Goal: Task Accomplishment & Management: Complete application form

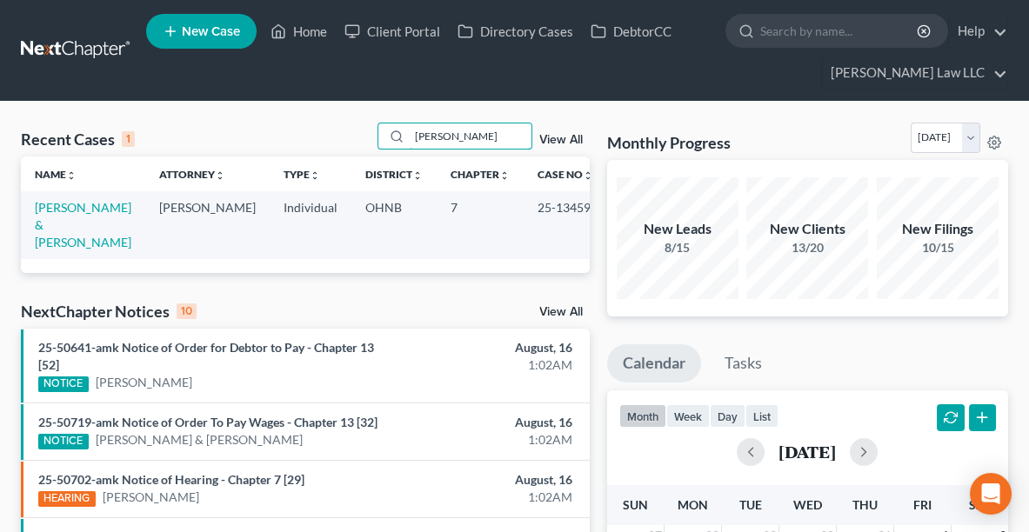
drag, startPoint x: 466, startPoint y: 140, endPoint x: 372, endPoint y: 144, distance: 94.0
click at [372, 144] on div "Recent Cases 1 [PERSON_NAME] View All" at bounding box center [305, 140] width 569 height 34
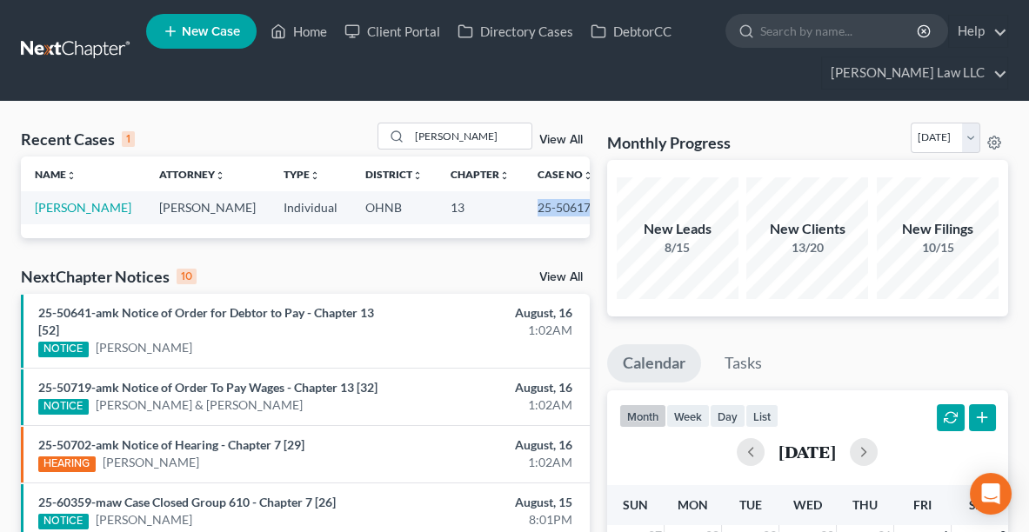
drag, startPoint x: 577, startPoint y: 213, endPoint x: 518, endPoint y: 213, distance: 58.3
click at [523, 213] on td "25-50617" at bounding box center [564, 207] width 83 height 32
copy td "25-50617"
click at [475, 131] on input "[PERSON_NAME]" at bounding box center [471, 135] width 122 height 25
drag, startPoint x: 569, startPoint y: 207, endPoint x: 517, endPoint y: 207, distance: 51.3
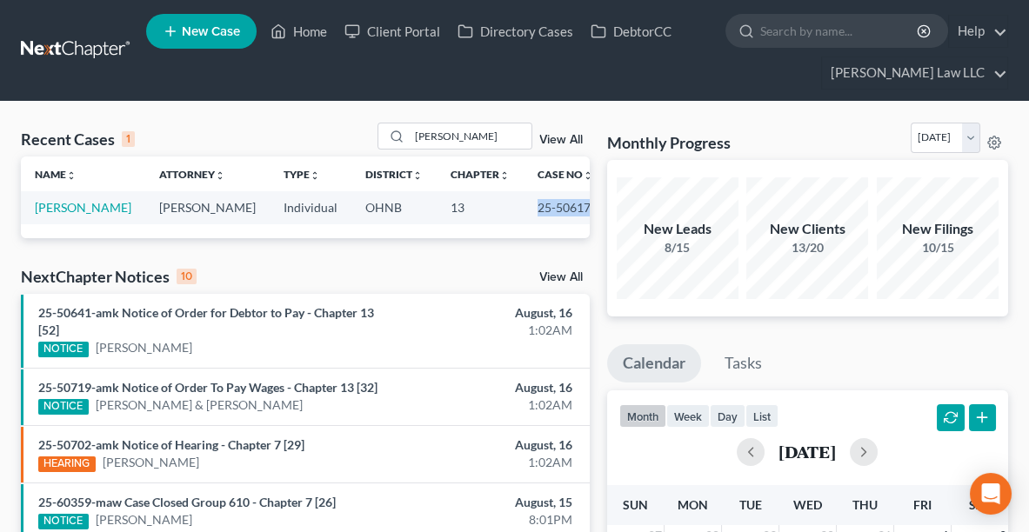
click at [523, 207] on td "25-50617" at bounding box center [564, 207] width 83 height 32
copy td "25-50617"
click at [483, 137] on input "[PERSON_NAME]" at bounding box center [471, 135] width 122 height 25
type input "j"
type input "[PERSON_NAME]"
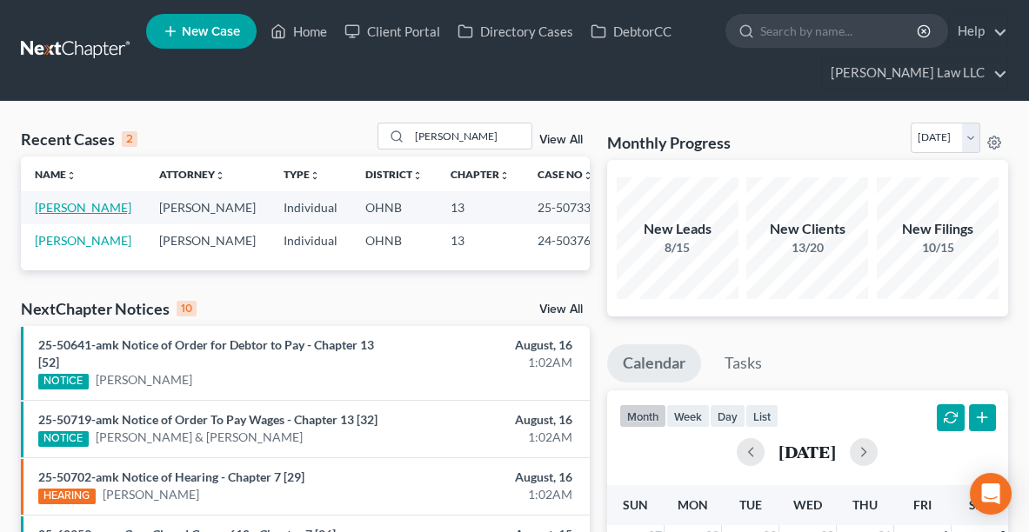
click at [99, 208] on link "[PERSON_NAME]" at bounding box center [83, 207] width 97 height 15
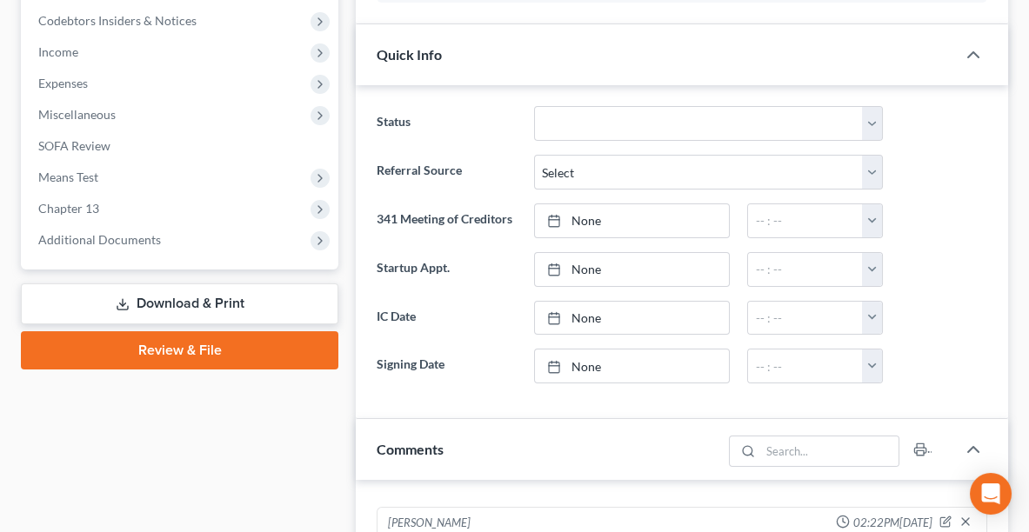
scroll to position [475, 0]
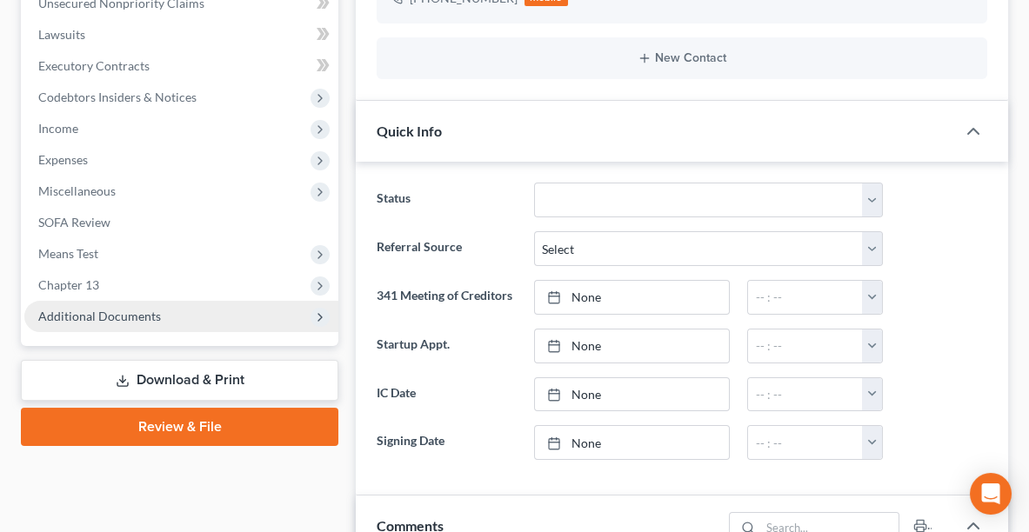
click at [190, 305] on span "Additional Documents" at bounding box center [181, 316] width 314 height 31
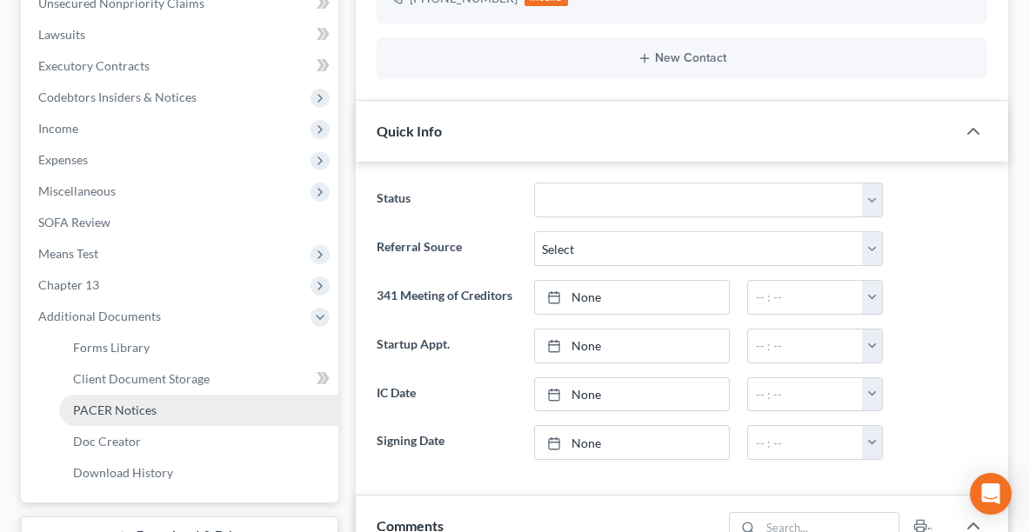
click at [163, 404] on link "PACER Notices" at bounding box center [198, 410] width 279 height 31
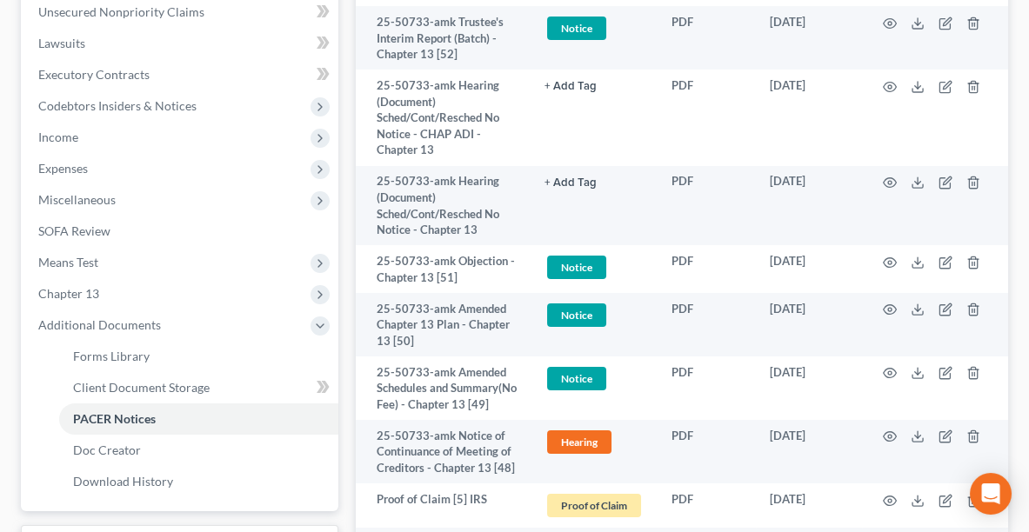
scroll to position [470, 0]
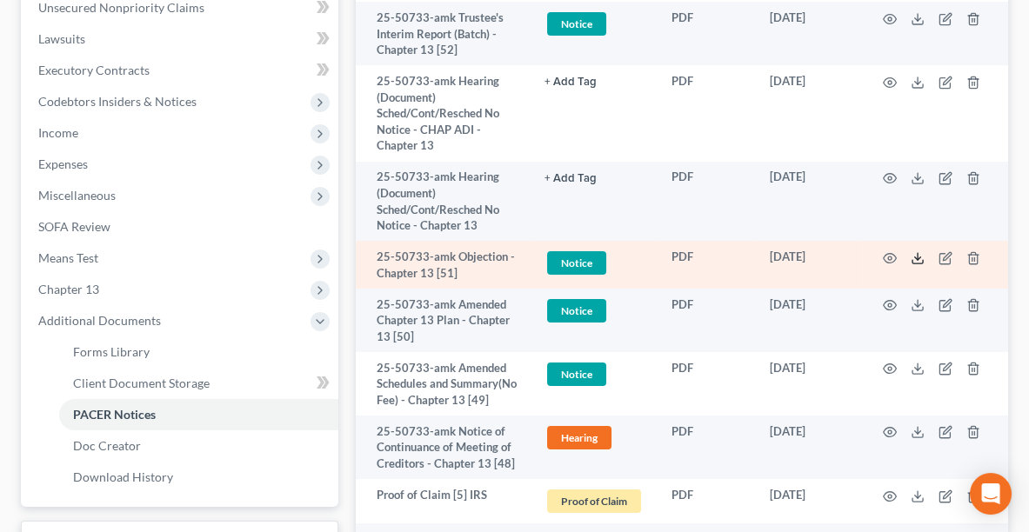
click at [912, 257] on icon at bounding box center [917, 258] width 14 height 14
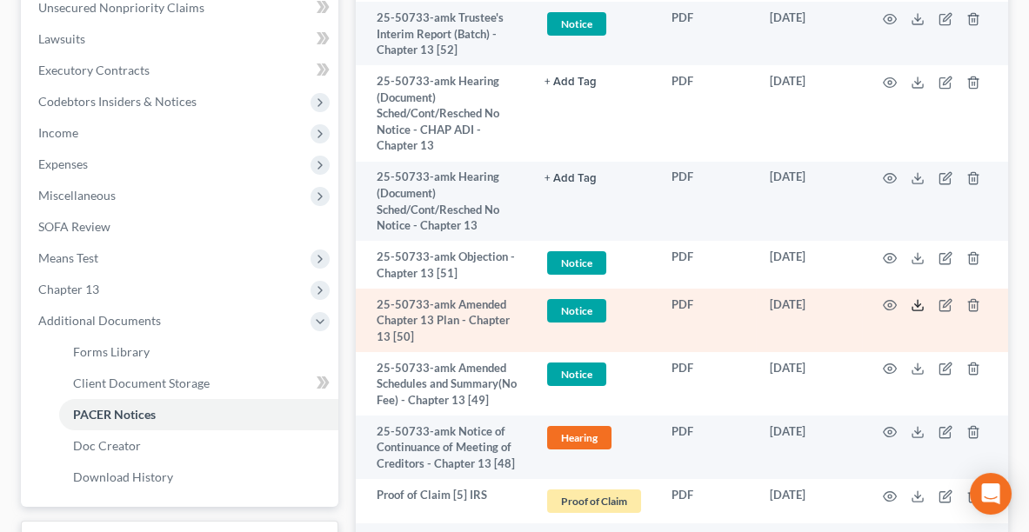
click at [914, 303] on icon at bounding box center [917, 305] width 14 height 14
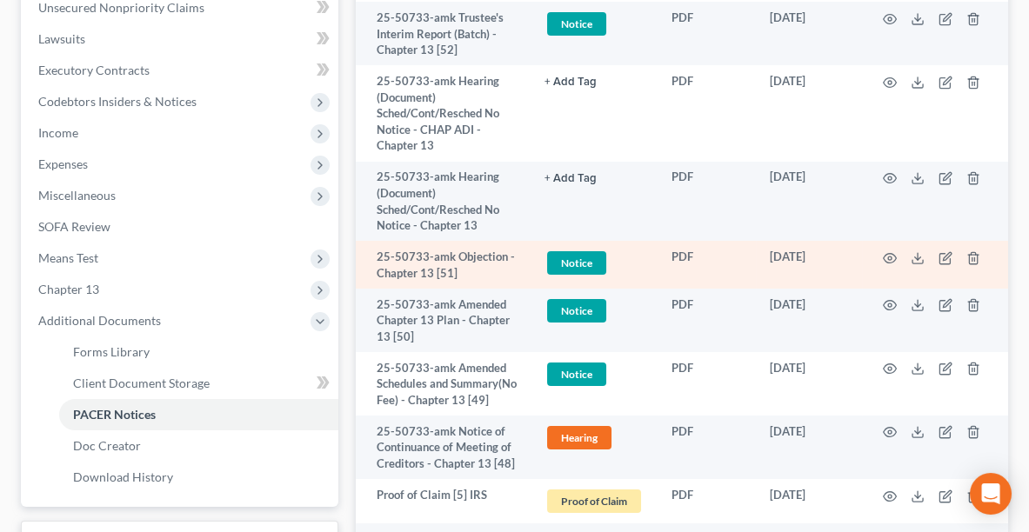
click at [920, 261] on td at bounding box center [935, 265] width 146 height 48
click at [915, 257] on polyline at bounding box center [918, 258] width 6 height 3
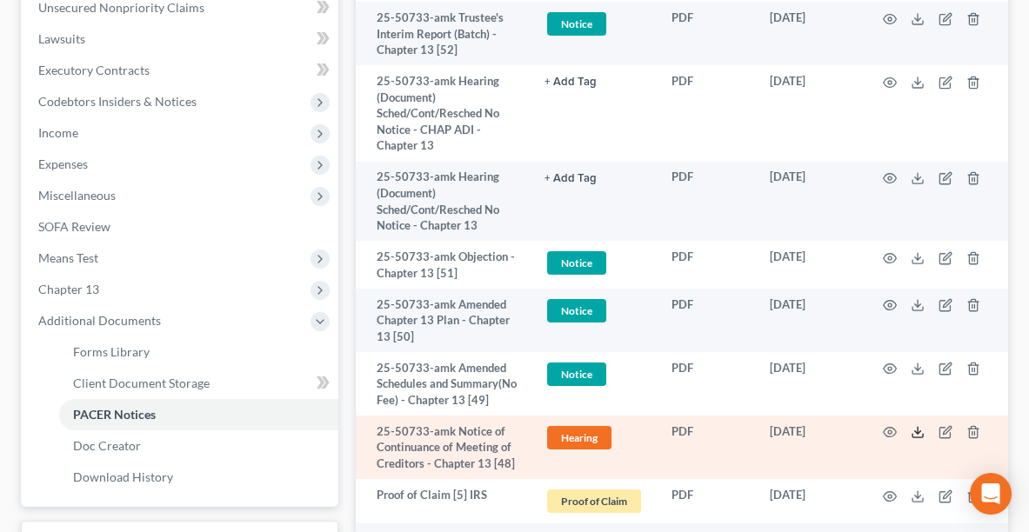
click at [917, 434] on line at bounding box center [917, 430] width 0 height 7
click at [918, 439] on icon at bounding box center [917, 432] width 14 height 14
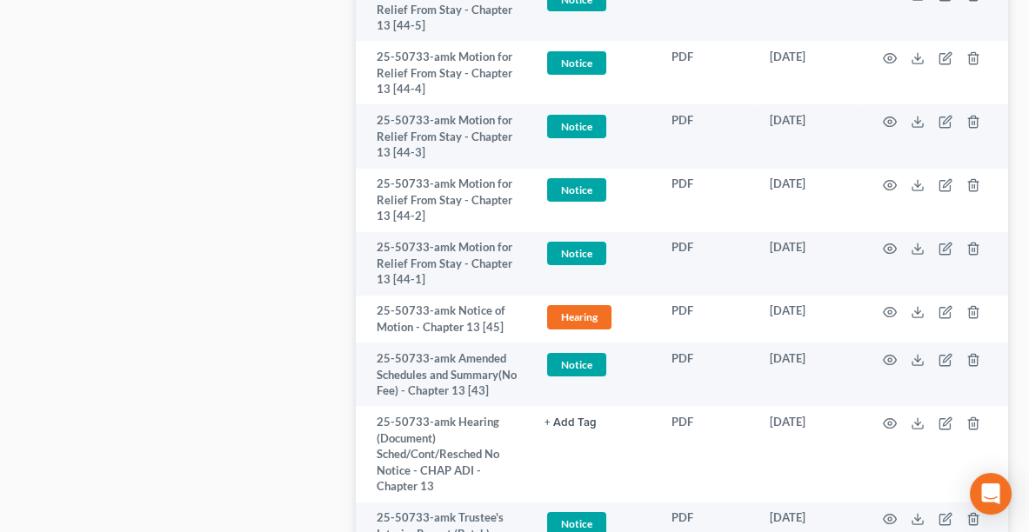
scroll to position [1425, 0]
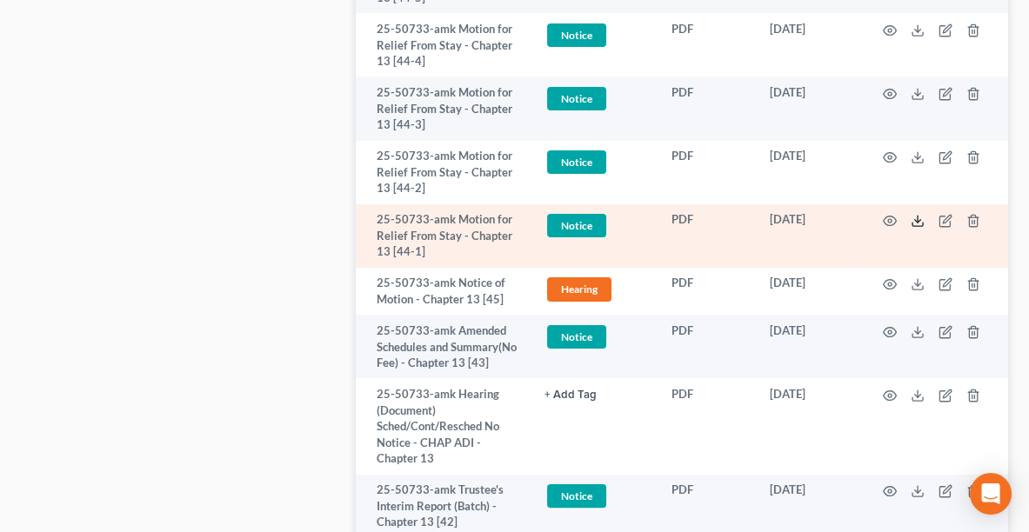
click at [917, 223] on line at bounding box center [917, 219] width 0 height 7
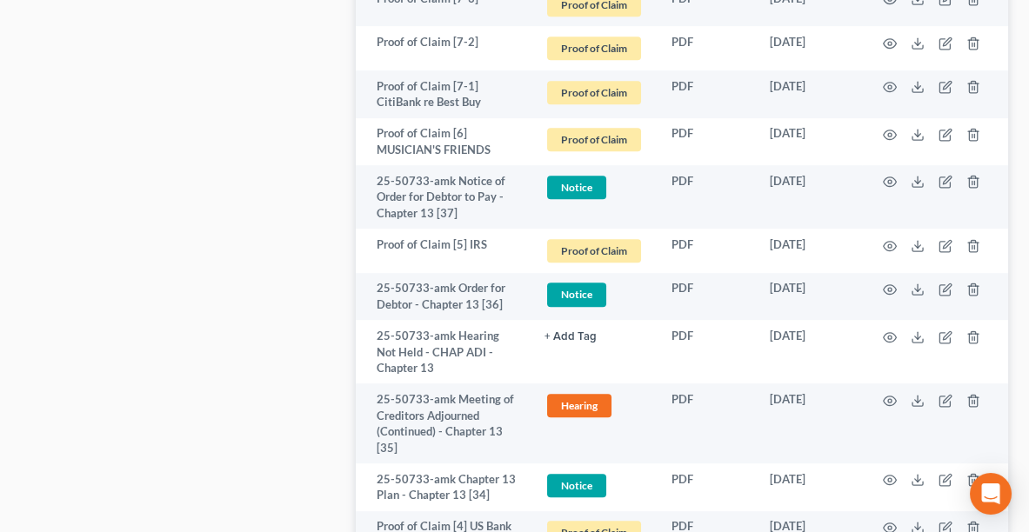
scroll to position [2854, 0]
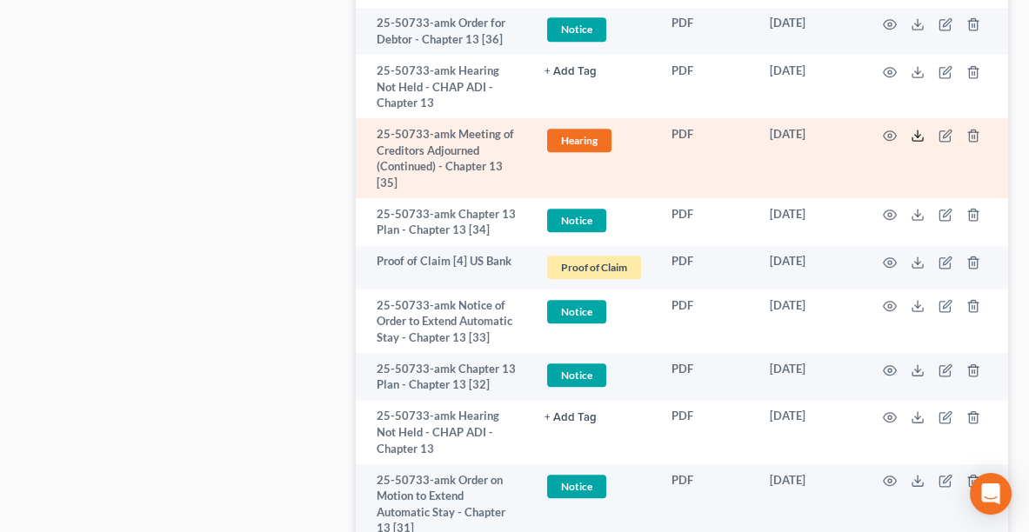
click at [917, 137] on line at bounding box center [917, 133] width 0 height 7
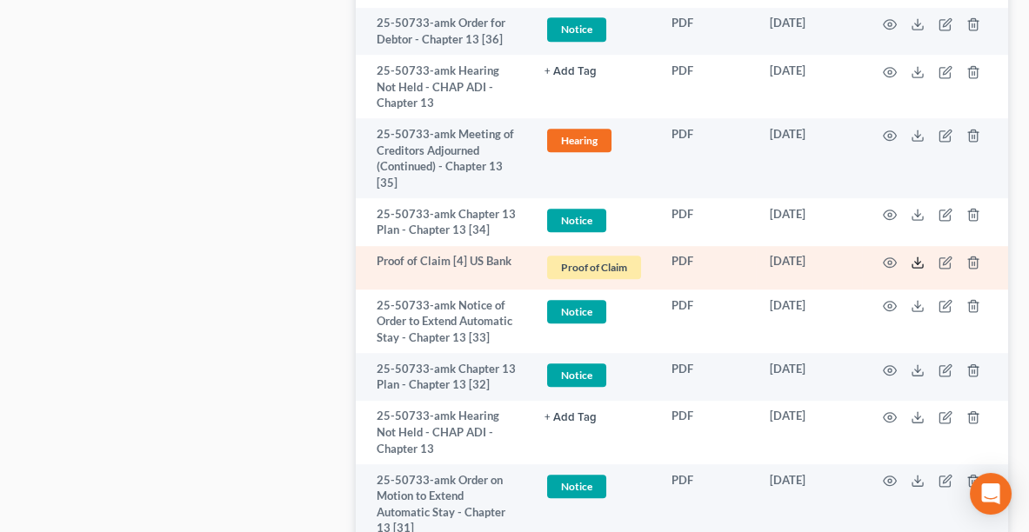
click at [919, 270] on icon at bounding box center [917, 263] width 14 height 14
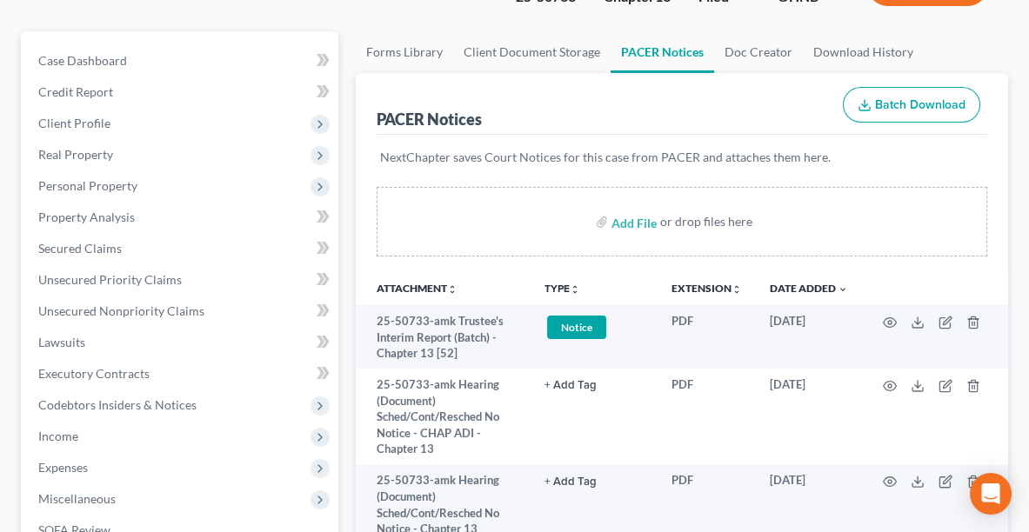
scroll to position [177, 0]
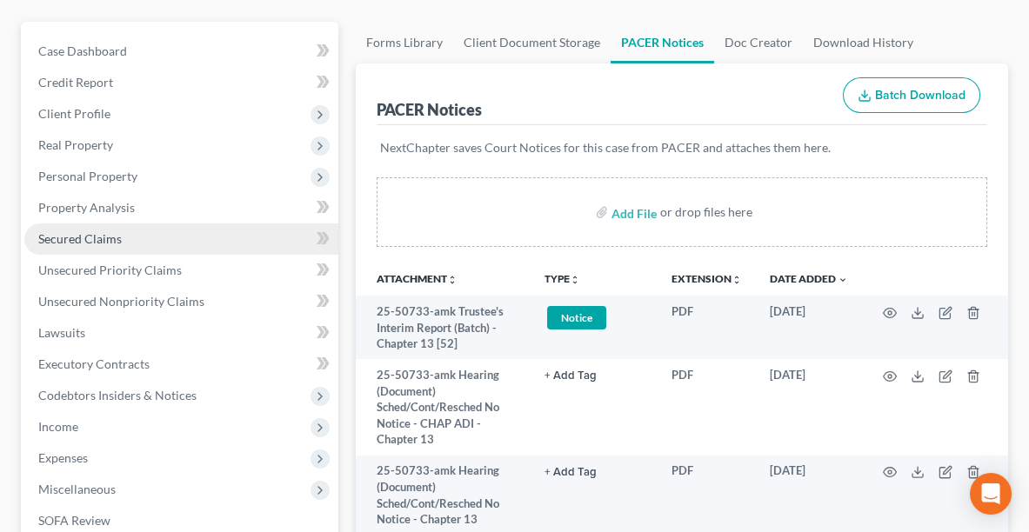
click at [94, 238] on span "Secured Claims" at bounding box center [79, 238] width 83 height 15
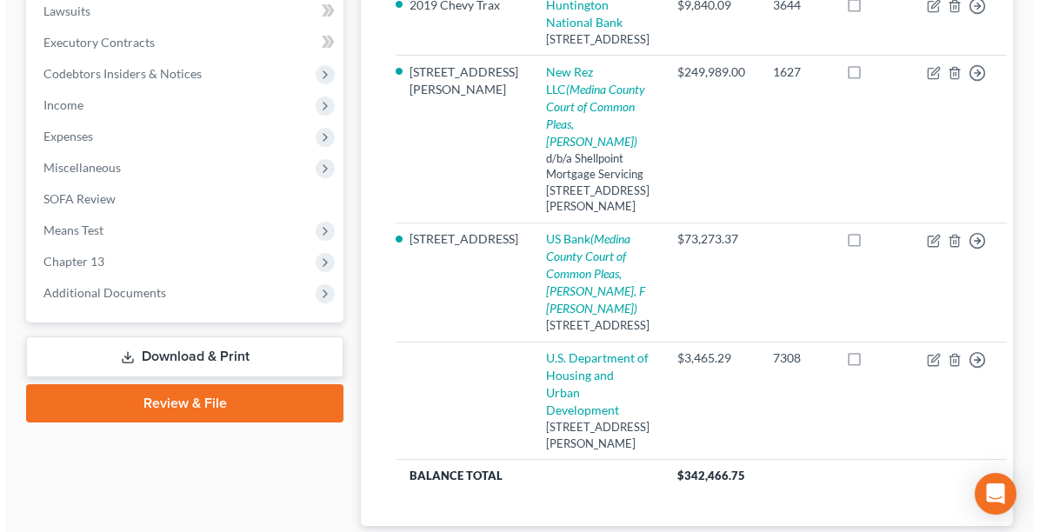
scroll to position [497, 0]
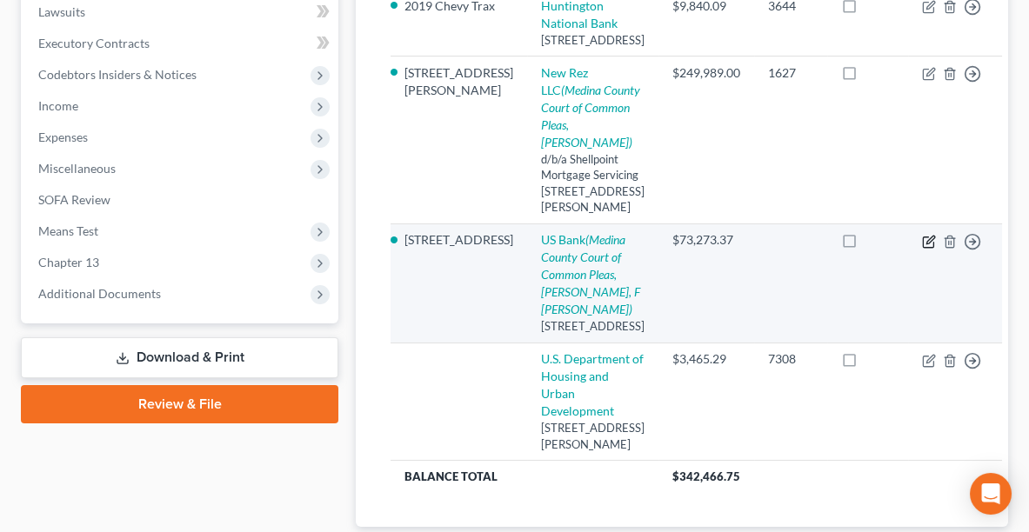
click at [926, 243] on icon "button" at bounding box center [930, 240] width 8 height 8
select select "18"
select select "4"
select select "0"
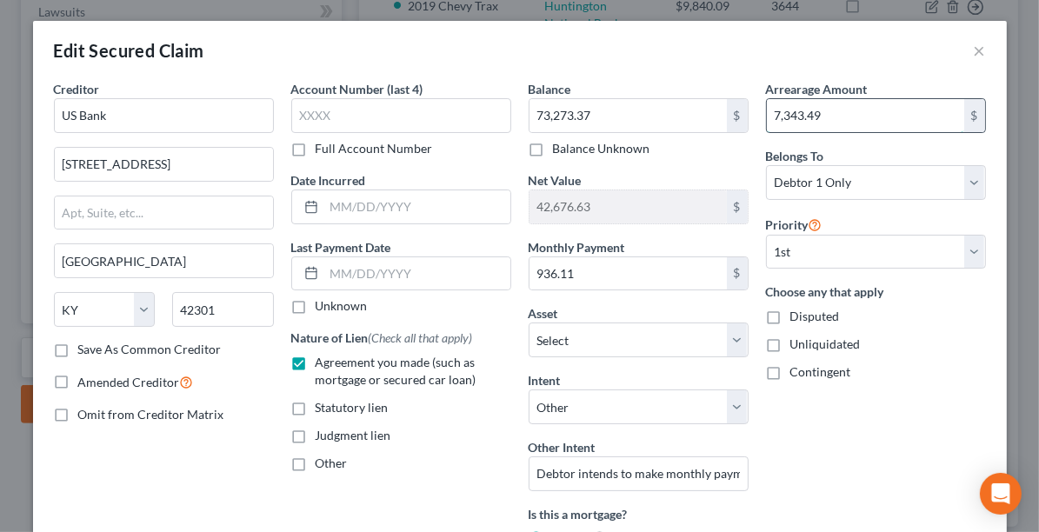
click at [839, 123] on input "7,343.49" at bounding box center [865, 115] width 197 height 33
type input "9,971.94"
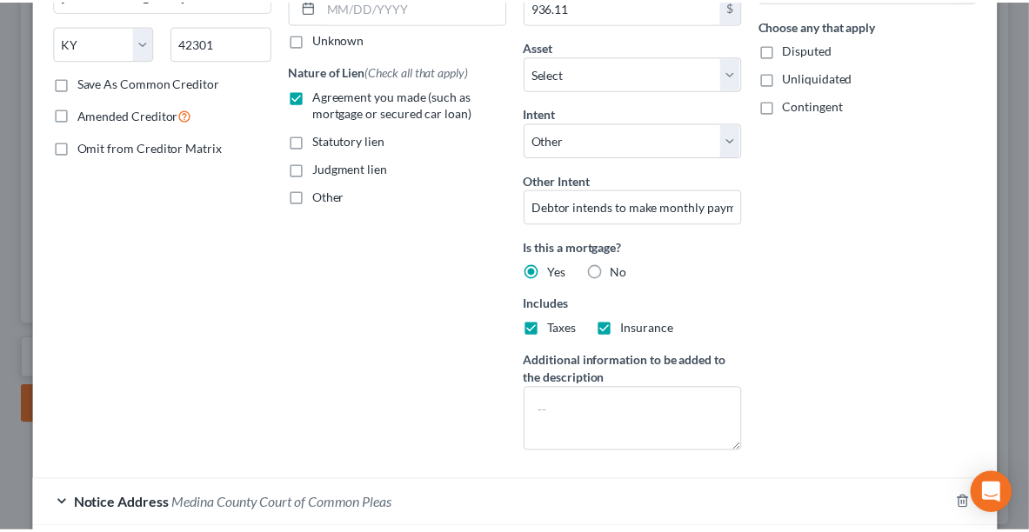
scroll to position [390, 0]
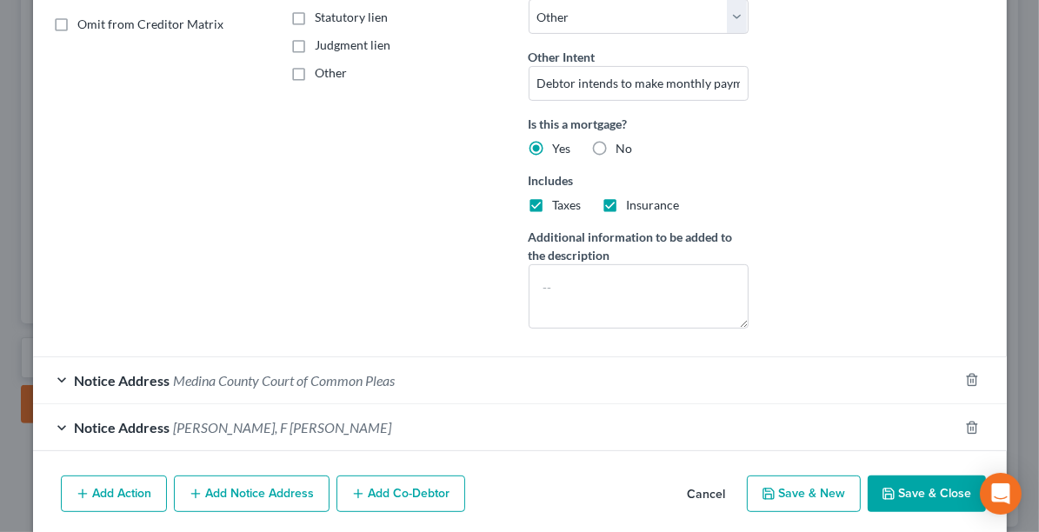
click at [902, 489] on button "Save & Close" at bounding box center [927, 494] width 118 height 37
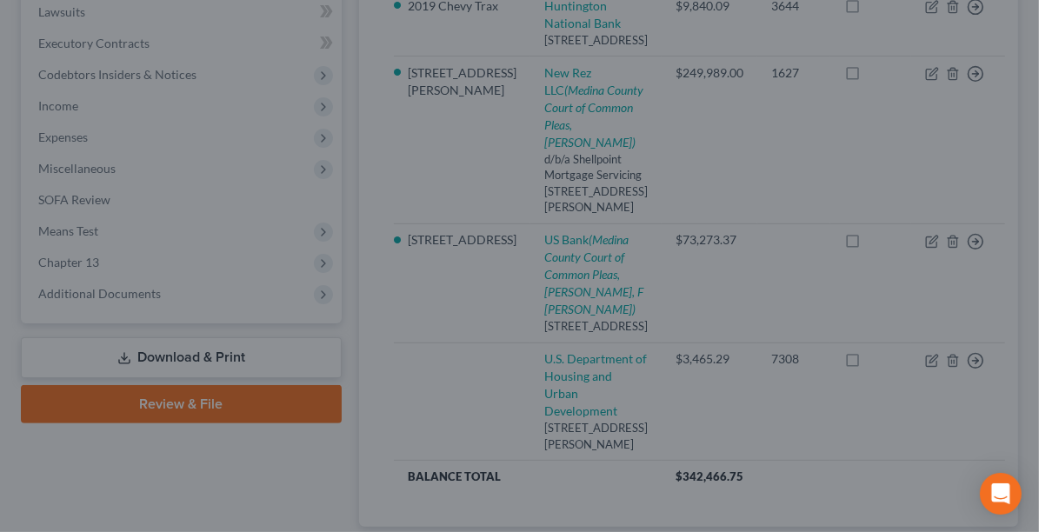
select select "13"
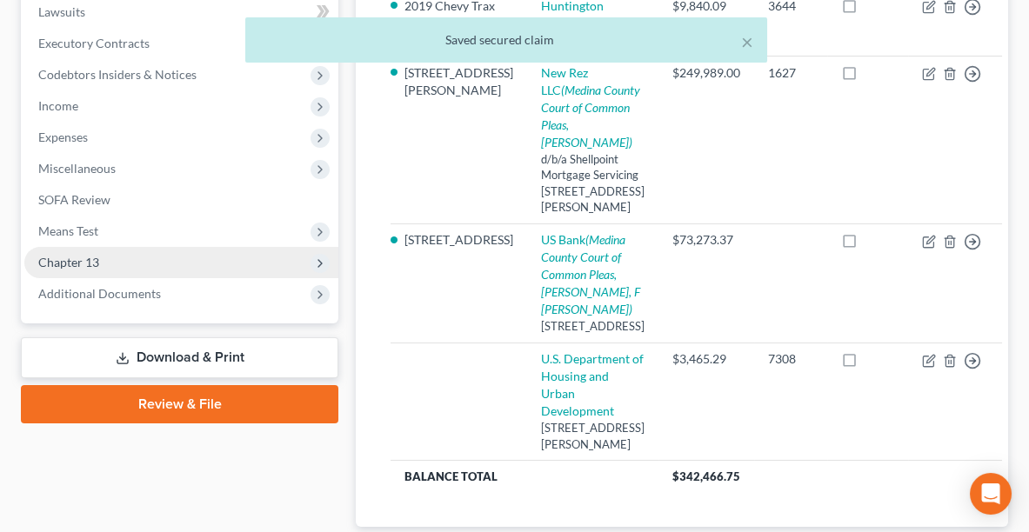
click at [118, 257] on span "Chapter 13" at bounding box center [181, 262] width 314 height 31
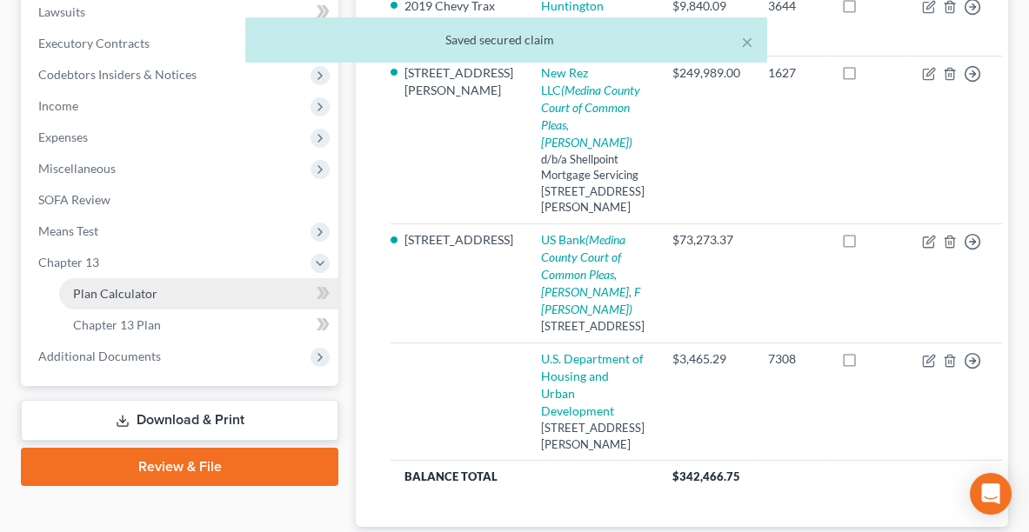
click at [105, 299] on link "Plan Calculator" at bounding box center [198, 293] width 279 height 31
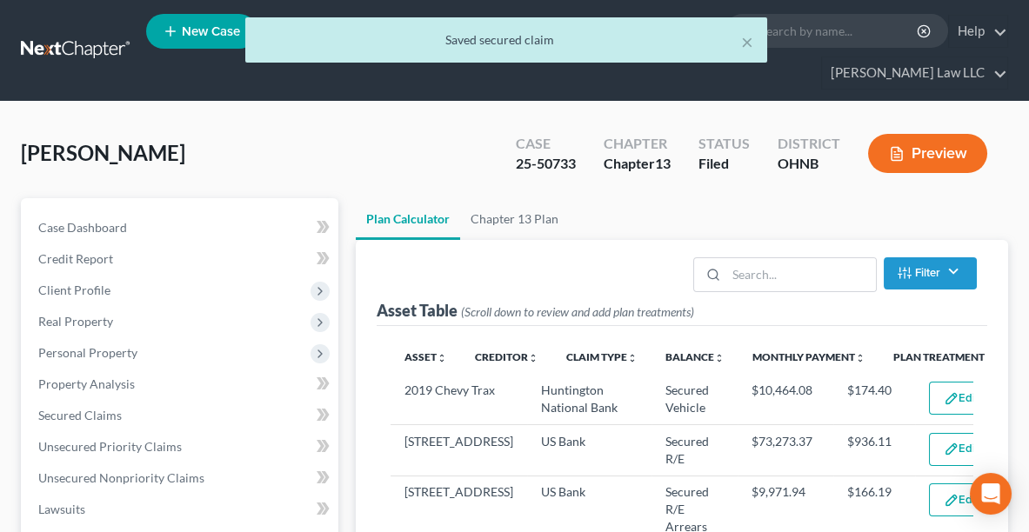
select select "59"
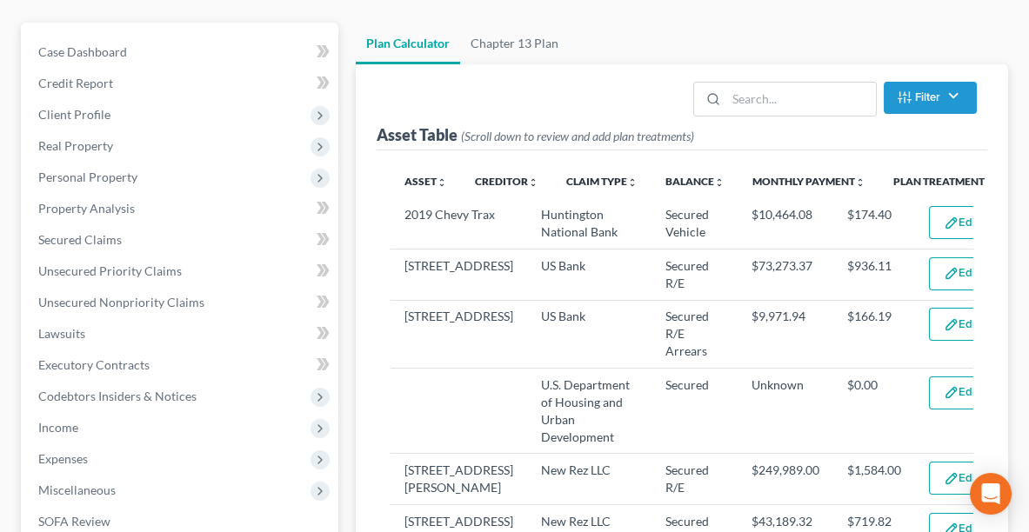
scroll to position [184, 0]
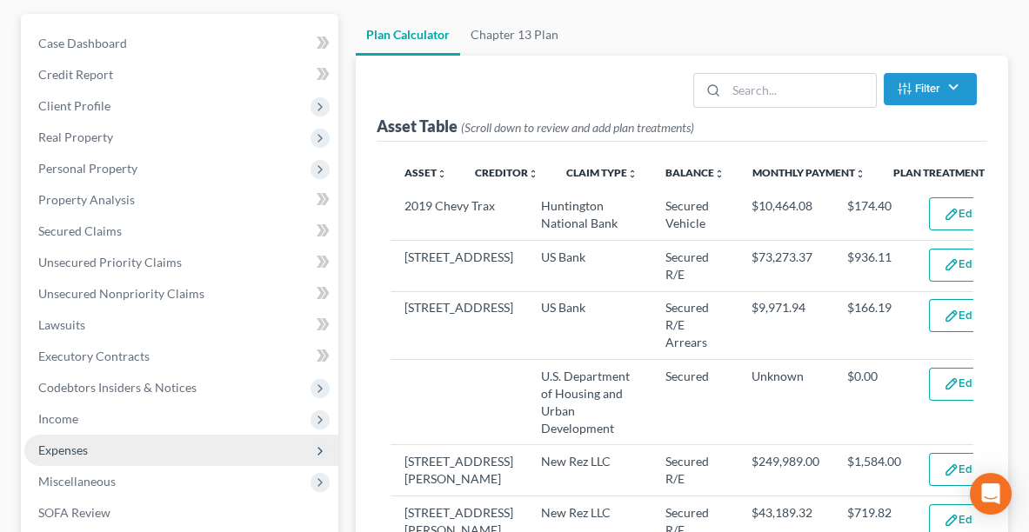
click at [120, 449] on span "Expenses" at bounding box center [181, 450] width 314 height 31
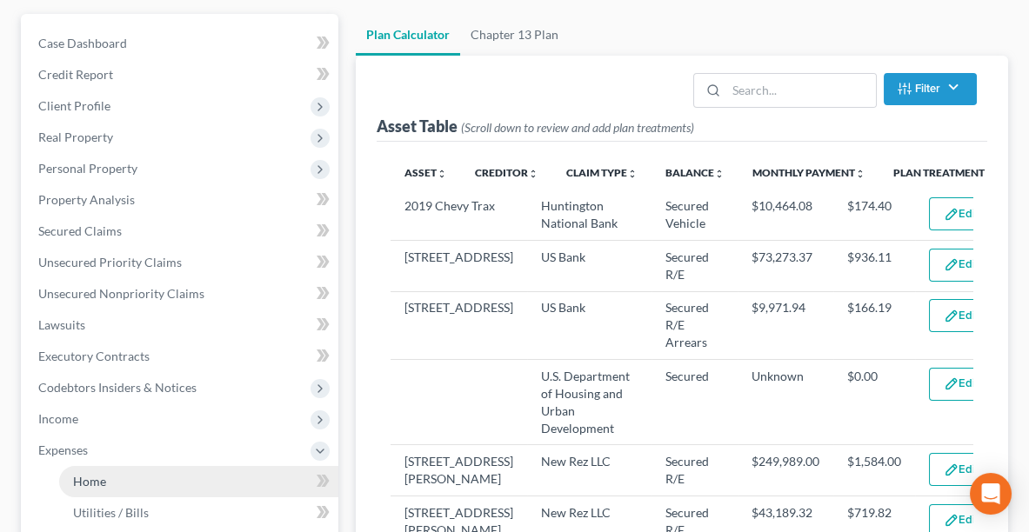
click at [116, 482] on link "Home" at bounding box center [198, 481] width 279 height 31
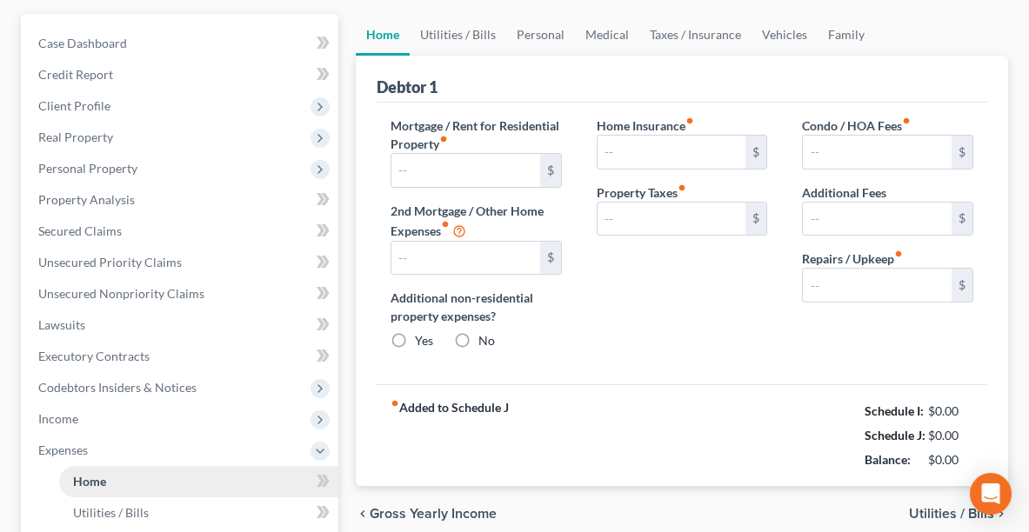
type input "0.00"
radio input "true"
type input "0.00"
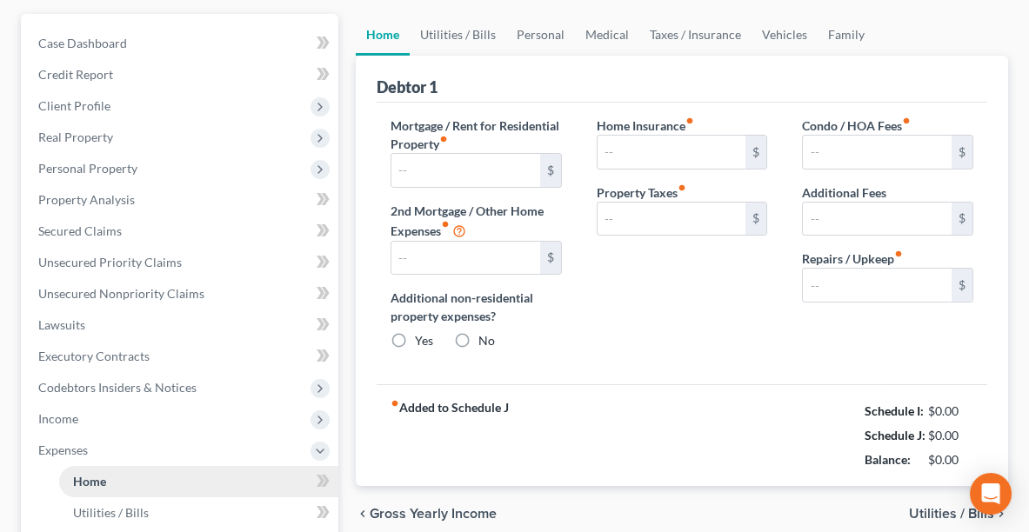
type input "0.00"
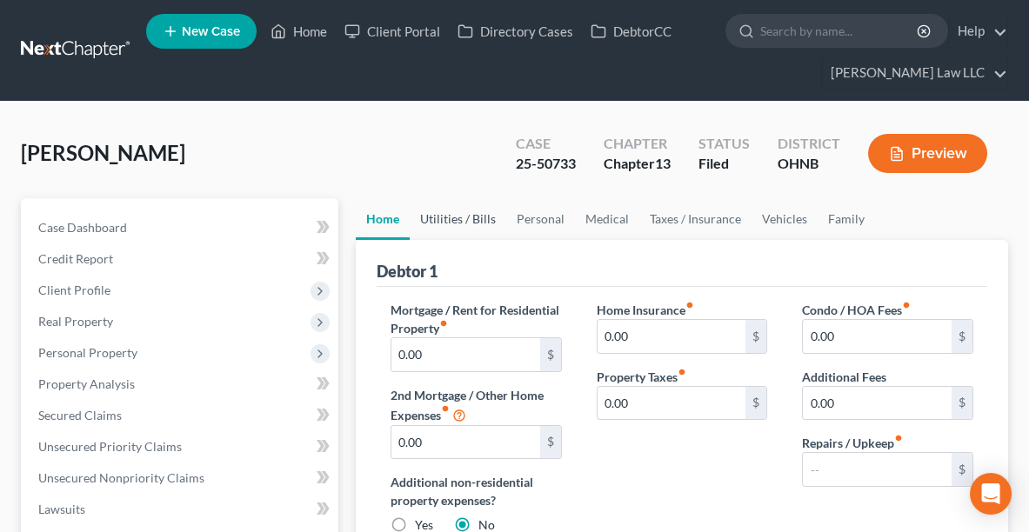
click at [454, 220] on link "Utilities / Bills" at bounding box center [458, 219] width 97 height 42
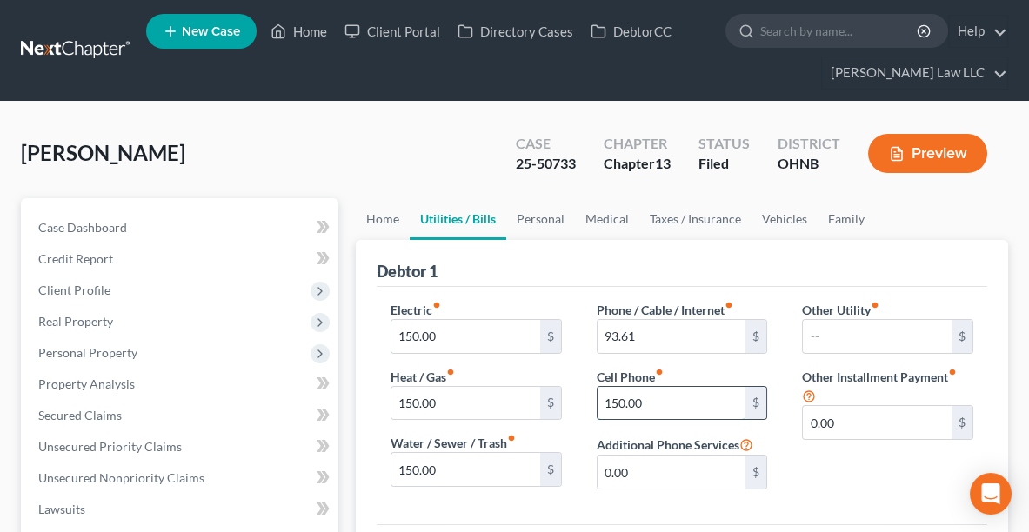
click at [723, 410] on input "150.00" at bounding box center [671, 403] width 149 height 33
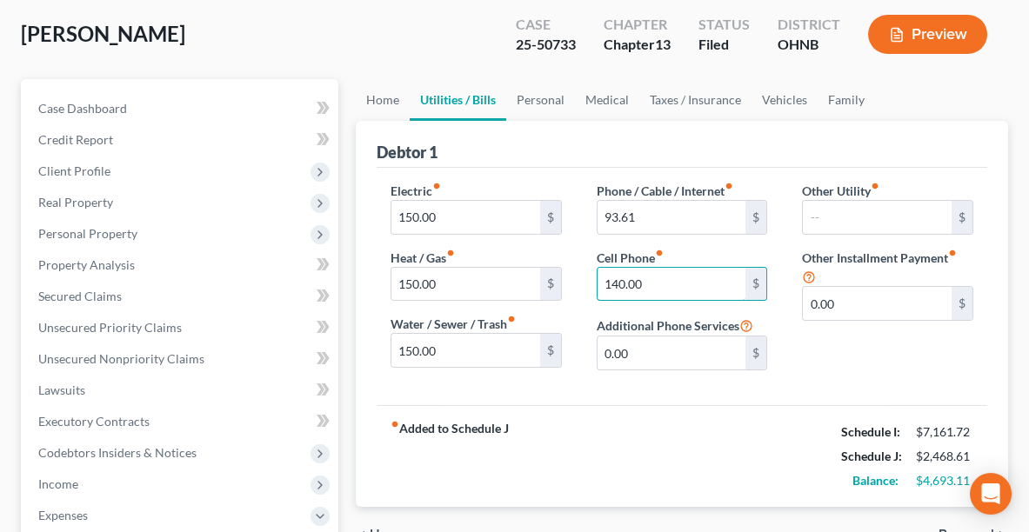
scroll to position [96, 0]
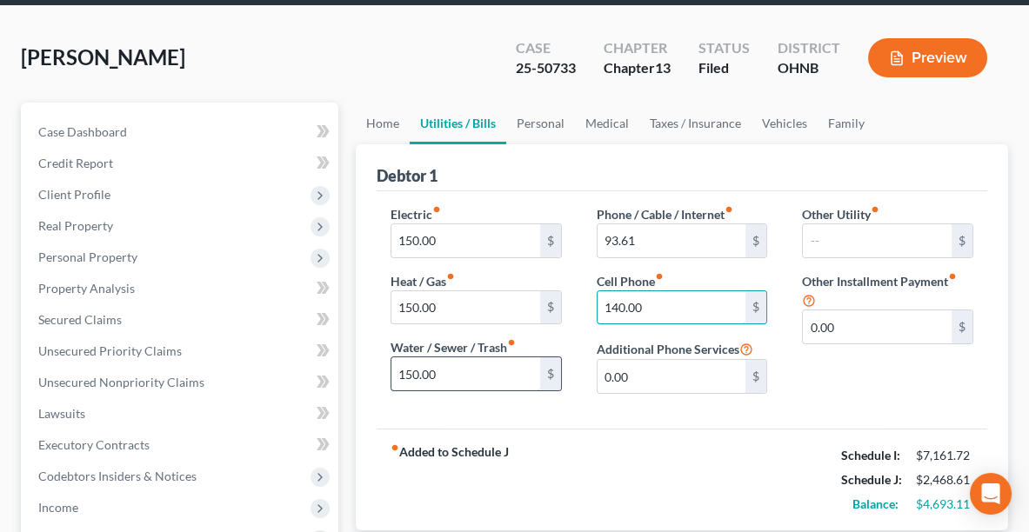
type input "140.00"
click at [460, 374] on input "150.00" at bounding box center [465, 373] width 149 height 33
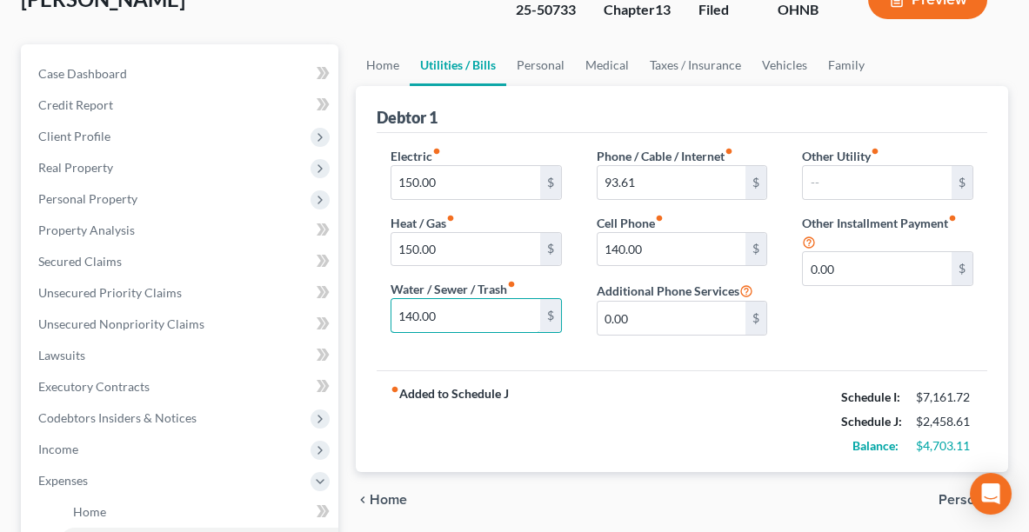
scroll to position [157, 0]
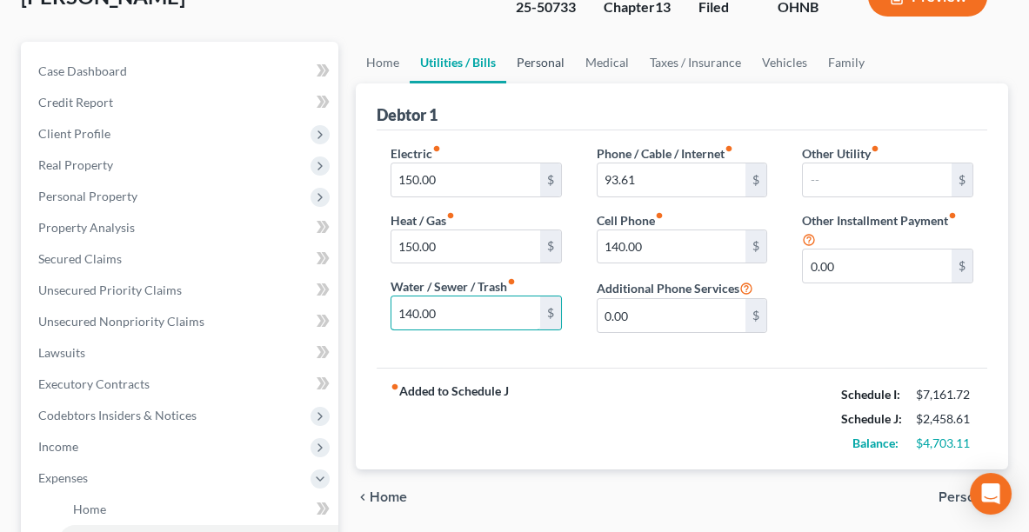
type input "140.00"
click at [531, 49] on link "Personal" at bounding box center [540, 63] width 69 height 42
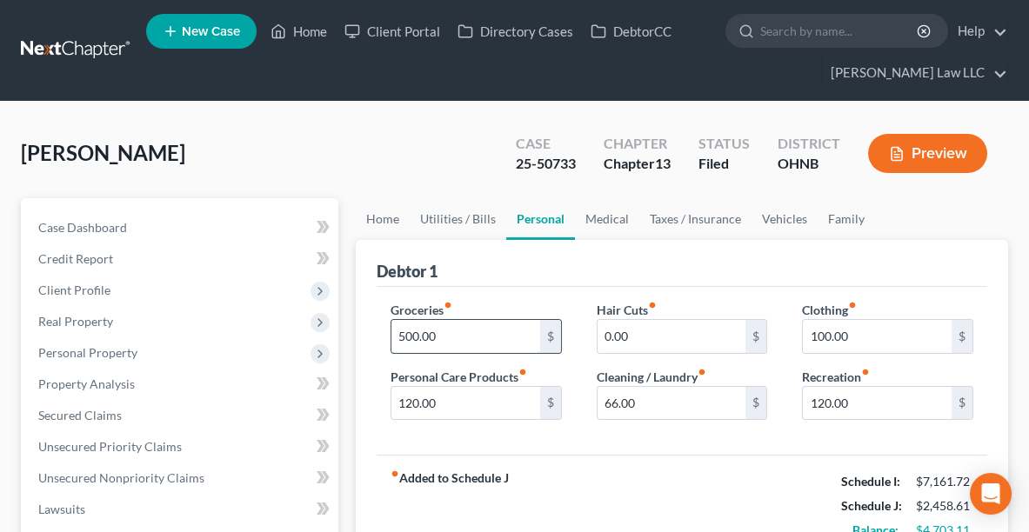
click at [490, 341] on input "500.00" at bounding box center [465, 336] width 149 height 33
type input "450.00"
click at [443, 216] on link "Utilities / Bills" at bounding box center [458, 219] width 97 height 42
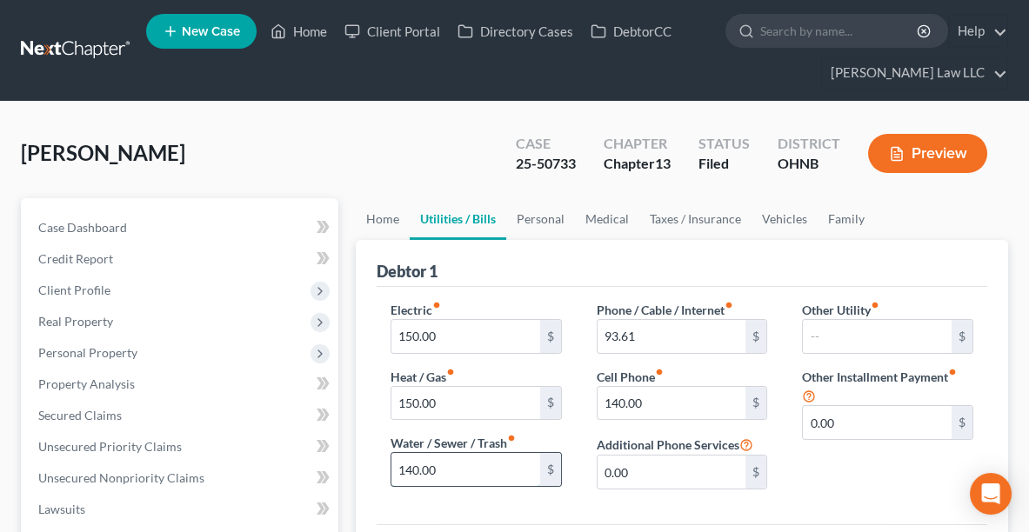
click at [469, 463] on input "140.00" at bounding box center [465, 469] width 149 height 33
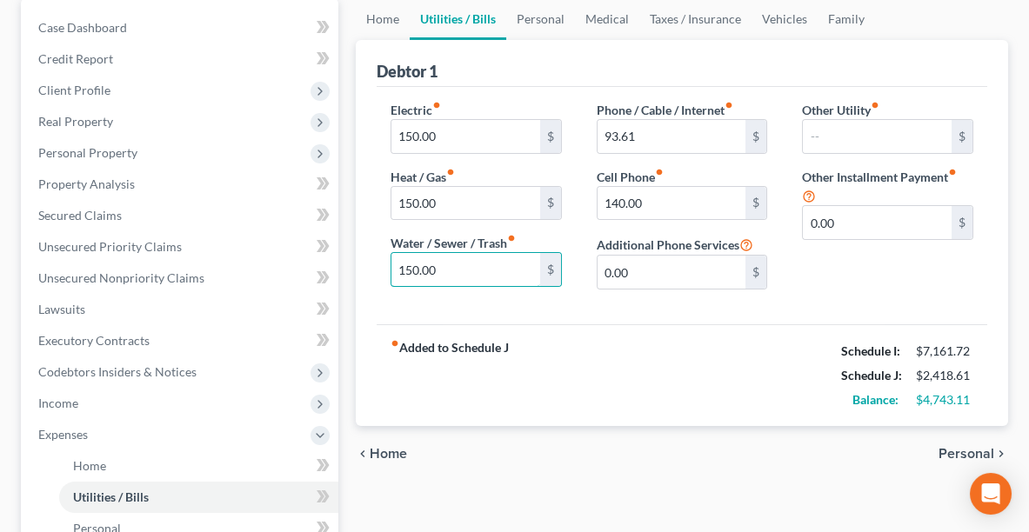
scroll to position [191, 0]
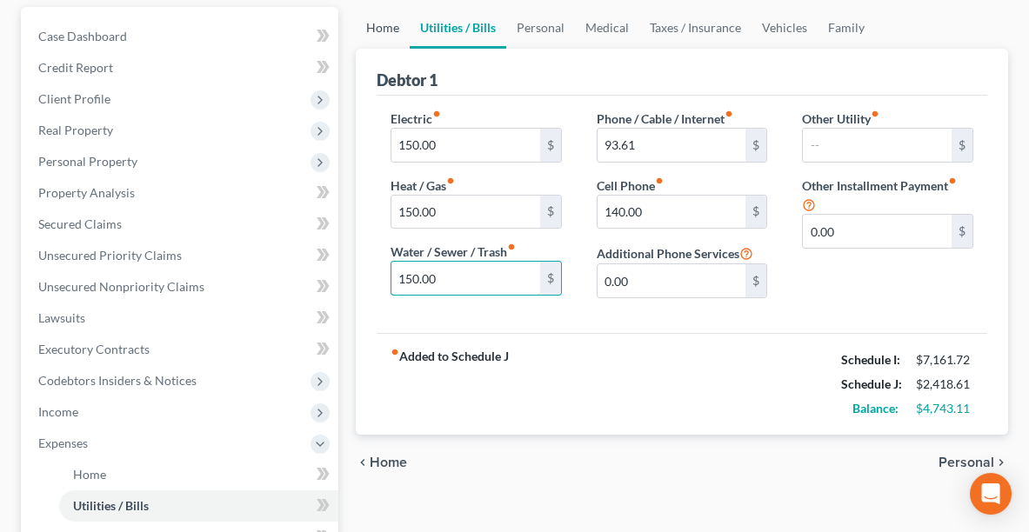
type input "150.00"
click at [376, 31] on link "Home" at bounding box center [383, 28] width 54 height 42
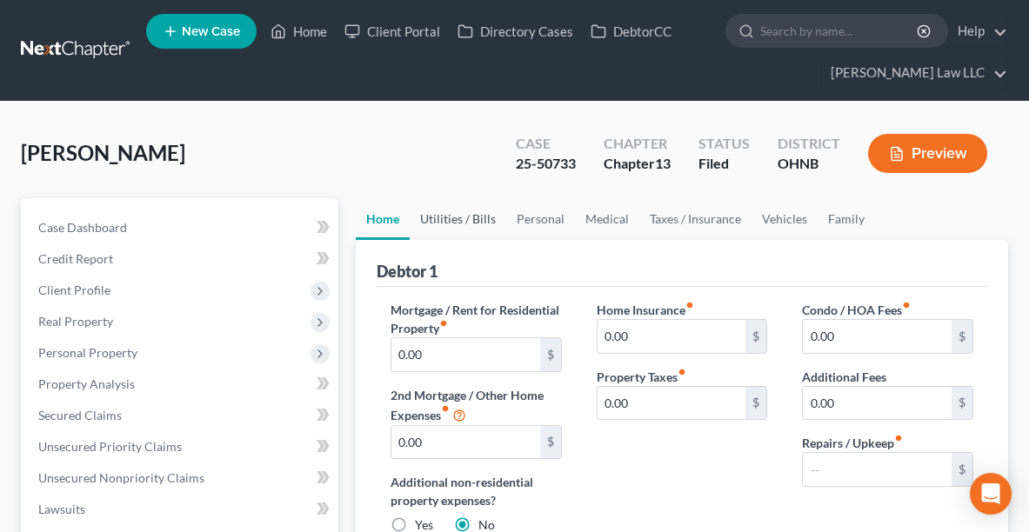
click at [451, 220] on link "Utilities / Bills" at bounding box center [458, 219] width 97 height 42
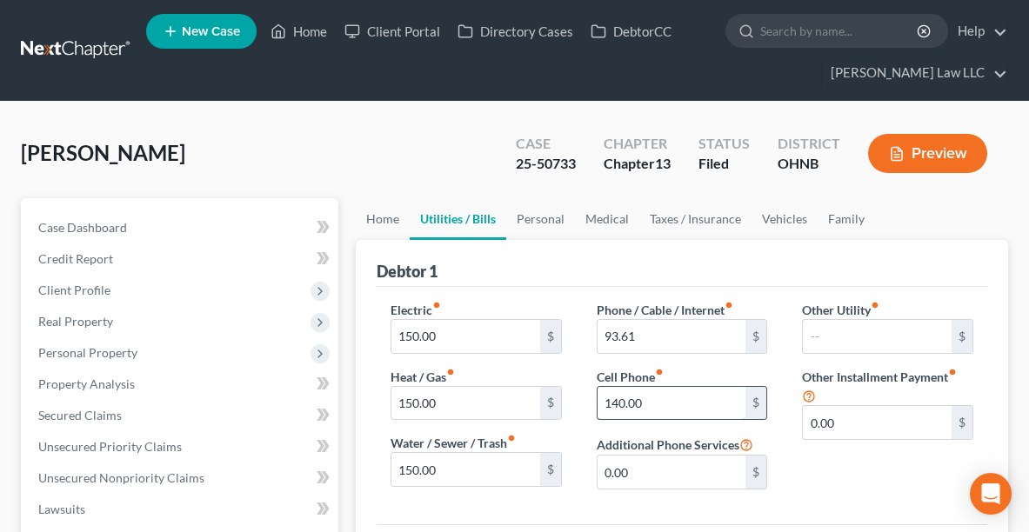
click at [677, 401] on input "140.00" at bounding box center [671, 403] width 149 height 33
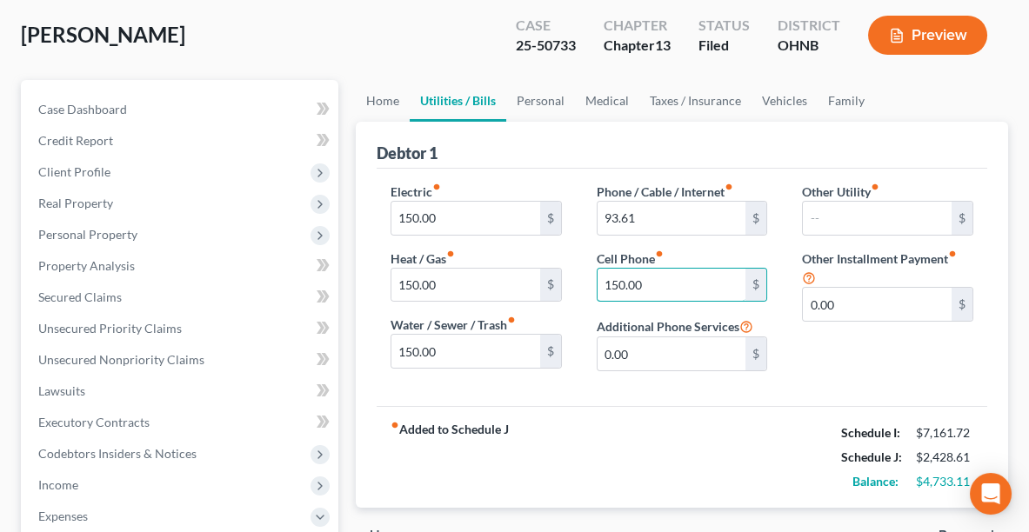
scroll to position [145, 0]
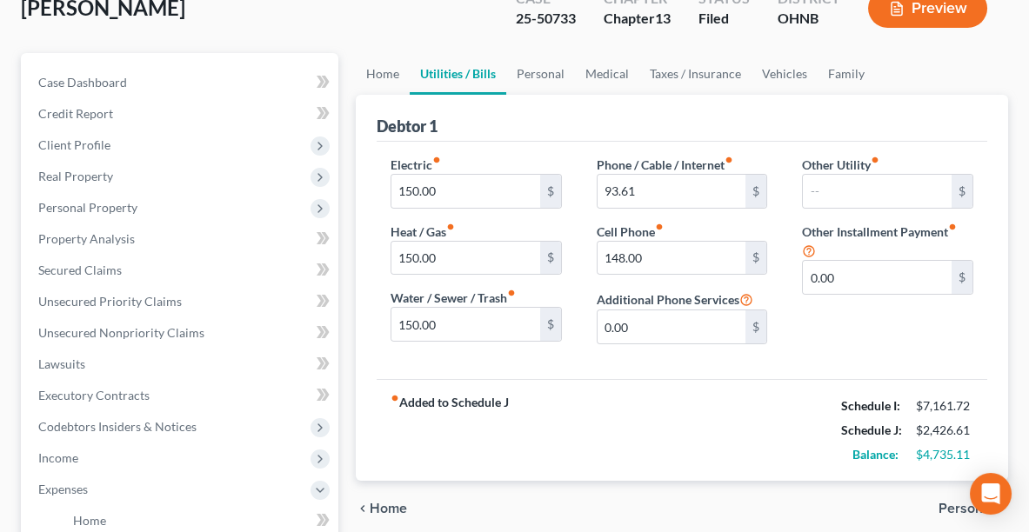
click at [619, 443] on div "fiber_manual_record Added to Schedule J Schedule I: $7,161.72 Schedule J: $2,42…" at bounding box center [682, 430] width 610 height 102
click at [671, 256] on input "148.00" at bounding box center [671, 258] width 149 height 33
type input "150.00"
click at [522, 75] on link "Personal" at bounding box center [540, 74] width 69 height 42
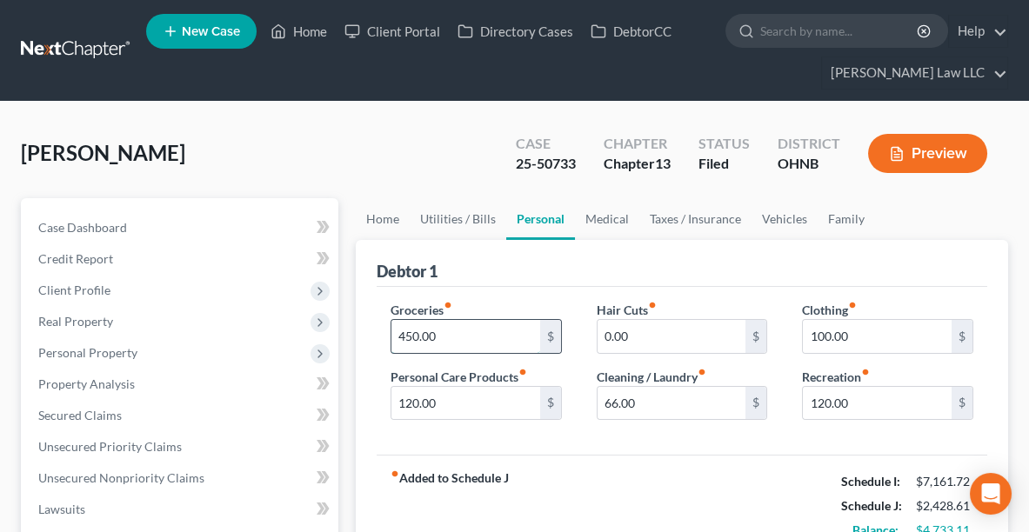
click at [453, 337] on input "450.00" at bounding box center [465, 336] width 149 height 33
click at [455, 339] on input "450.38" at bounding box center [465, 336] width 149 height 33
type input "4"
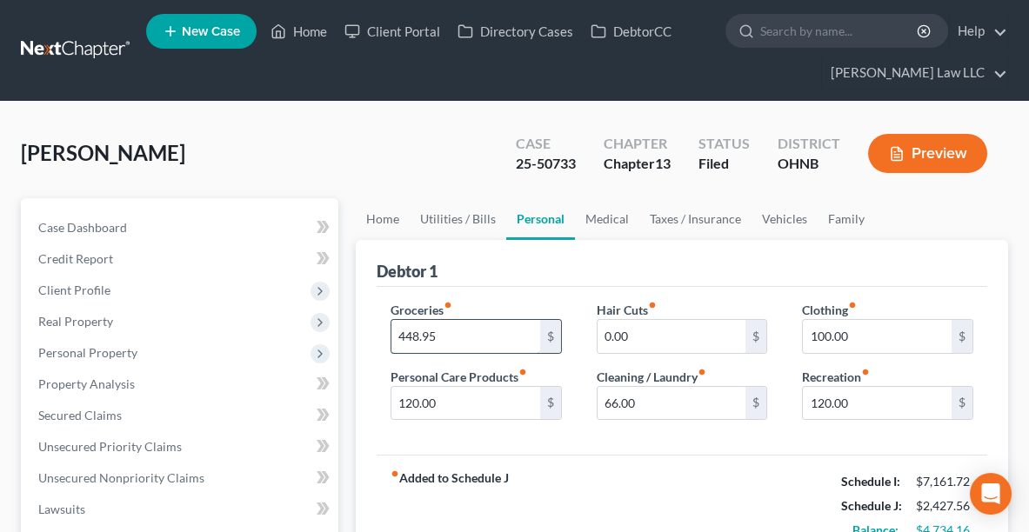
click at [491, 337] on input "448.95" at bounding box center [465, 336] width 149 height 33
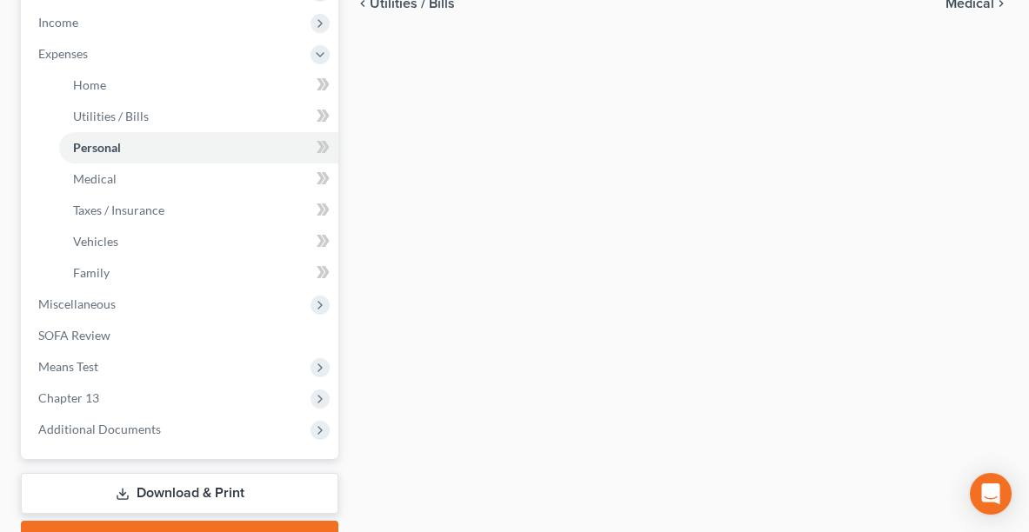
scroll to position [593, 0]
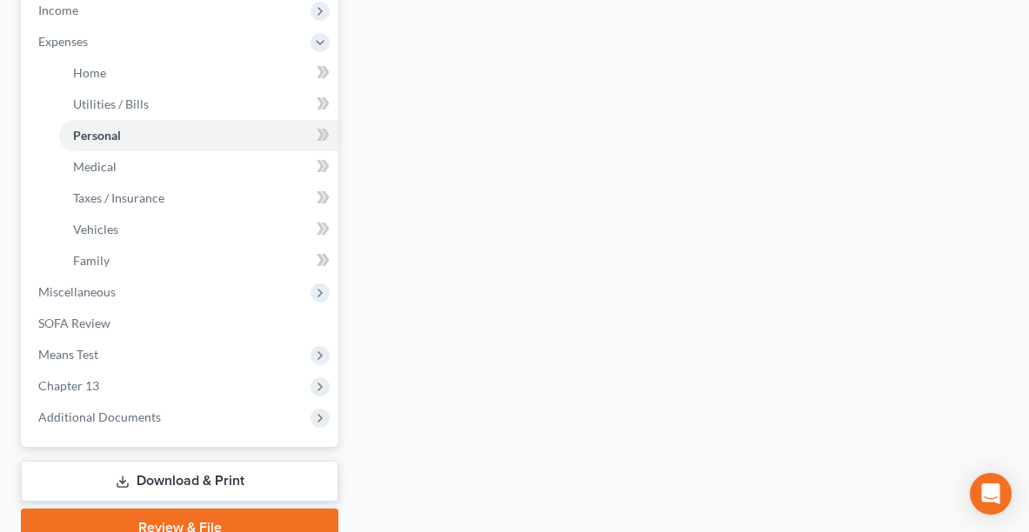
type input "448.81"
click at [270, 483] on link "Download & Print" at bounding box center [179, 481] width 317 height 41
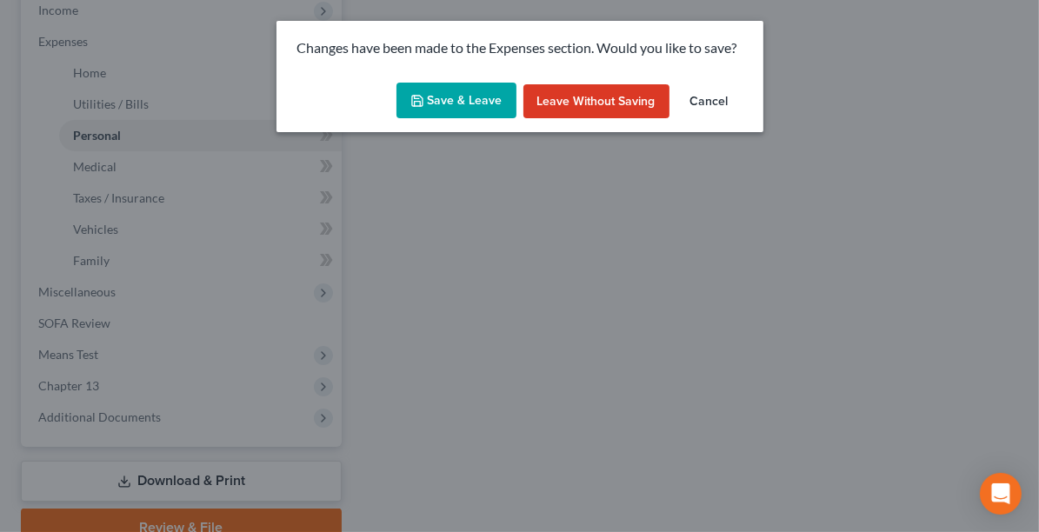
click at [461, 97] on button "Save & Leave" at bounding box center [457, 101] width 120 height 37
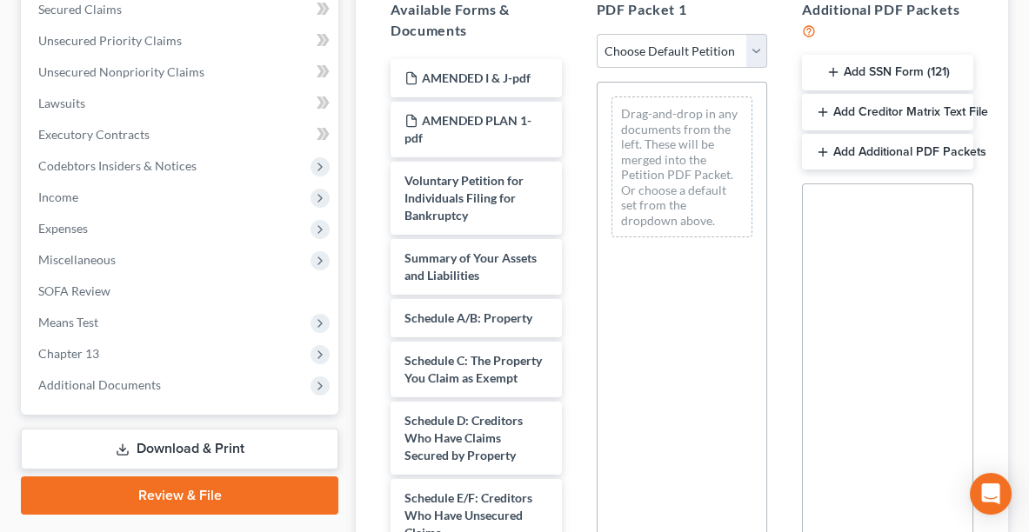
scroll to position [405, 0]
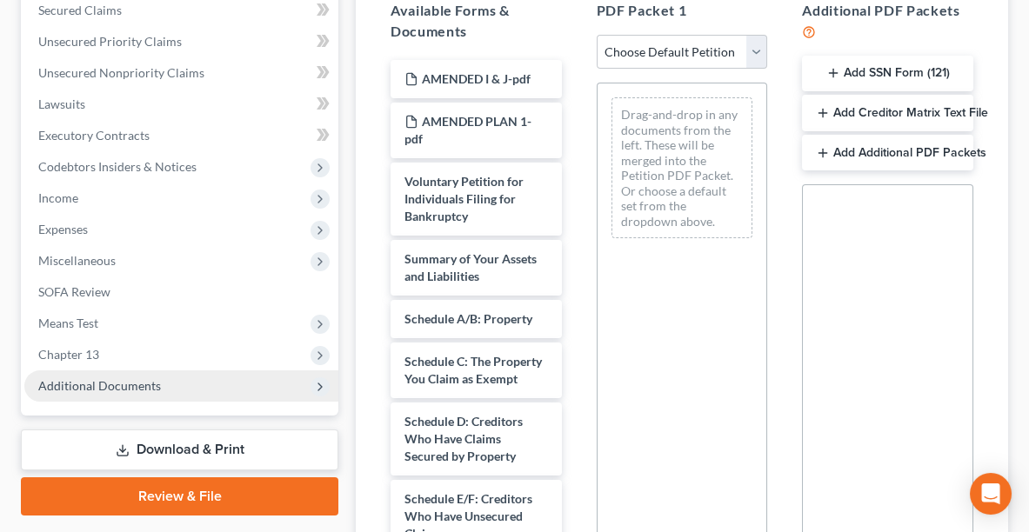
click at [184, 388] on span "Additional Documents" at bounding box center [181, 385] width 314 height 31
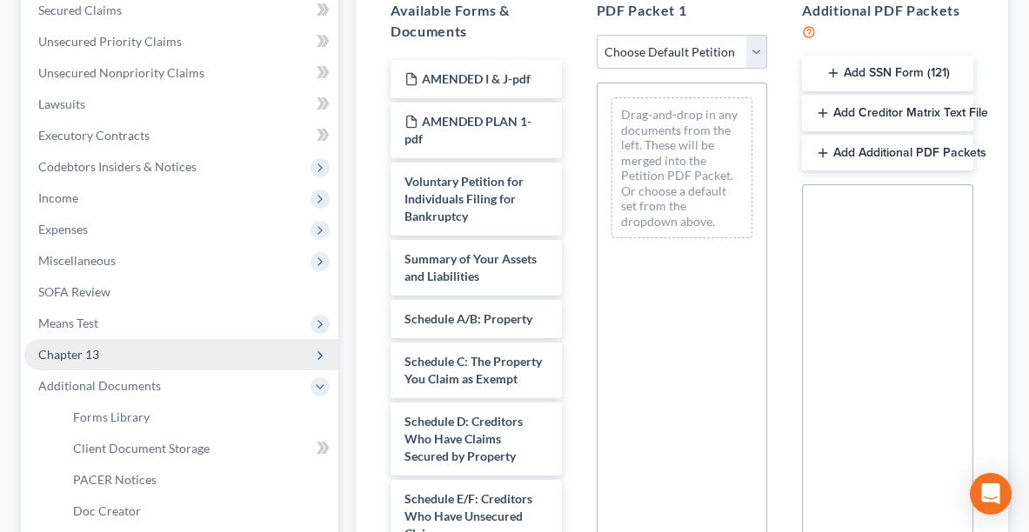
click at [150, 352] on span "Chapter 13" at bounding box center [181, 354] width 314 height 31
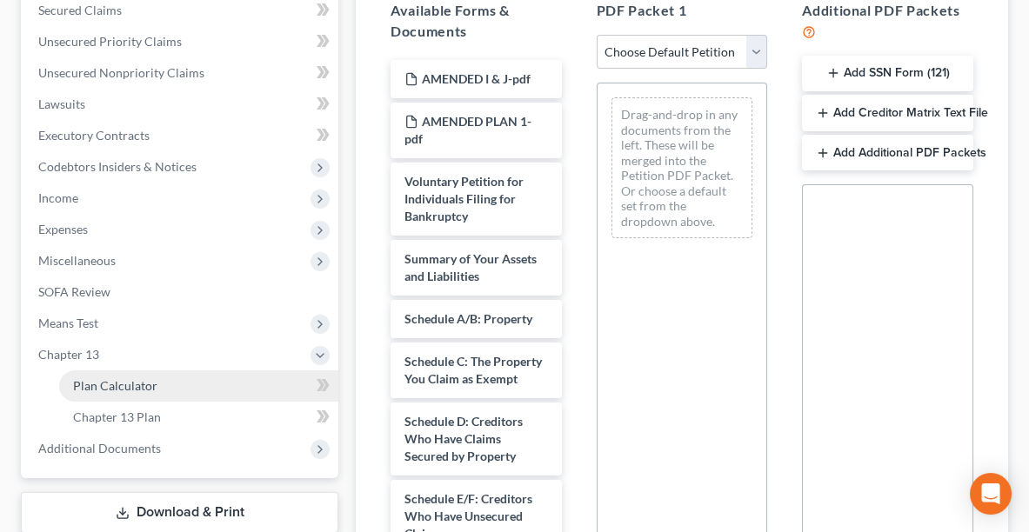
click at [162, 375] on link "Plan Calculator" at bounding box center [198, 385] width 279 height 31
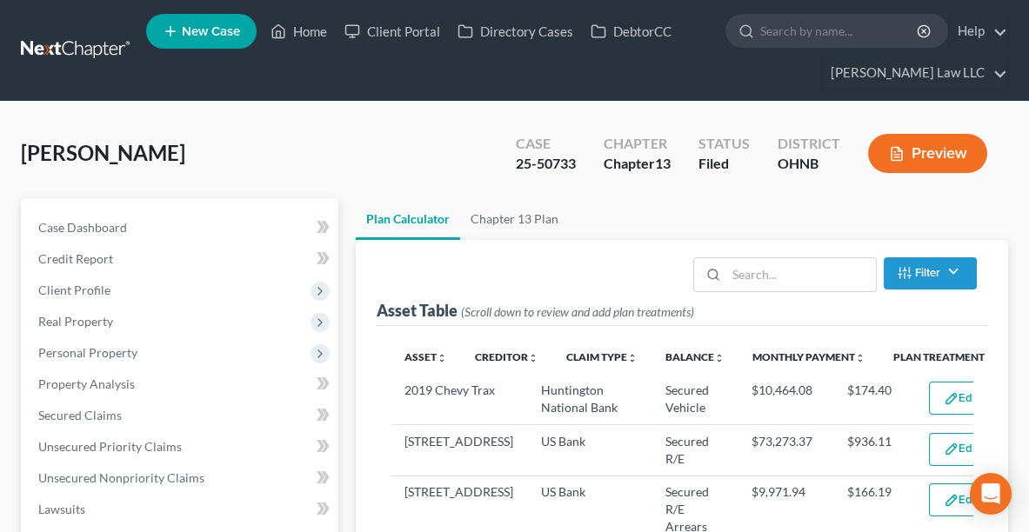
select select "59"
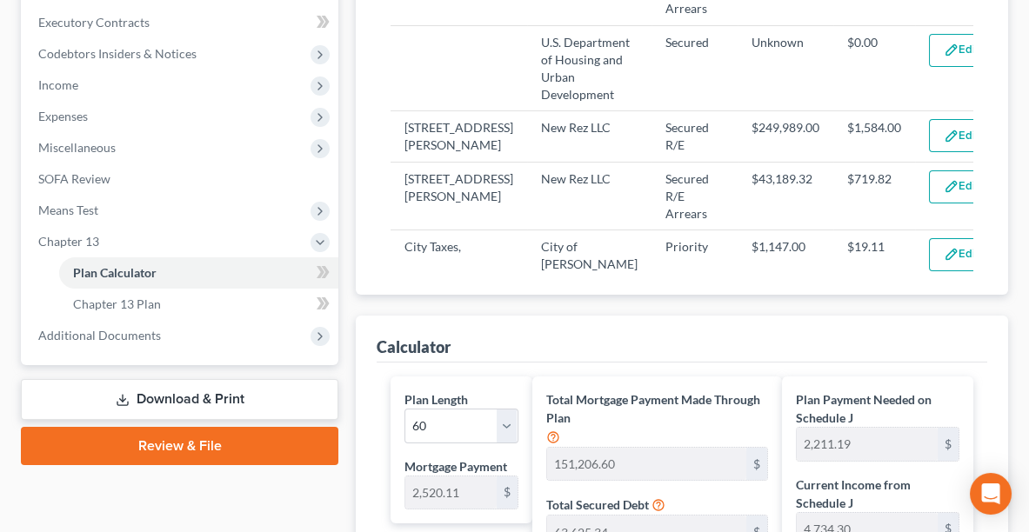
scroll to position [724, 0]
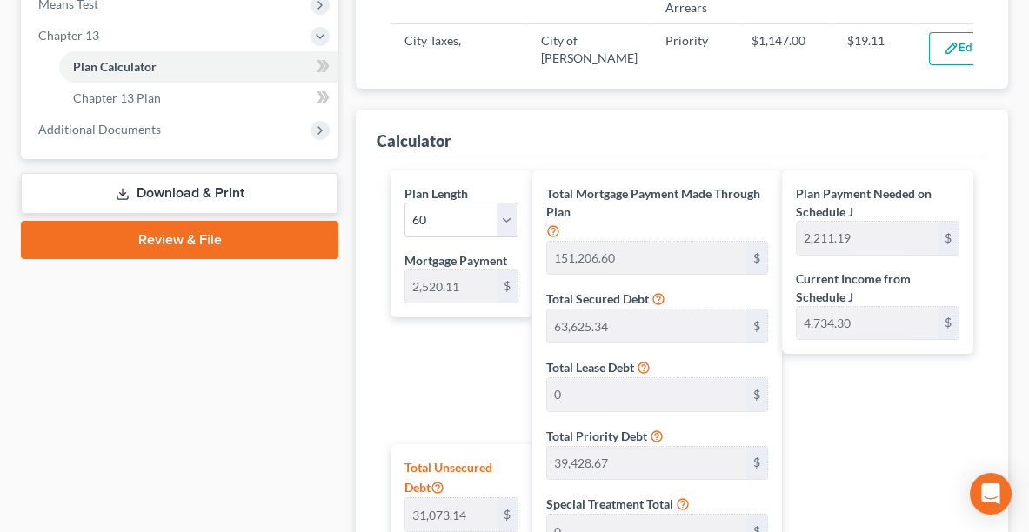
click at [217, 198] on link "Download & Print" at bounding box center [179, 193] width 317 height 41
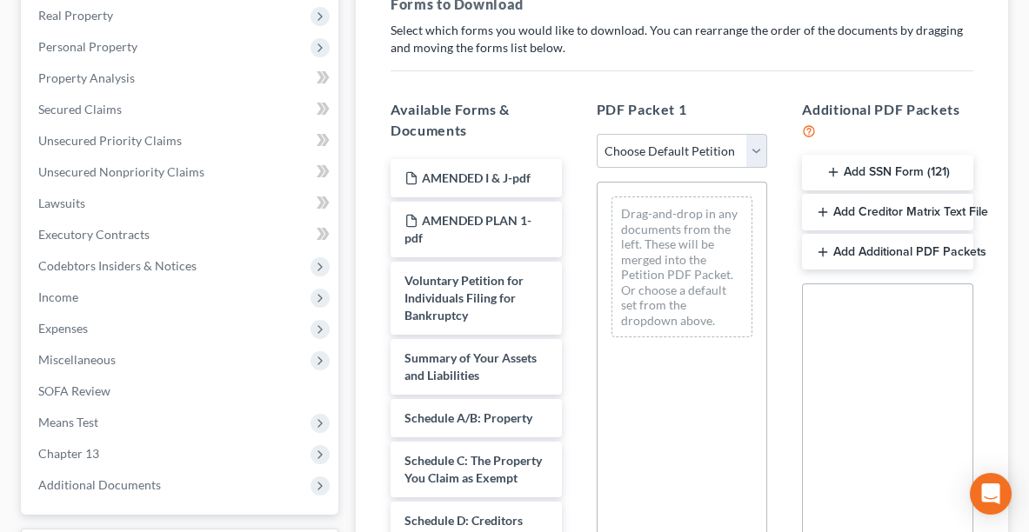
scroll to position [309, 0]
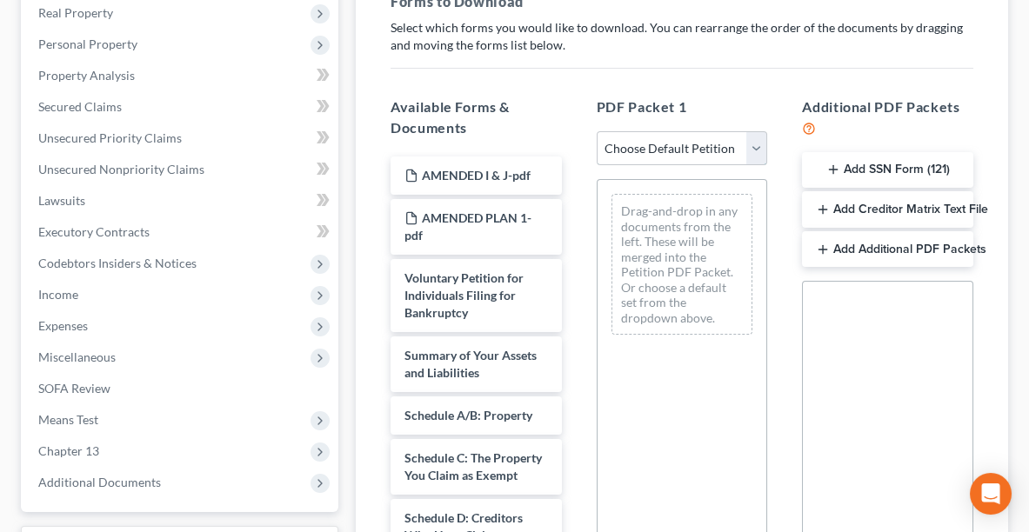
click at [677, 150] on select "Choose Default Petition PDF Packet Complete Bankruptcy Petition (all forms and …" at bounding box center [682, 148] width 171 height 35
select select "2"
click at [597, 131] on select "Choose Default Petition PDF Packet Complete Bankruptcy Petition (all forms and …" at bounding box center [682, 148] width 171 height 35
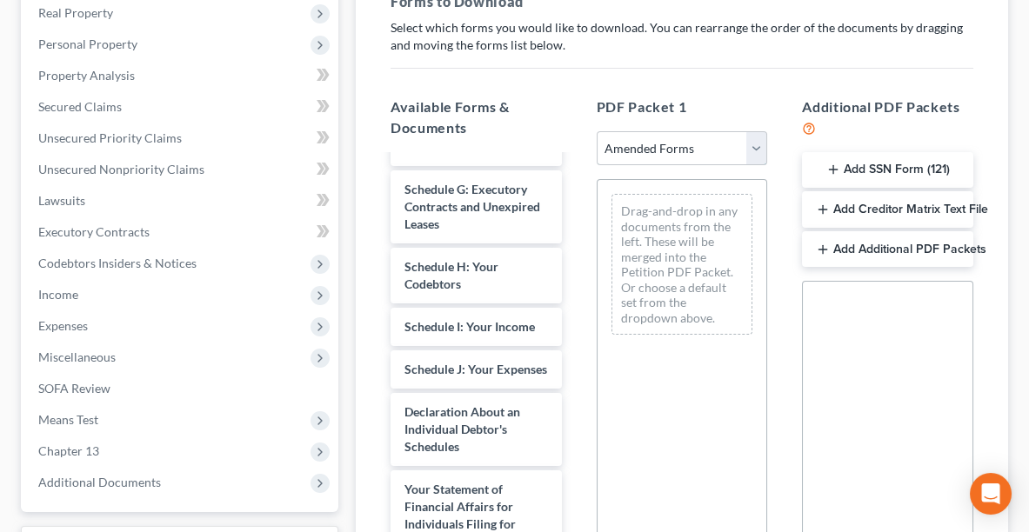
scroll to position [377, 0]
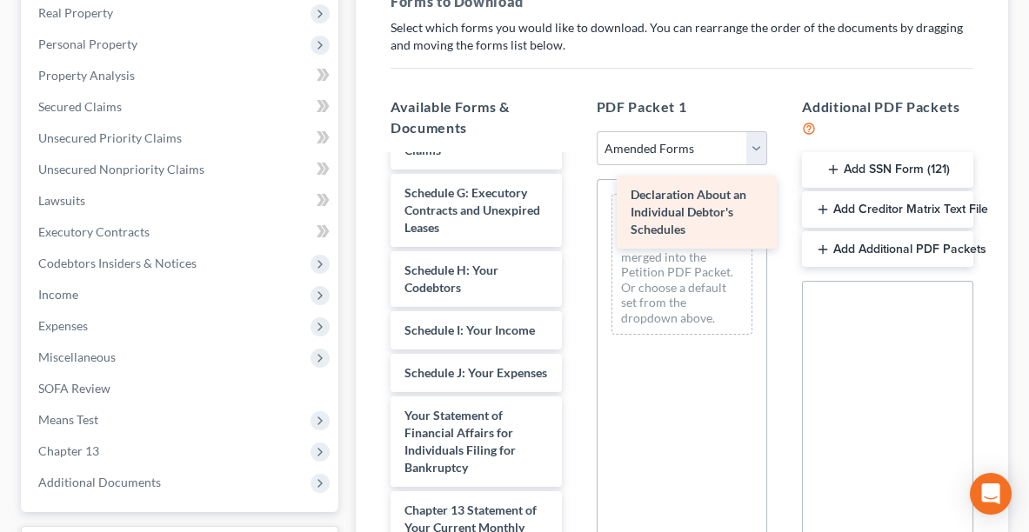
drag, startPoint x: 494, startPoint y: 450, endPoint x: 715, endPoint y: 211, distance: 325.5
click at [576, 211] on div "Declaration About an Individual Debtor's Schedules Voluntary Petition for Indiv…" at bounding box center [476, 330] width 199 height 1103
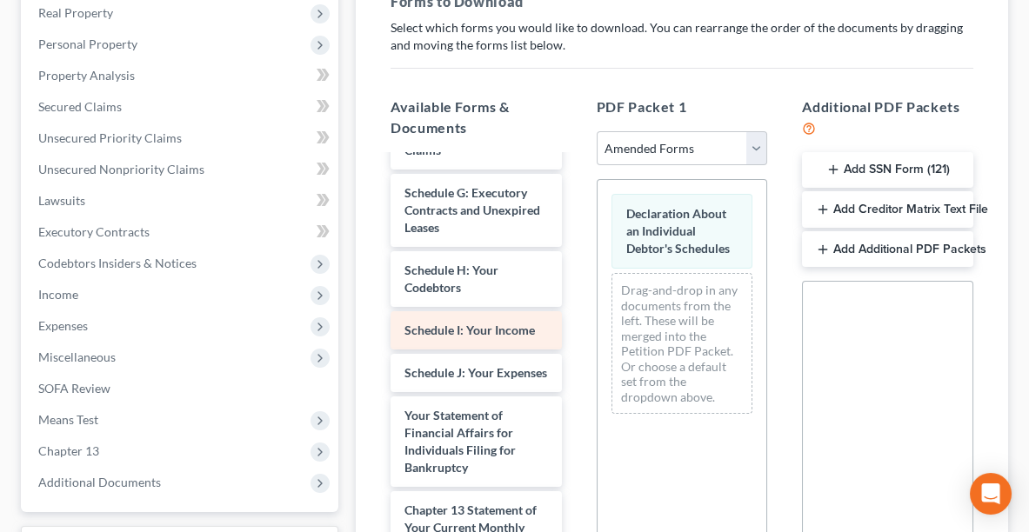
click at [472, 350] on div "Schedule I: Your Income" at bounding box center [475, 330] width 171 height 38
click at [469, 337] on span "Schedule I: Your Income" at bounding box center [469, 330] width 130 height 15
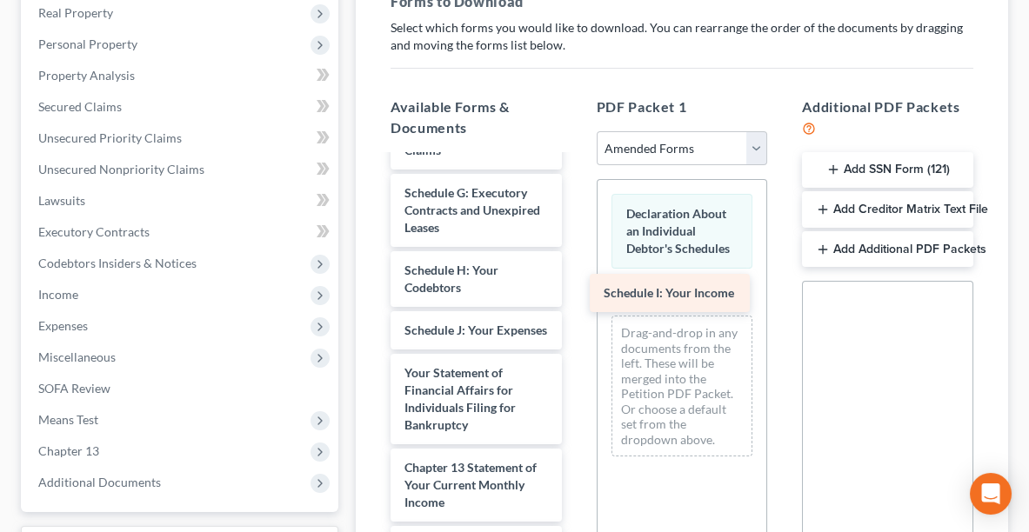
drag, startPoint x: 502, startPoint y: 349, endPoint x: 701, endPoint y: 297, distance: 205.6
click at [576, 297] on div "Schedule I: Your Income Voluntary Petition for Individuals Filing for Bankruptc…" at bounding box center [476, 309] width 199 height 1060
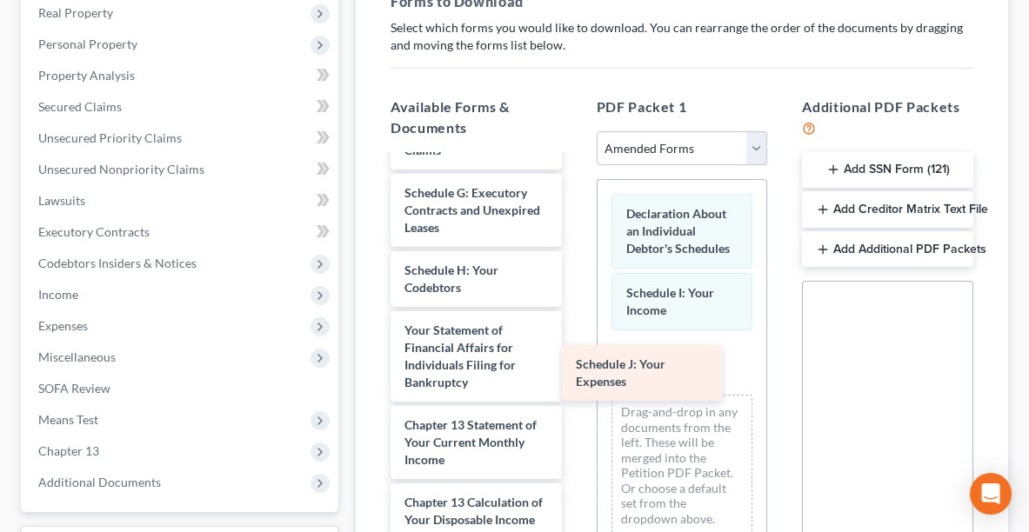
drag, startPoint x: 476, startPoint y: 364, endPoint x: 697, endPoint y: 390, distance: 222.3
click at [576, 390] on div "Schedule J: Your Expenses Voluntary Petition for Individuals Filing for Bankrup…" at bounding box center [476, 287] width 199 height 1017
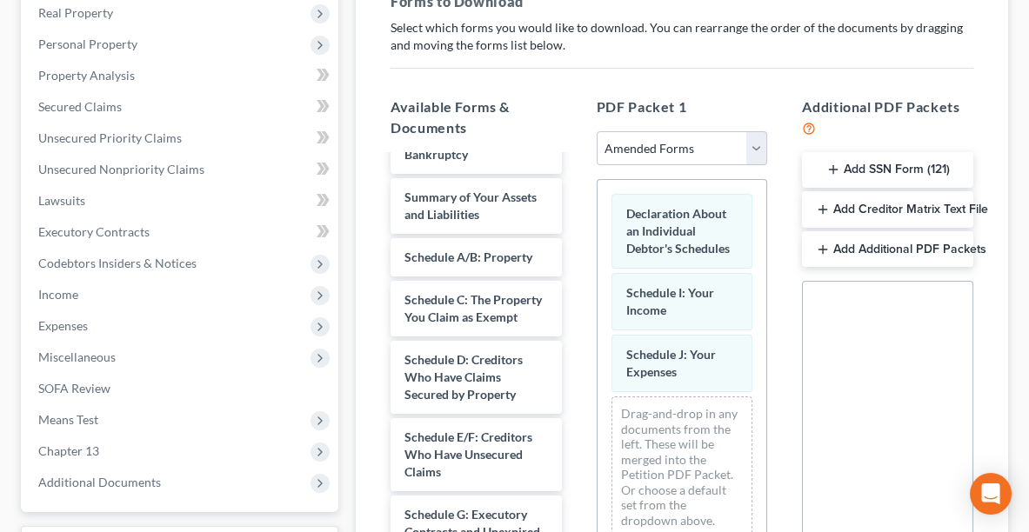
scroll to position [43, 0]
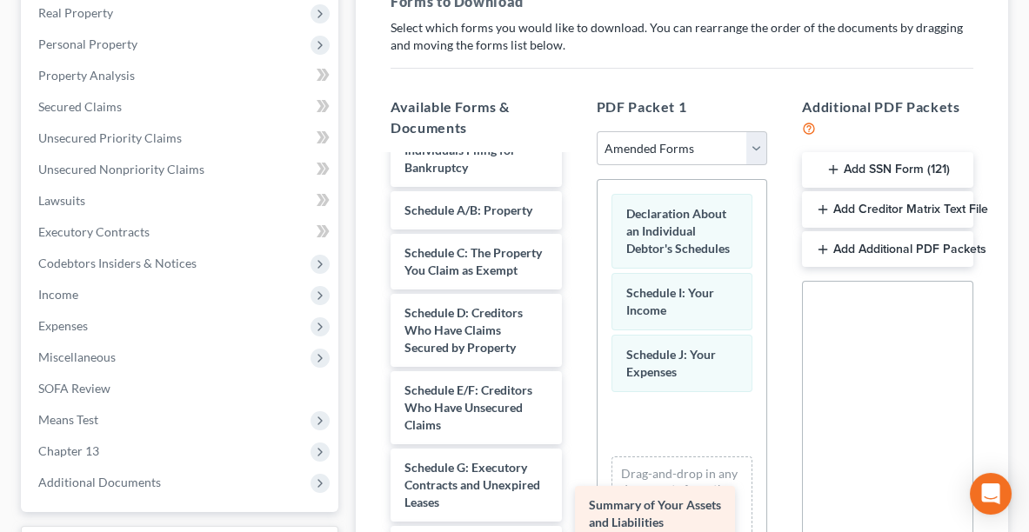
drag, startPoint x: 494, startPoint y: 217, endPoint x: 678, endPoint y: 515, distance: 350.6
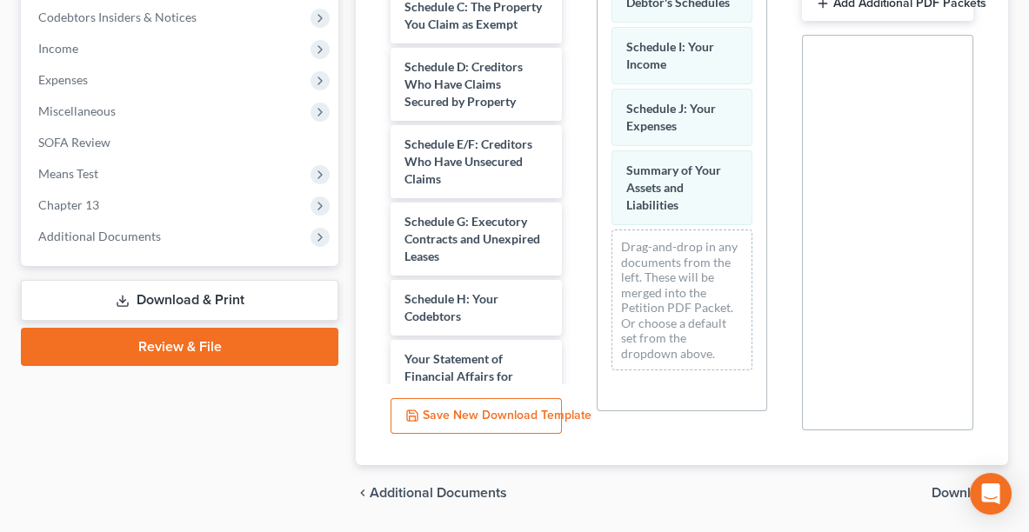
scroll to position [607, 0]
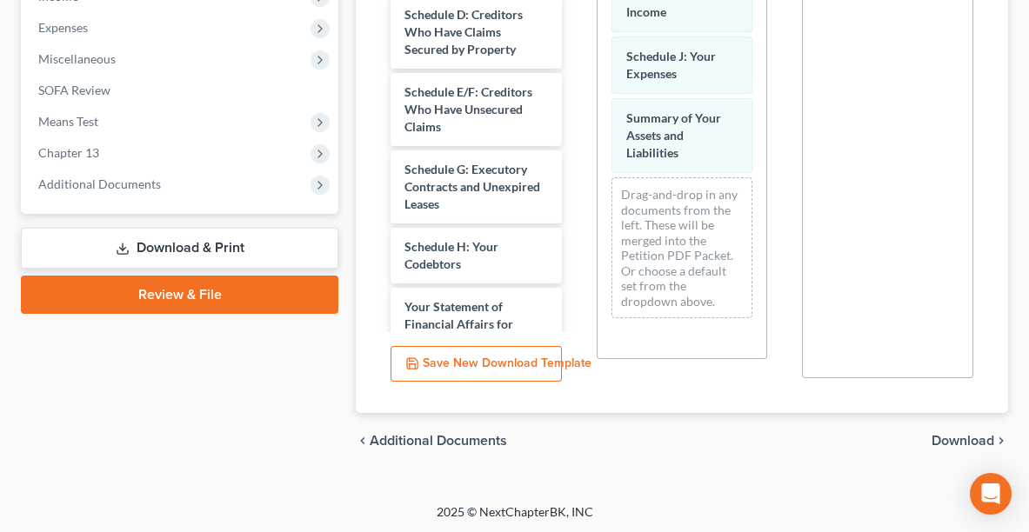
click at [958, 438] on span "Download" at bounding box center [962, 441] width 63 height 14
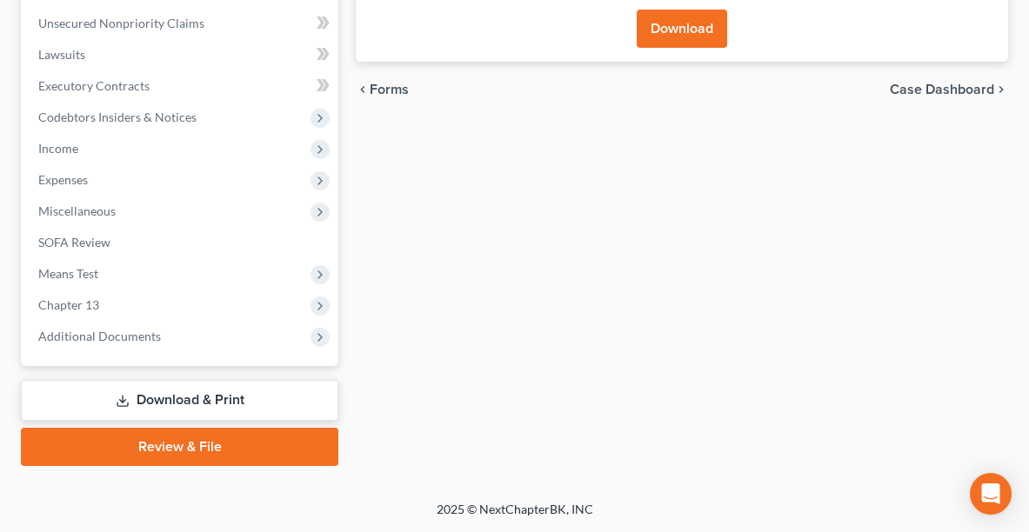
scroll to position [450, 0]
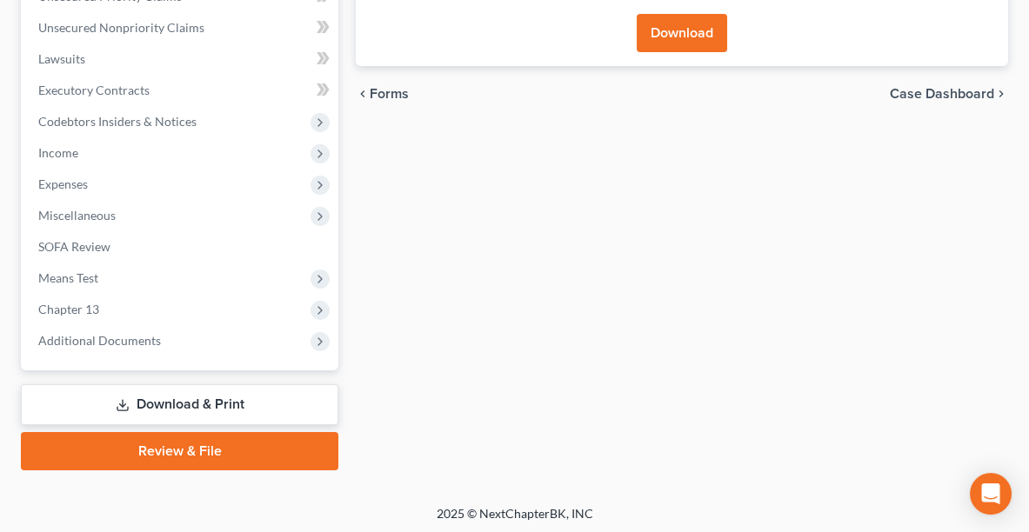
click at [670, 16] on button "Download" at bounding box center [682, 33] width 90 height 38
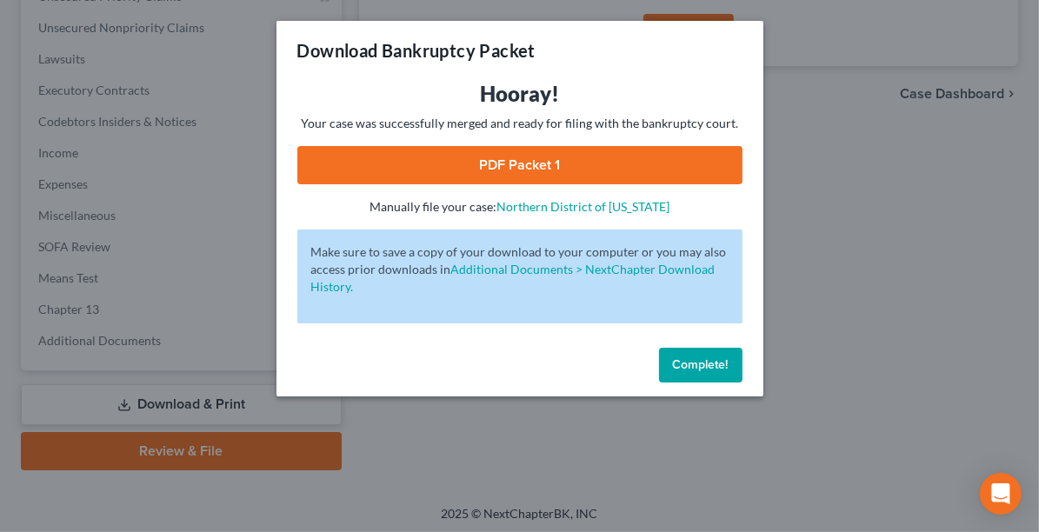
click at [624, 163] on link "PDF Packet 1" at bounding box center [519, 165] width 445 height 38
click at [699, 368] on span "Complete!" at bounding box center [701, 364] width 56 height 15
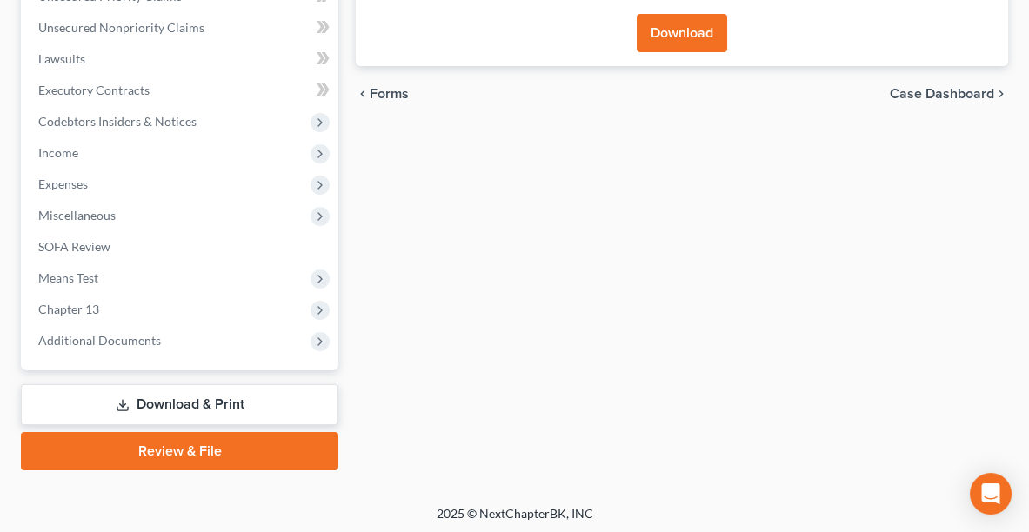
click at [246, 452] on link "Review & File" at bounding box center [179, 451] width 317 height 38
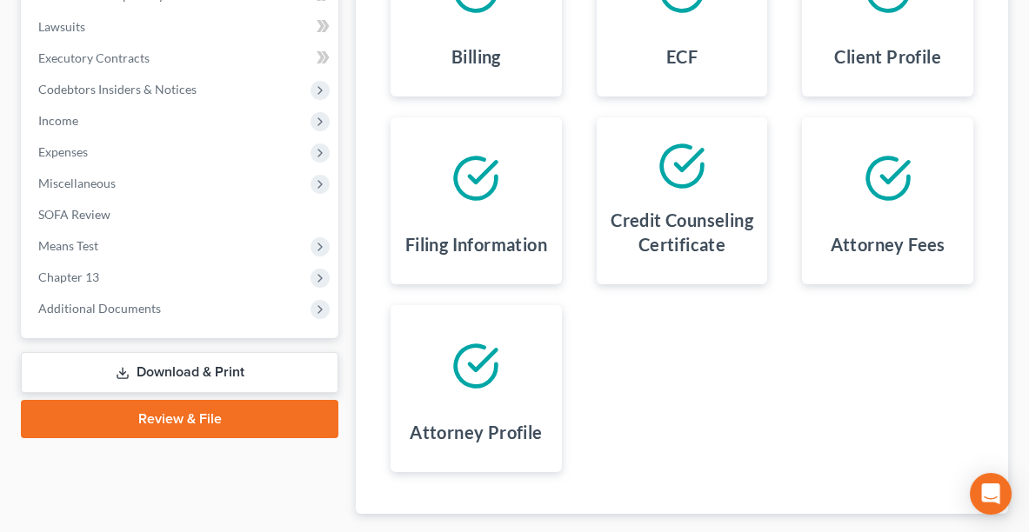
scroll to position [487, 0]
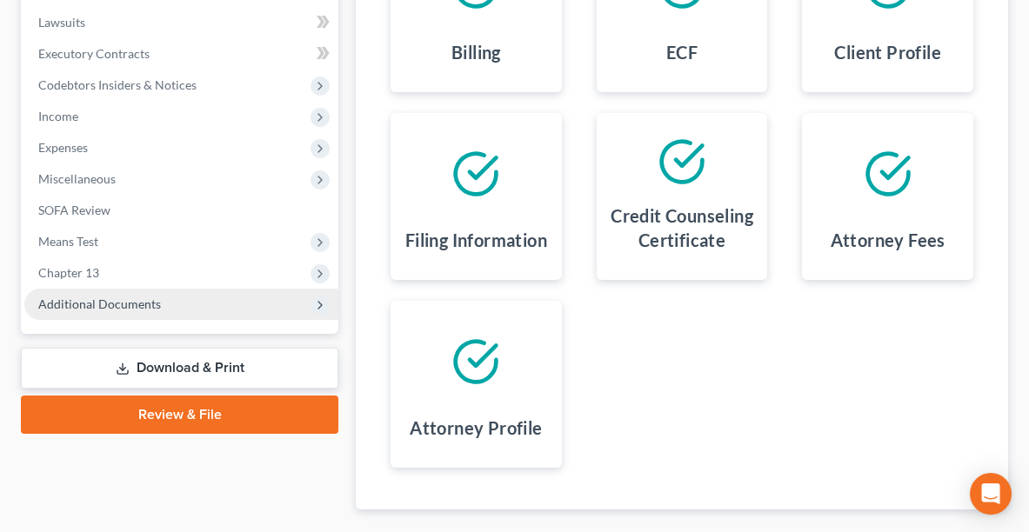
click at [137, 303] on span "Additional Documents" at bounding box center [99, 304] width 123 height 15
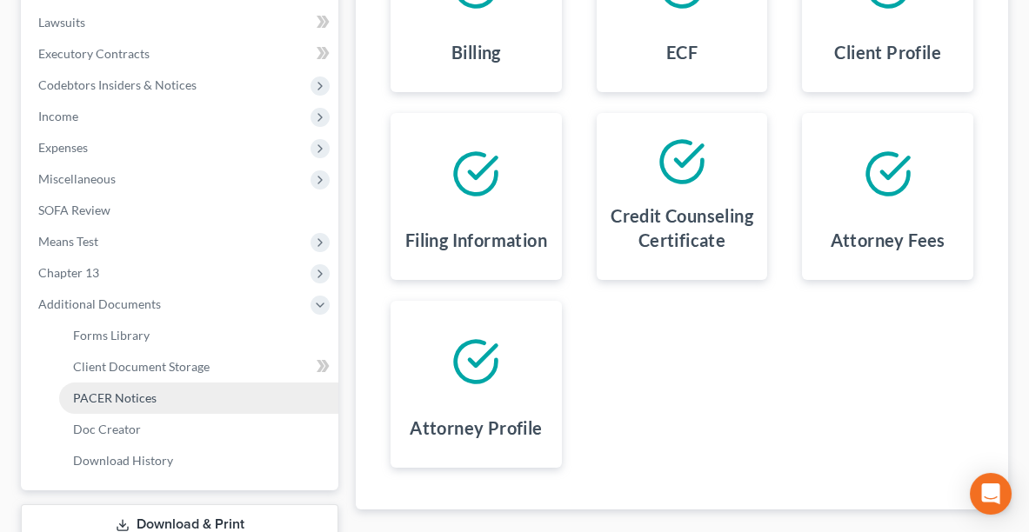
click at [143, 383] on link "PACER Notices" at bounding box center [198, 398] width 279 height 31
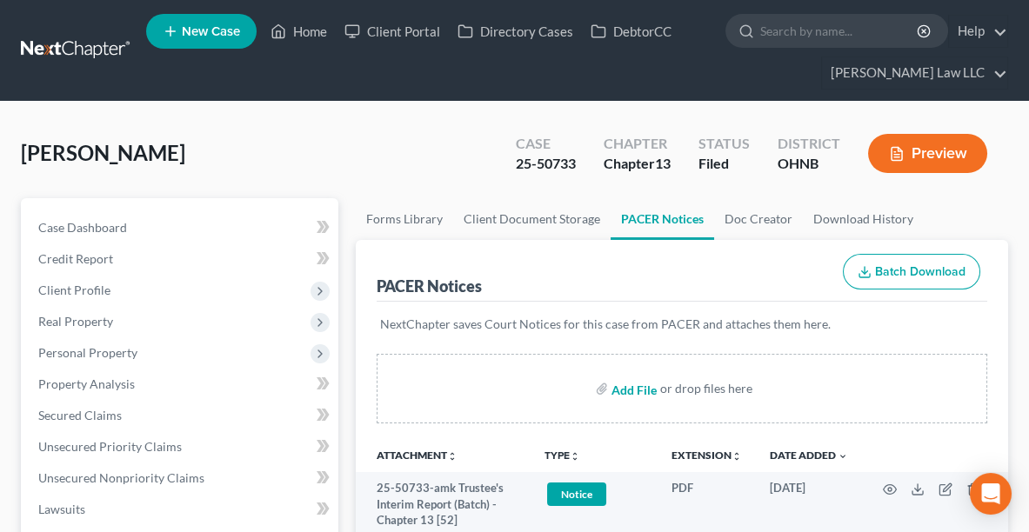
click at [626, 383] on input "file" at bounding box center [632, 388] width 42 height 31
type input "C:\fakepath\AMENDED I & J 2.pdf"
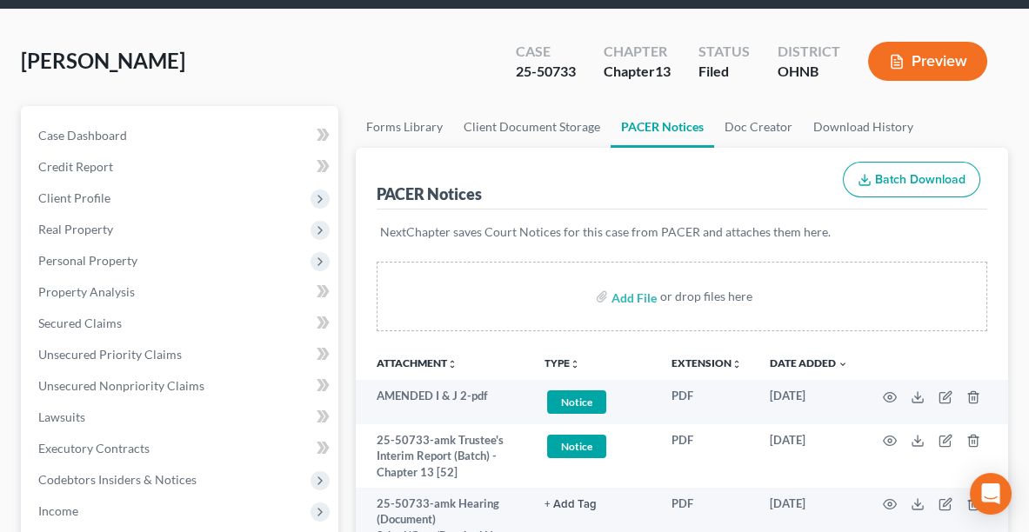
scroll to position [97, 0]
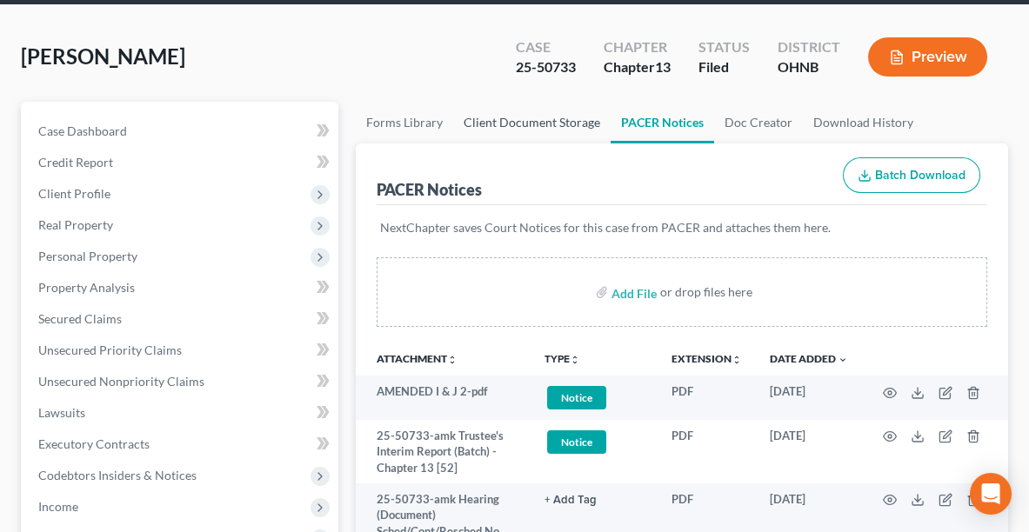
click at [534, 115] on link "Client Document Storage" at bounding box center [531, 123] width 157 height 42
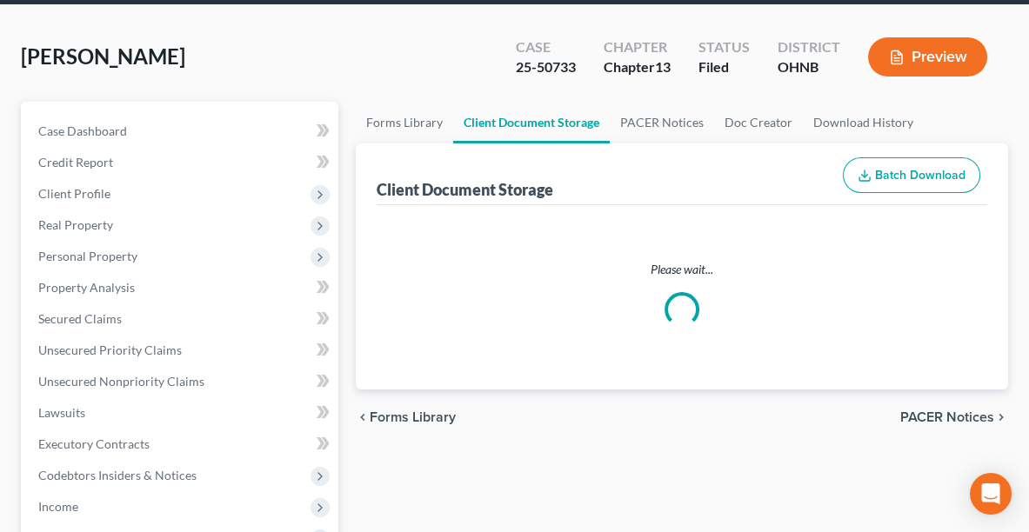
scroll to position [50, 0]
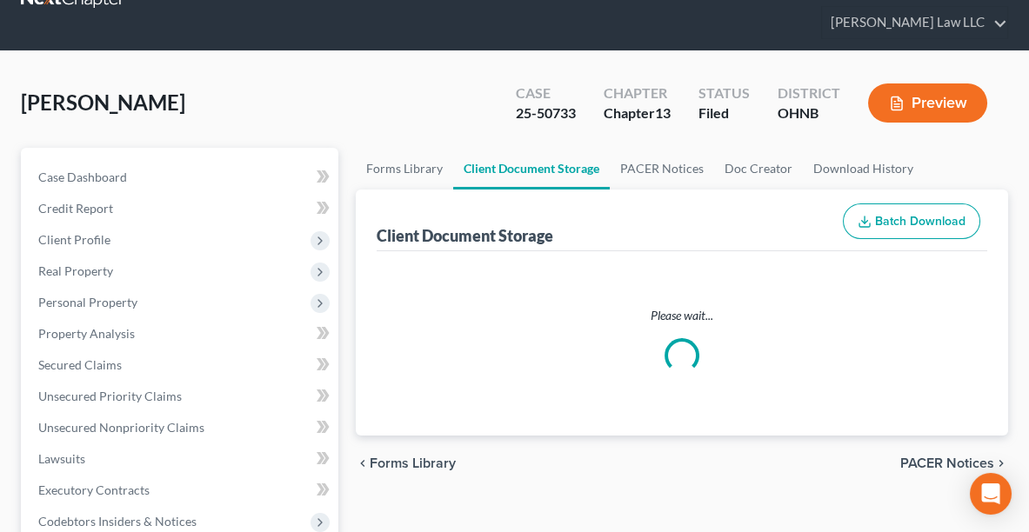
select select "11"
select select "3"
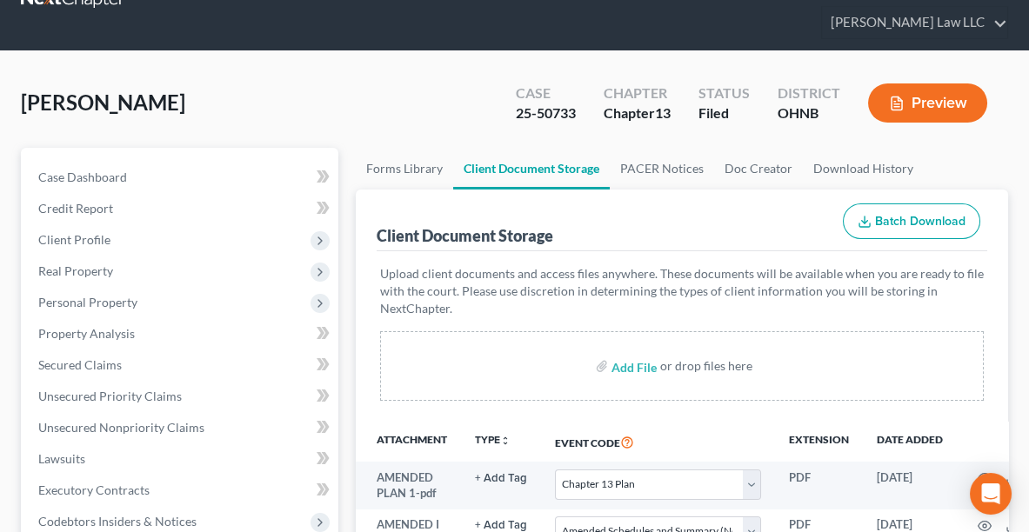
scroll to position [0, 0]
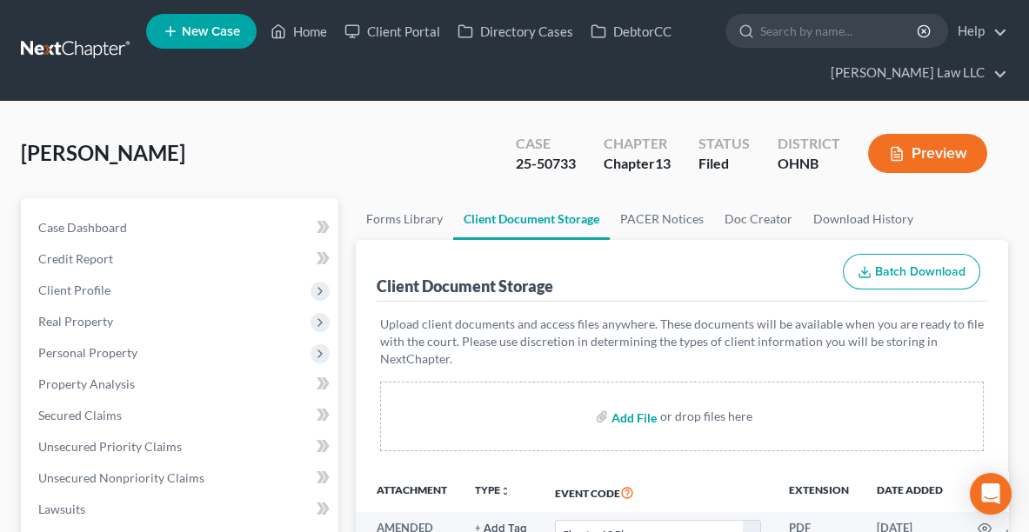
click at [641, 417] on input "file" at bounding box center [632, 416] width 42 height 31
type input "C:\fakepath\AMENDED I & J 2.pdf"
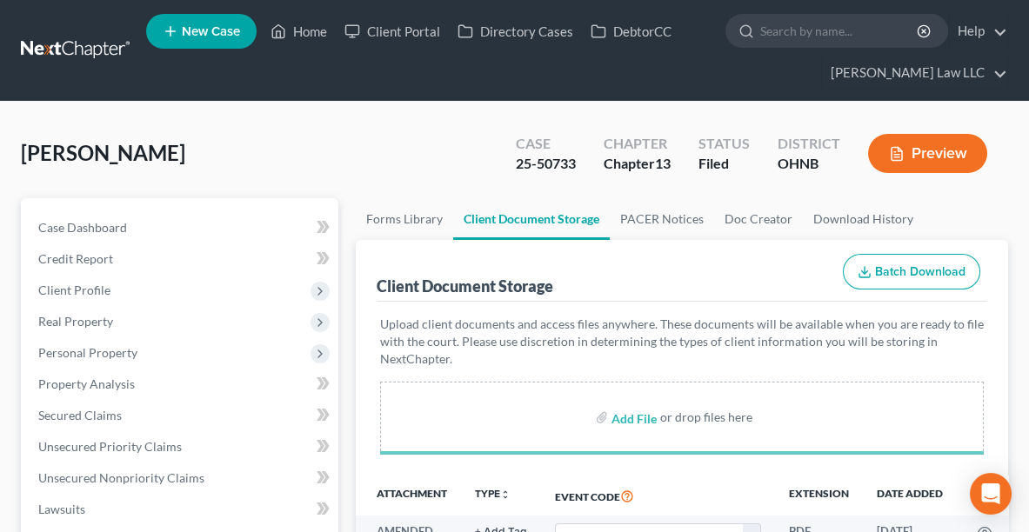
select select "11"
select select "3"
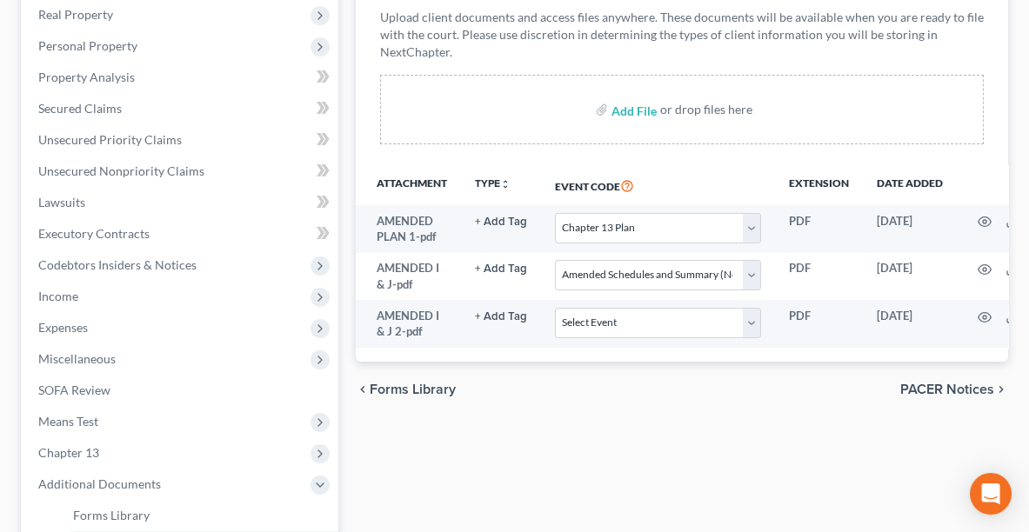
scroll to position [313, 0]
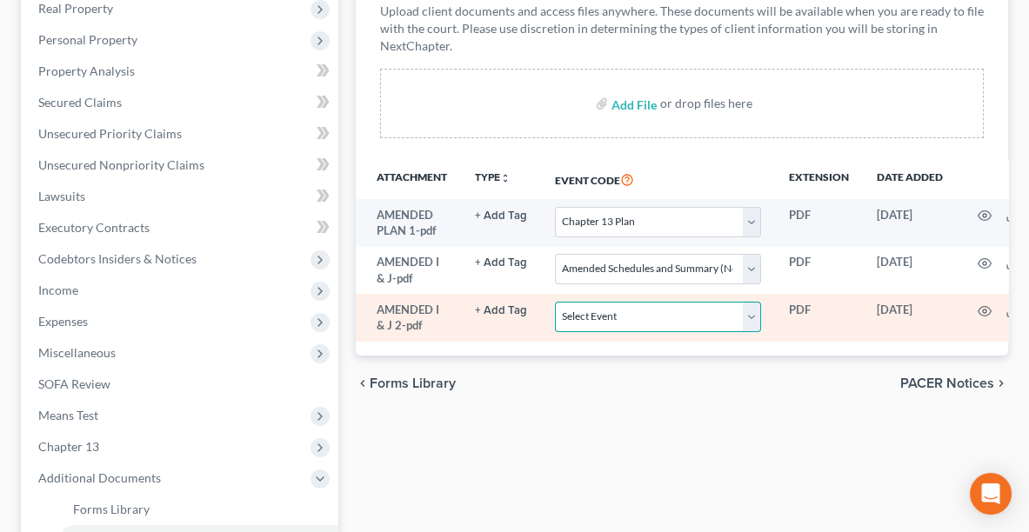
click at [690, 315] on select "Select Event 20 Largest Unsecured Creditors Amended List of Creditors (Fee) Ame…" at bounding box center [658, 317] width 206 height 30
select select "3"
click at [555, 302] on select "Select Event 20 Largest Unsecured Creditors Amended List of Creditors (Fee) Ame…" at bounding box center [658, 317] width 206 height 30
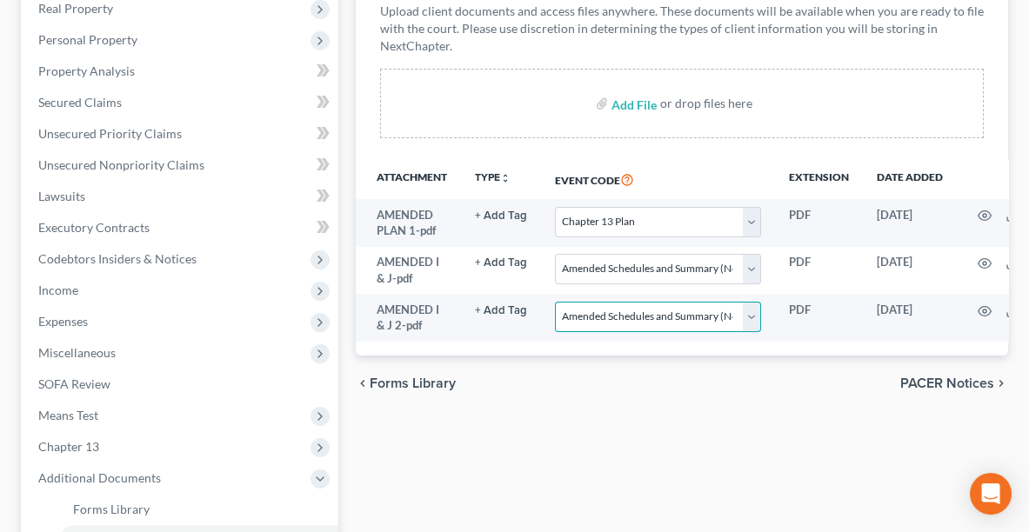
scroll to position [0, 96]
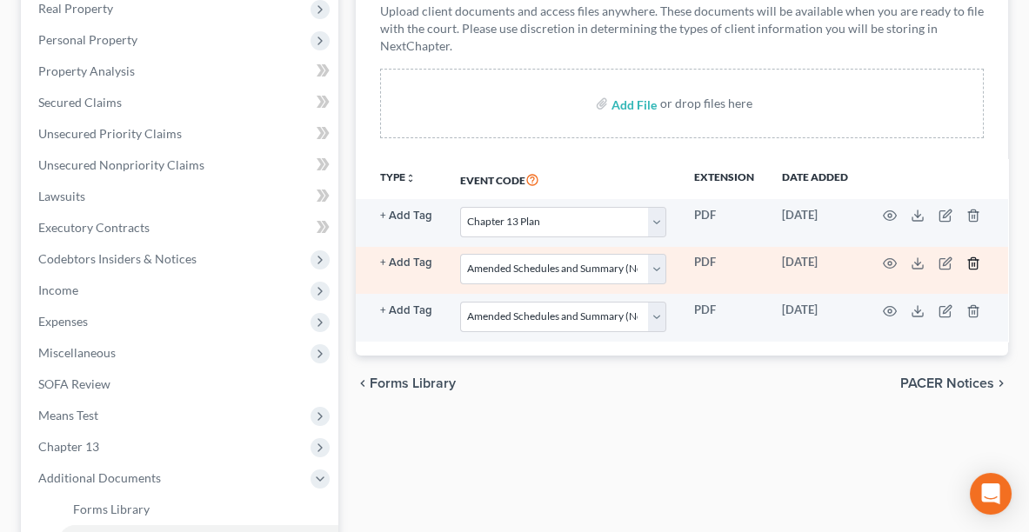
click at [969, 258] on icon "button" at bounding box center [973, 262] width 8 height 11
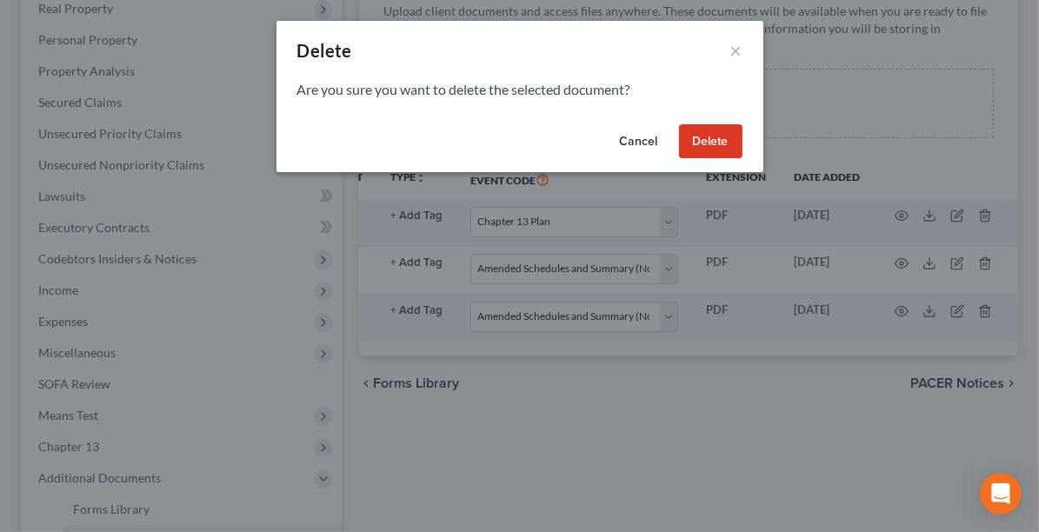
click at [701, 143] on button "Delete" at bounding box center [710, 141] width 63 height 35
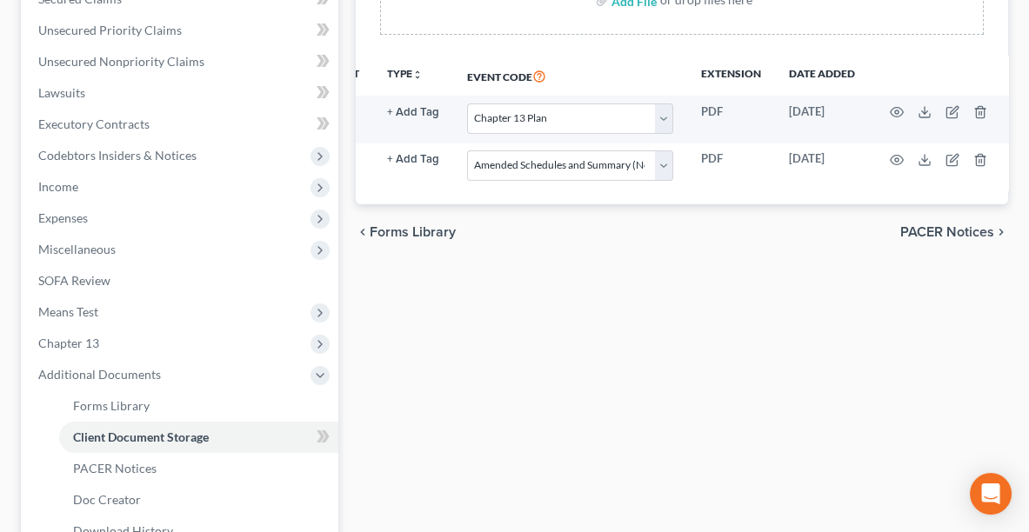
scroll to position [600, 0]
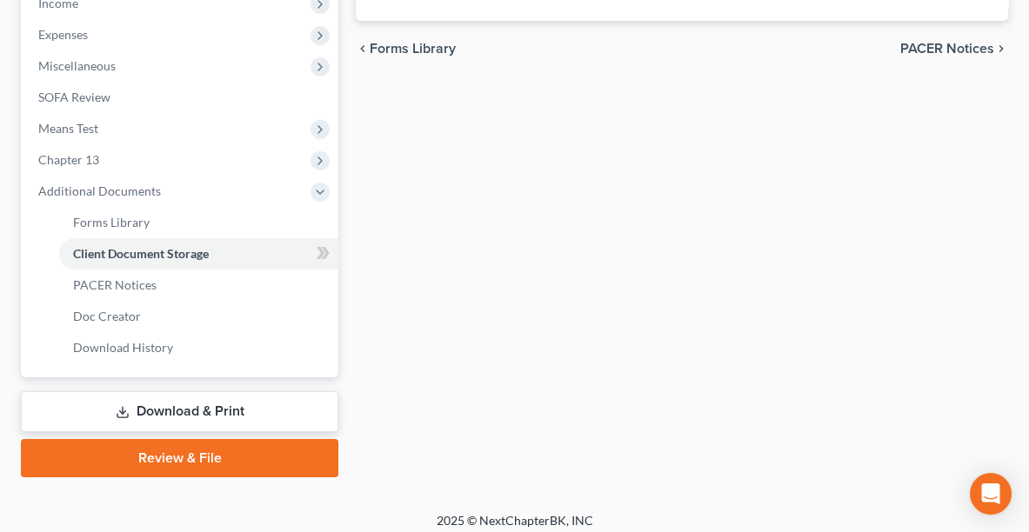
click at [284, 450] on link "Review & File" at bounding box center [179, 458] width 317 height 38
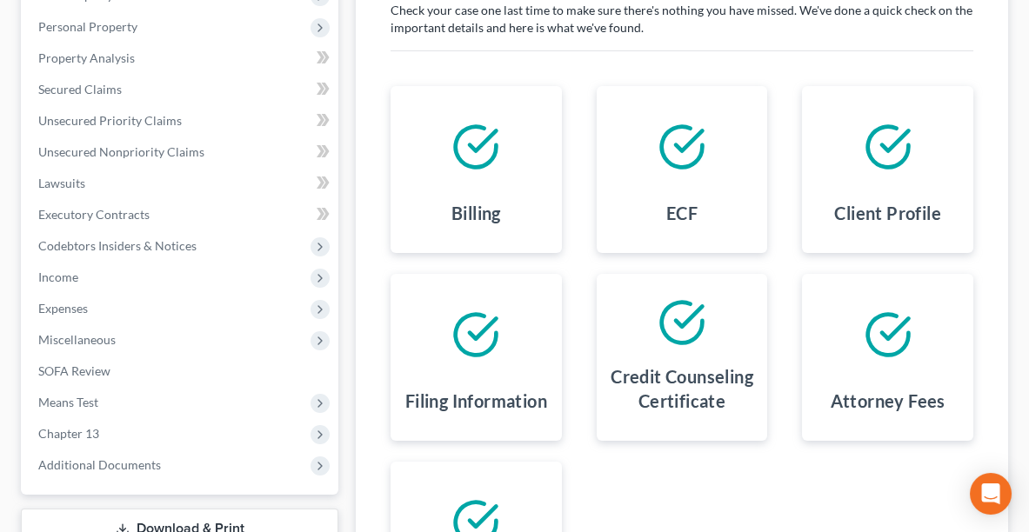
scroll to position [510, 0]
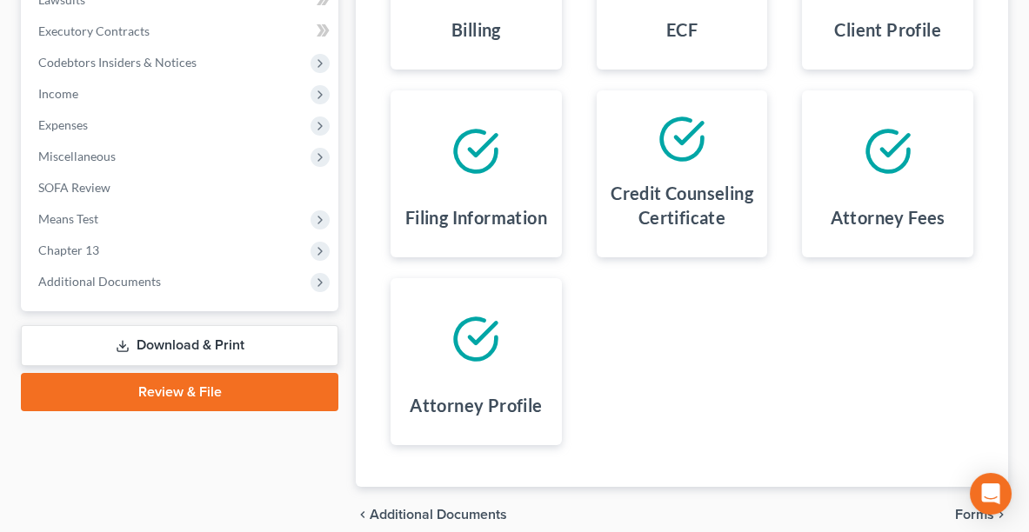
click at [957, 516] on span "Forms" at bounding box center [974, 515] width 39 height 14
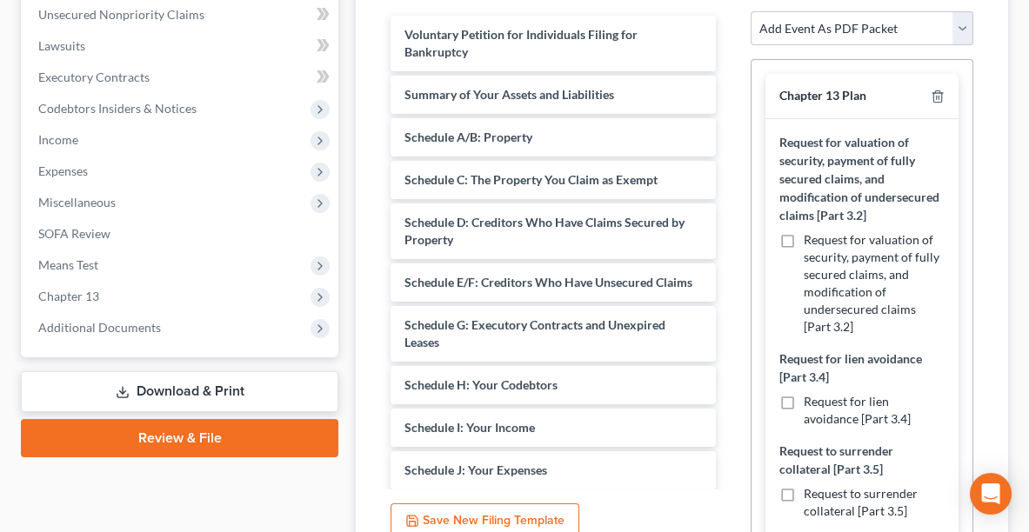
scroll to position [457, 0]
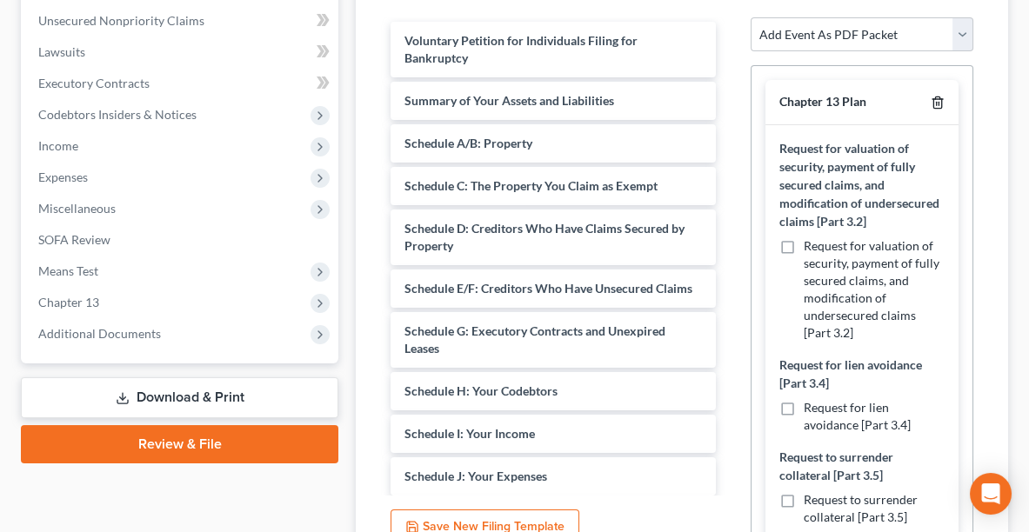
click at [930, 96] on icon "button" at bounding box center [937, 103] width 14 height 14
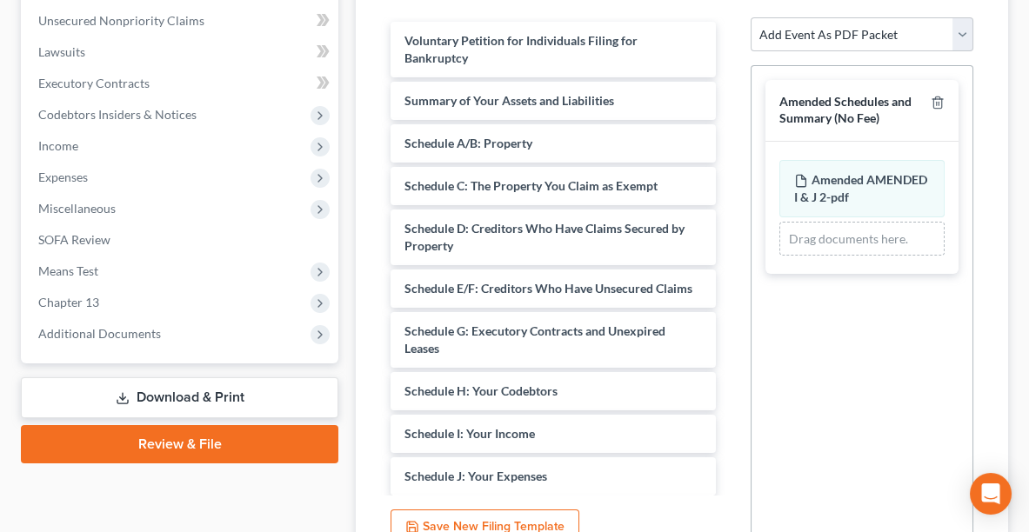
scroll to position [604, 0]
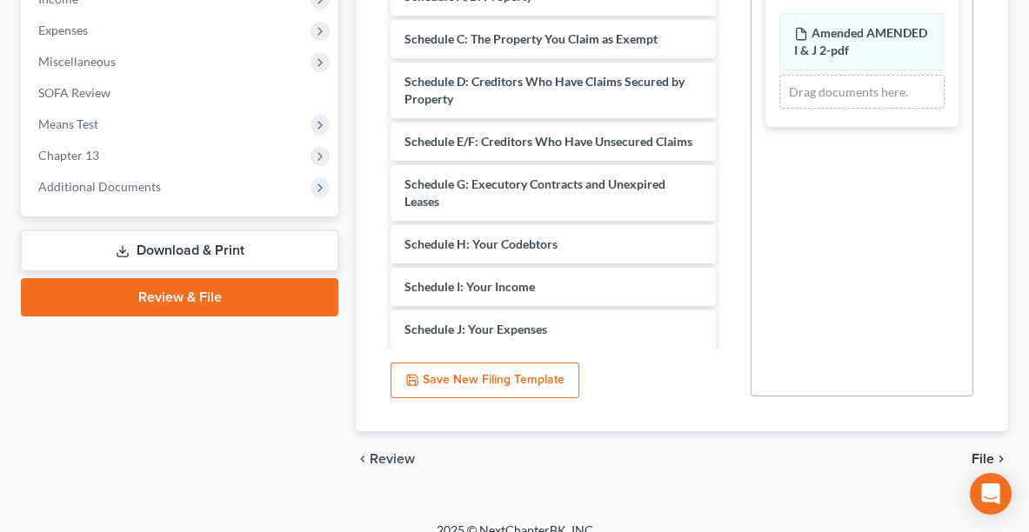
click at [982, 452] on span "File" at bounding box center [982, 459] width 23 height 14
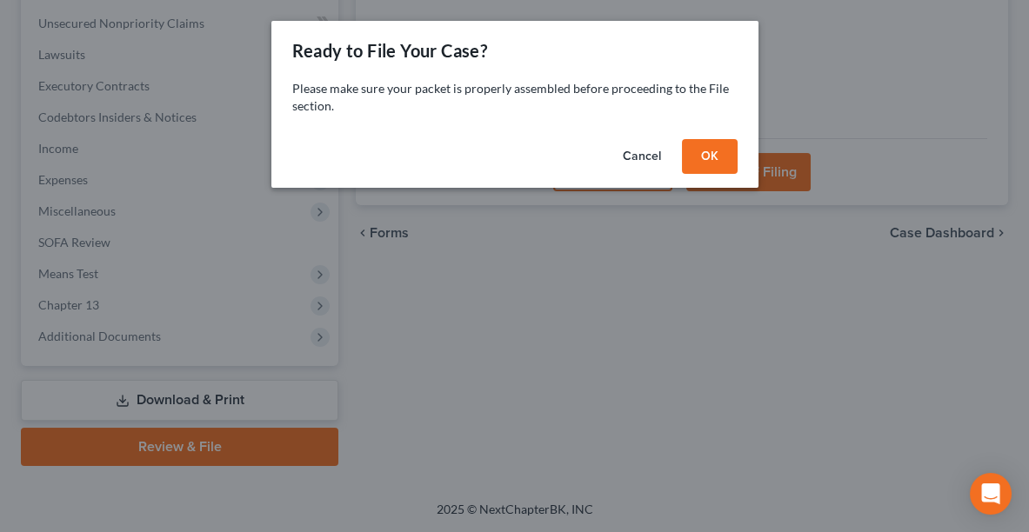
scroll to position [450, 0]
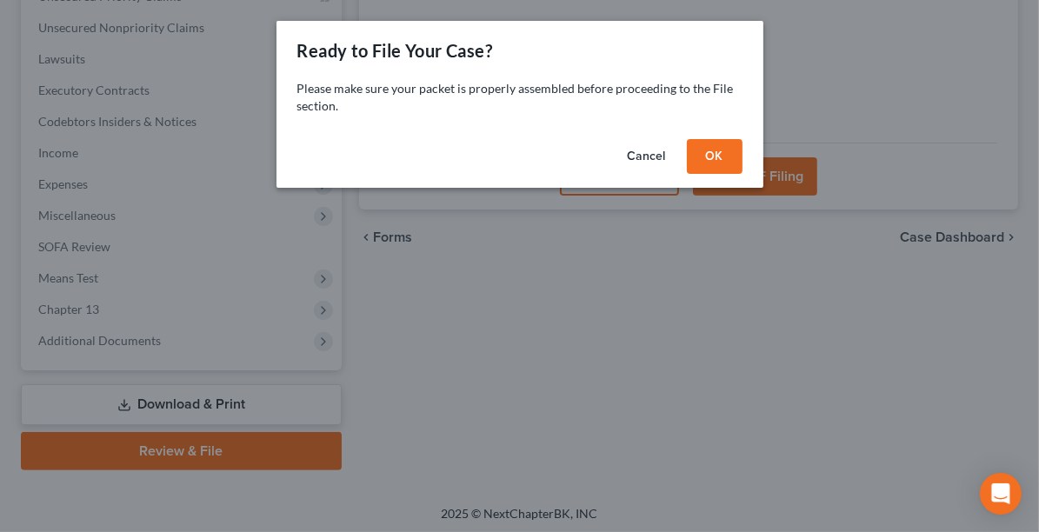
click at [709, 157] on button "OK" at bounding box center [715, 156] width 56 height 35
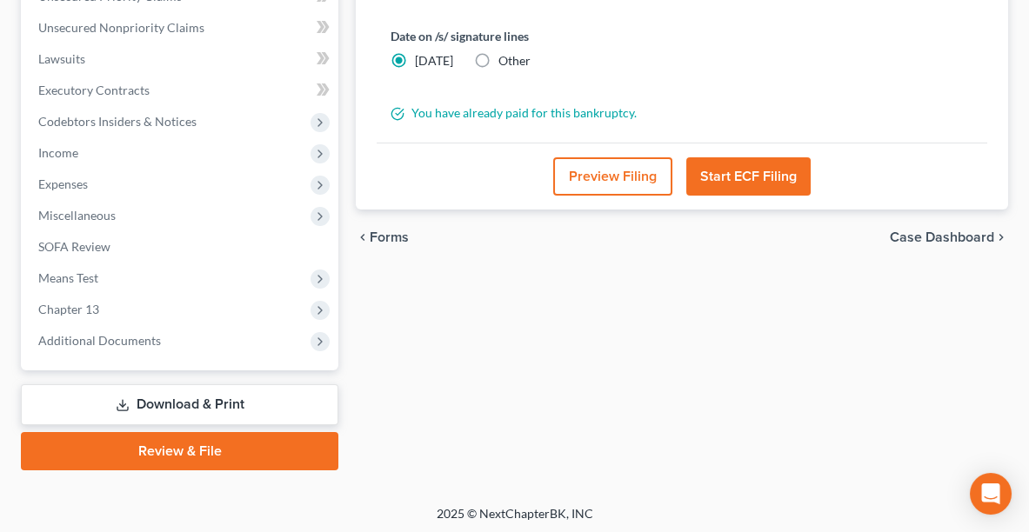
click at [754, 177] on button "Start ECF Filing" at bounding box center [748, 176] width 124 height 38
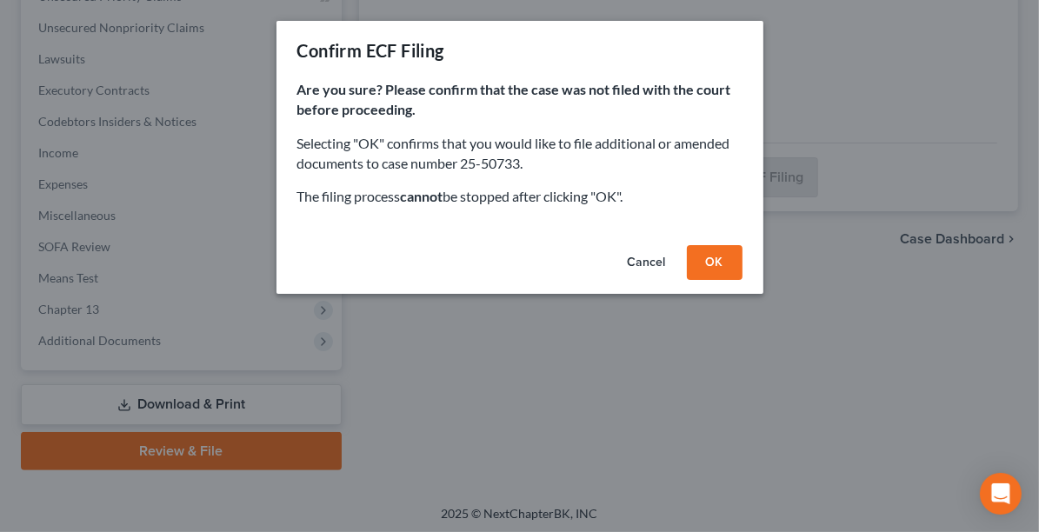
click at [712, 266] on button "OK" at bounding box center [715, 262] width 56 height 35
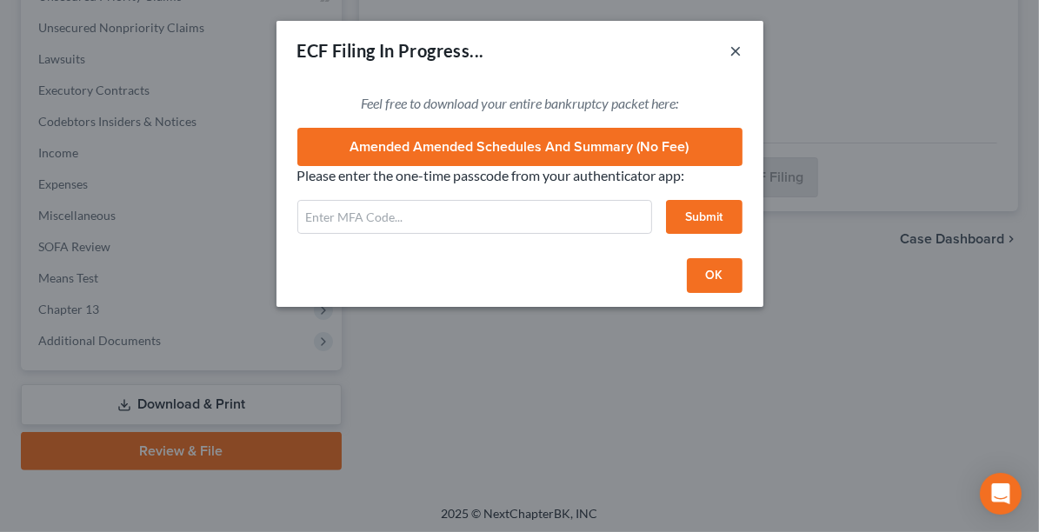
click at [734, 53] on button "×" at bounding box center [736, 50] width 12 height 21
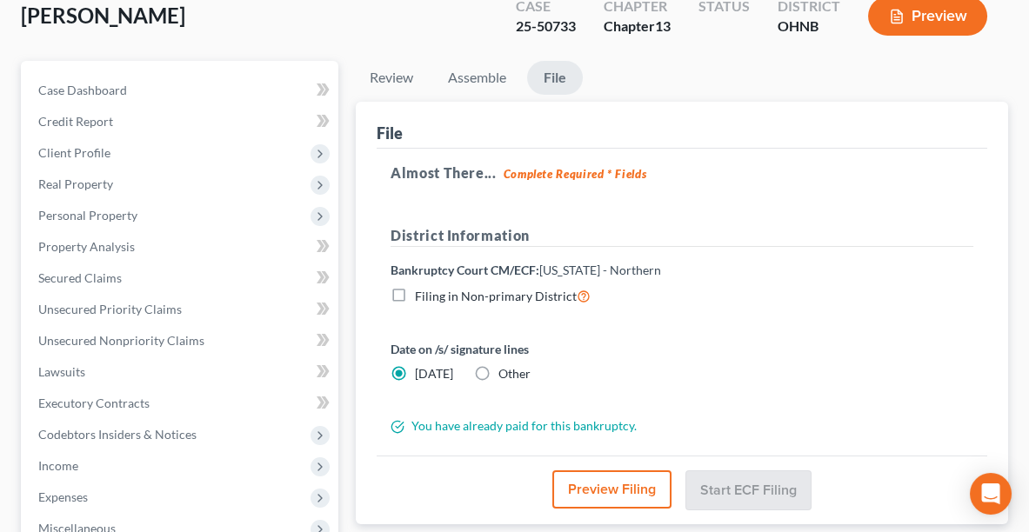
scroll to position [109, 0]
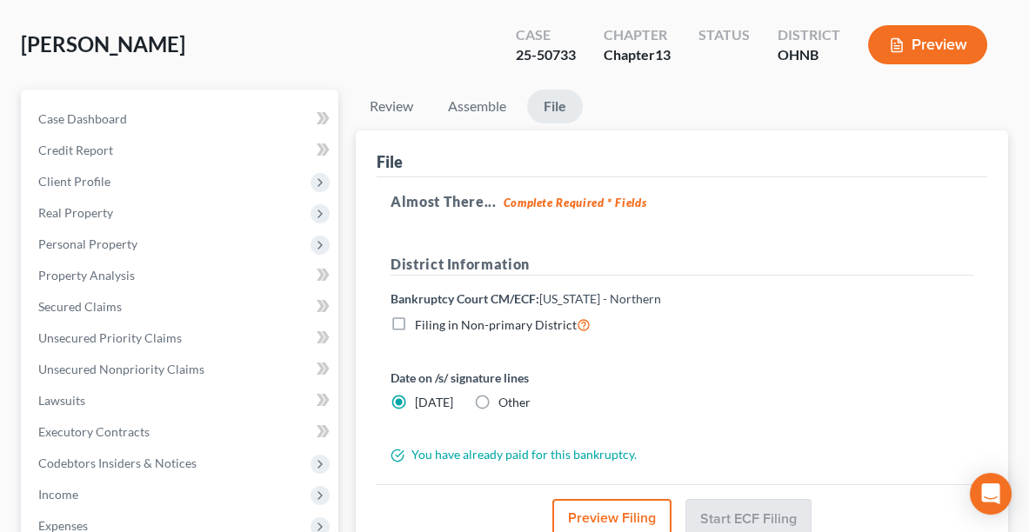
click at [463, 121] on li "Assemble" at bounding box center [477, 110] width 86 height 41
click at [475, 90] on link "Assemble" at bounding box center [477, 107] width 86 height 34
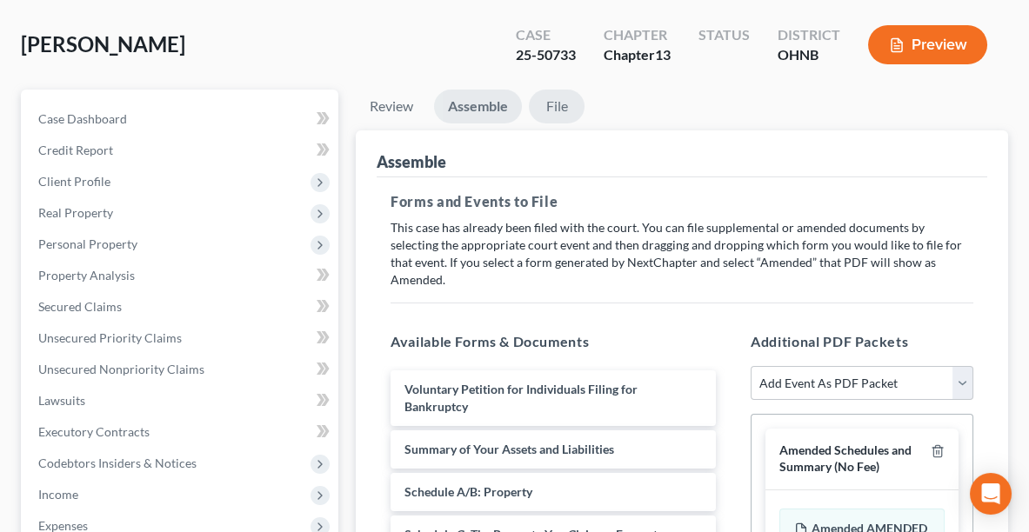
click at [548, 110] on link "File" at bounding box center [557, 107] width 56 height 34
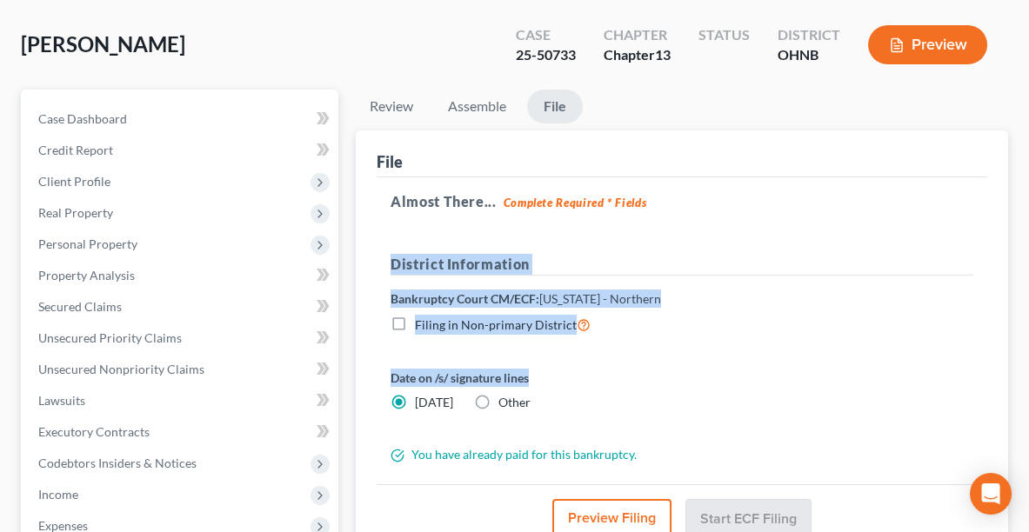
drag, startPoint x: 1027, startPoint y: 203, endPoint x: 1021, endPoint y: 370, distance: 166.2
click at [1021, 370] on div "[PERSON_NAME] Upgraded Case 25-50733 Chapter Chapter 13 Status District OHNB Pr…" at bounding box center [514, 420] width 1029 height 854
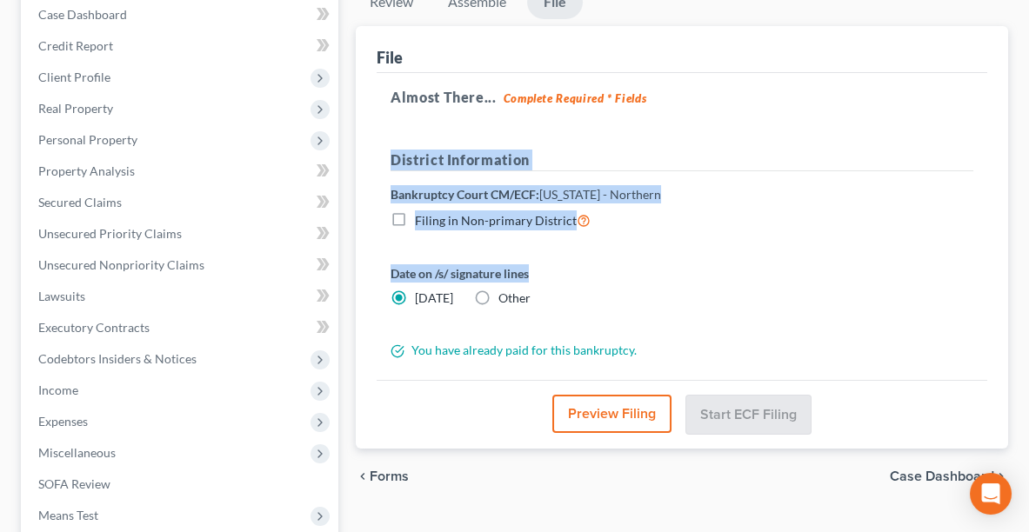
scroll to position [214, 0]
click at [235, 159] on link "Property Analysis" at bounding box center [181, 170] width 314 height 31
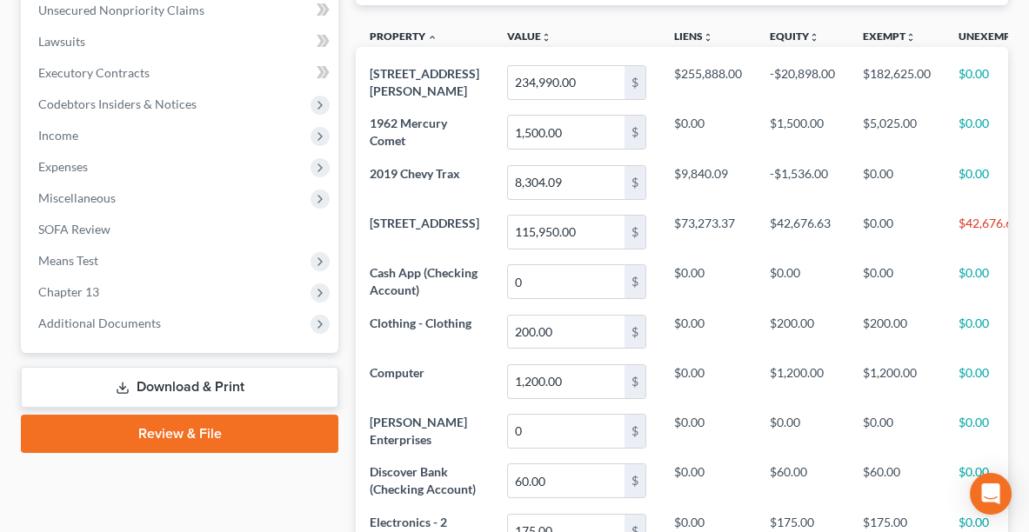
scroll to position [873, 0]
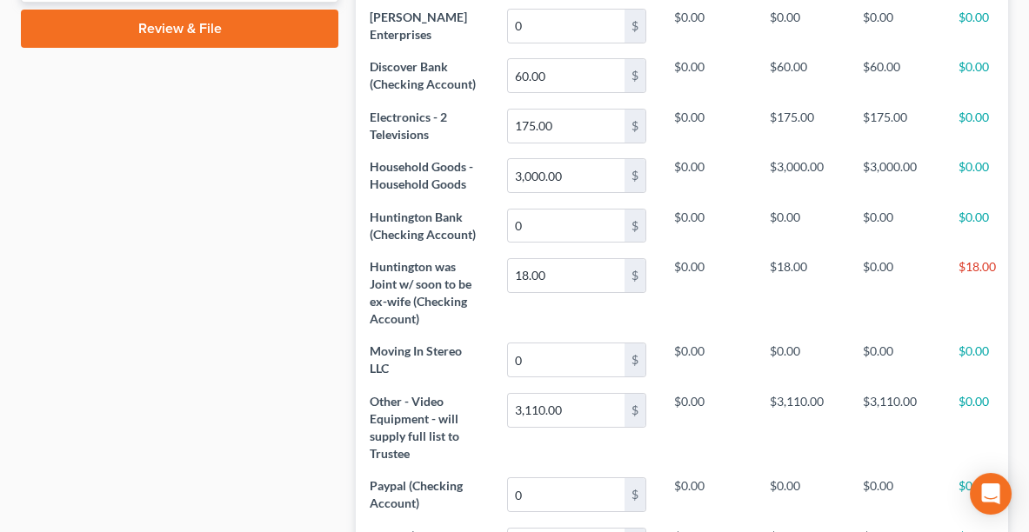
click at [273, 32] on link "Review & File" at bounding box center [179, 29] width 317 height 38
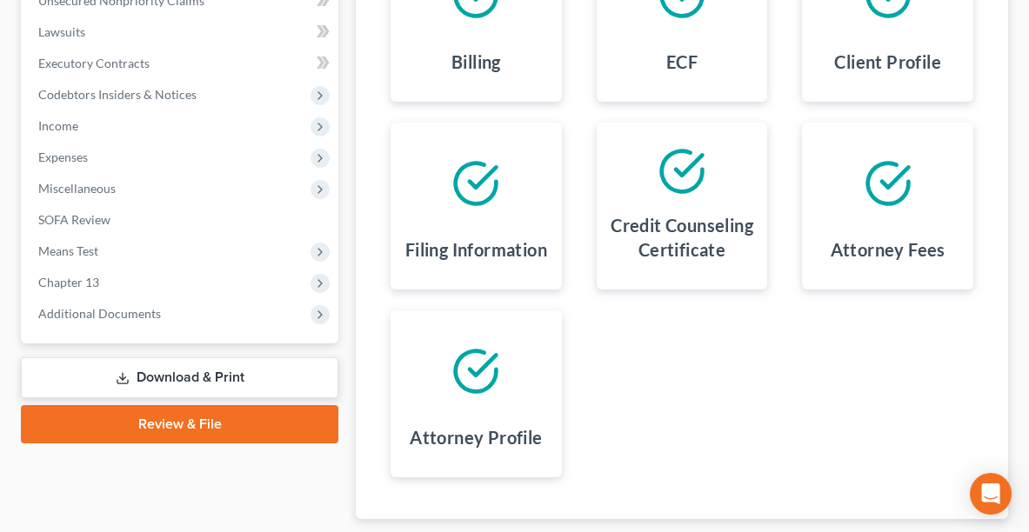
scroll to position [586, 0]
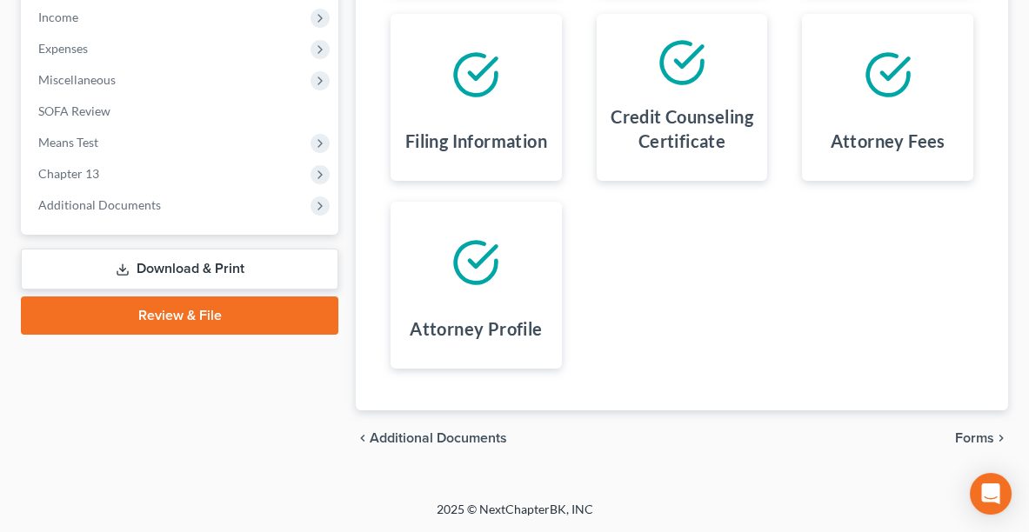
click at [970, 445] on span "Forms" at bounding box center [974, 438] width 39 height 14
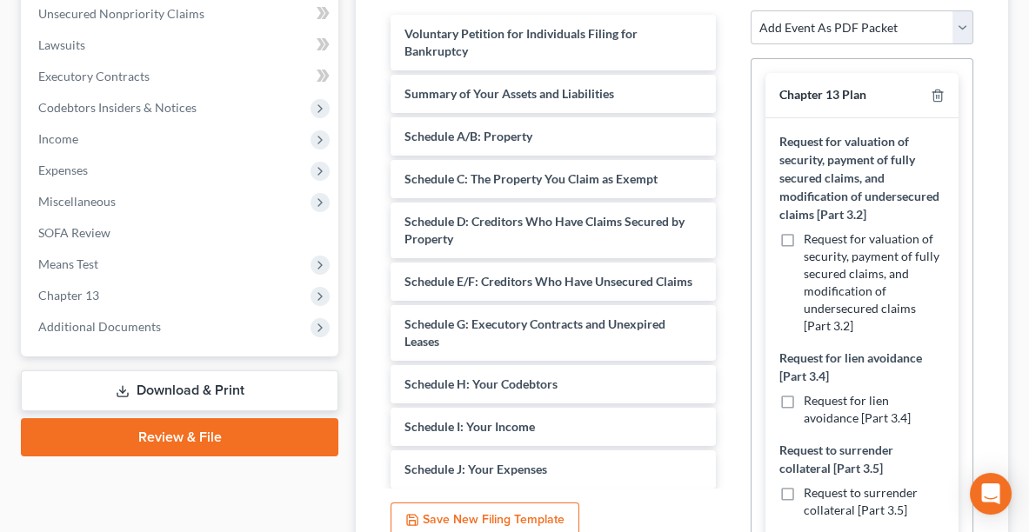
scroll to position [457, 0]
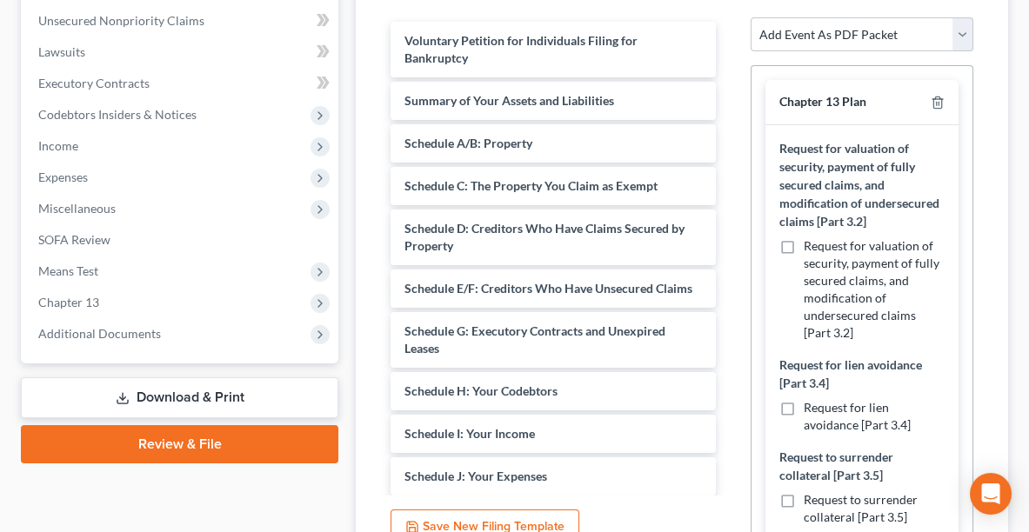
click at [935, 80] on div "Chapter 13 Plan" at bounding box center [861, 102] width 193 height 45
click at [930, 96] on icon "button" at bounding box center [937, 103] width 14 height 14
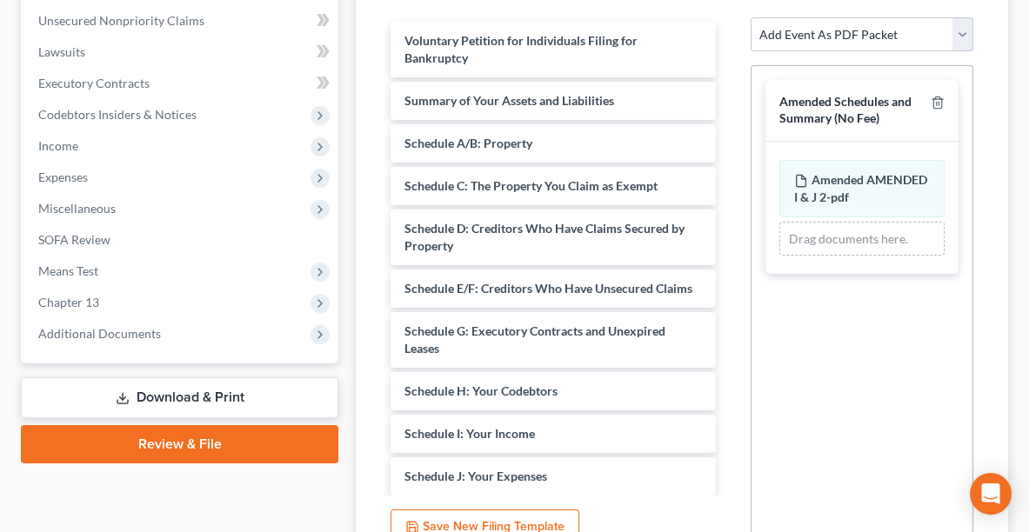
scroll to position [604, 0]
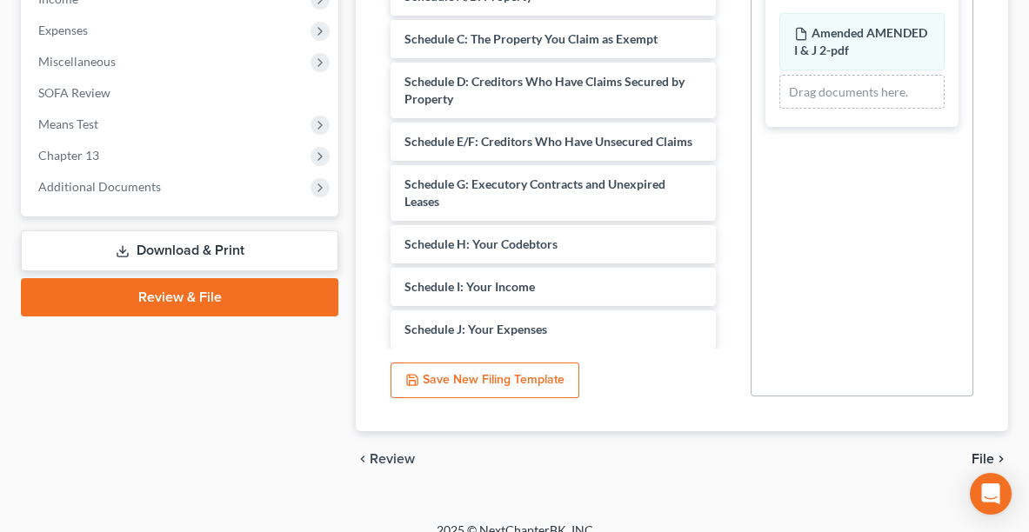
click at [997, 452] on icon "chevron_right" at bounding box center [1001, 459] width 14 height 14
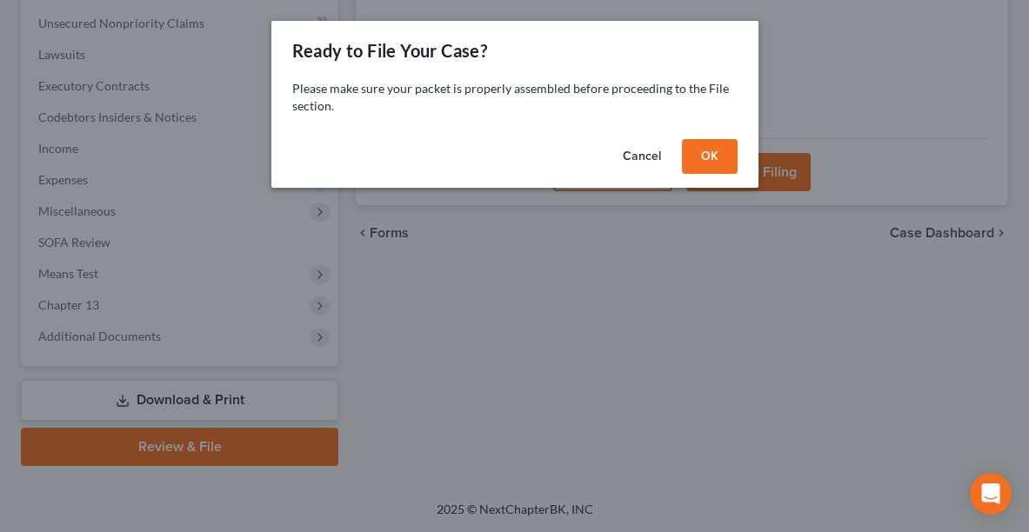
scroll to position [450, 0]
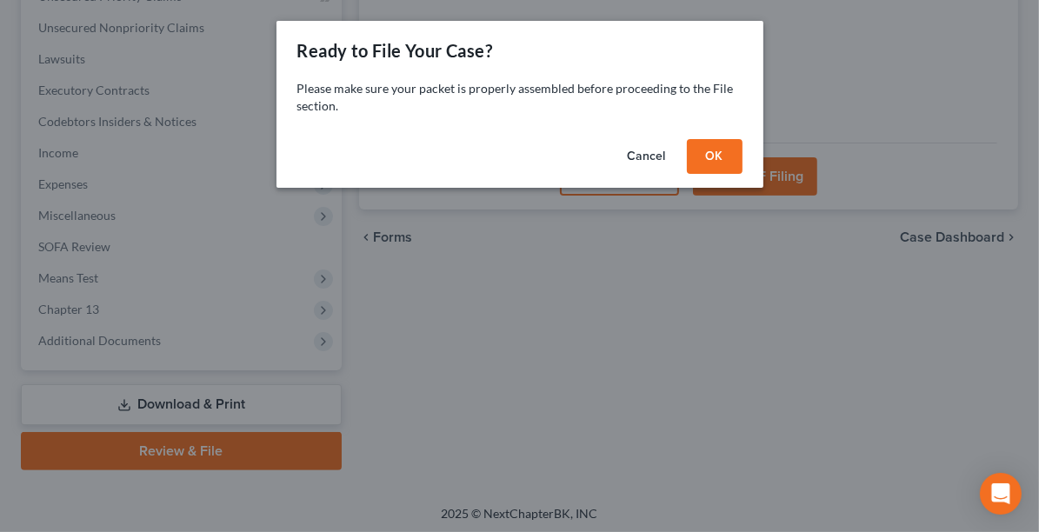
click at [727, 156] on button "OK" at bounding box center [715, 156] width 56 height 35
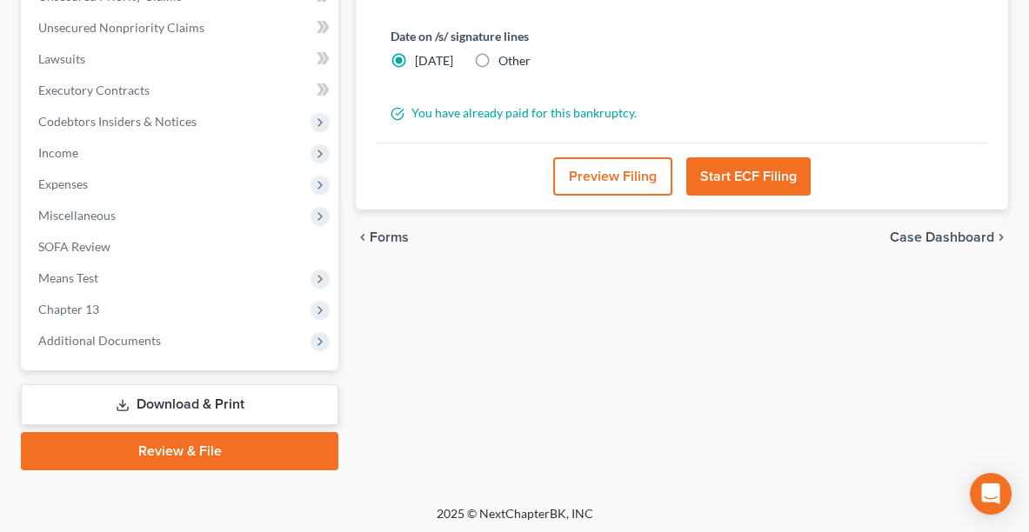
click at [736, 169] on button "Start ECF Filing" at bounding box center [748, 176] width 124 height 38
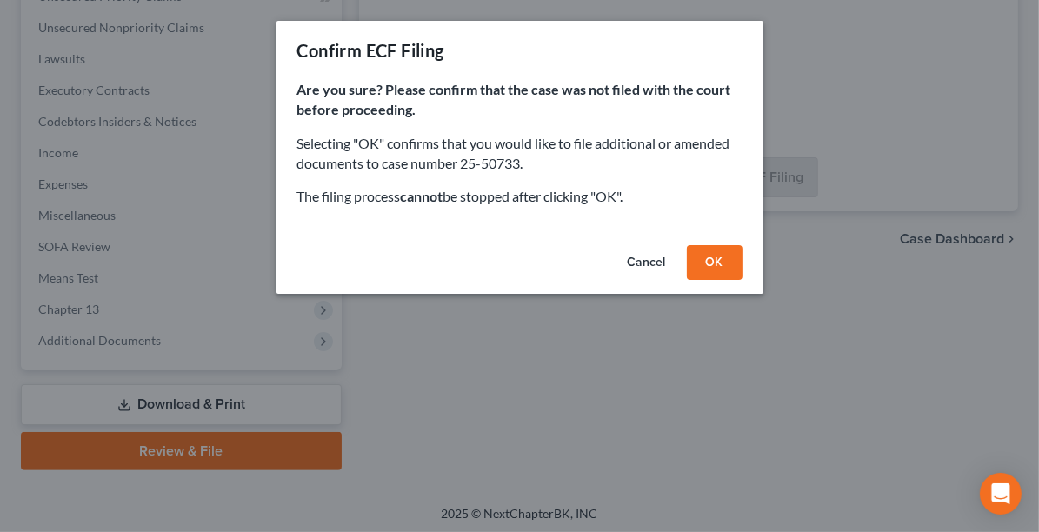
click at [715, 261] on button "OK" at bounding box center [715, 262] width 56 height 35
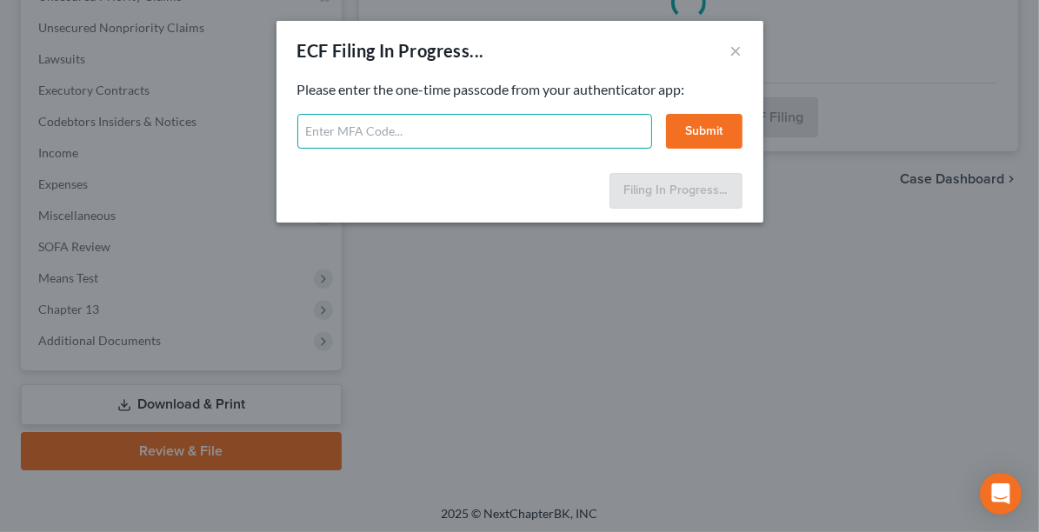
click at [424, 125] on input "text" at bounding box center [474, 131] width 355 height 35
type input "015629"
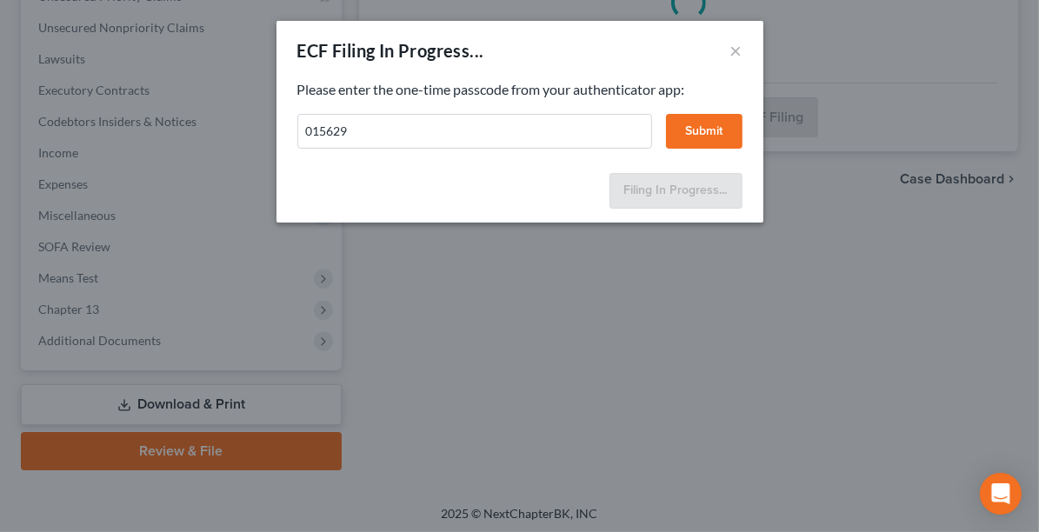
click at [710, 124] on button "Submit" at bounding box center [704, 131] width 77 height 35
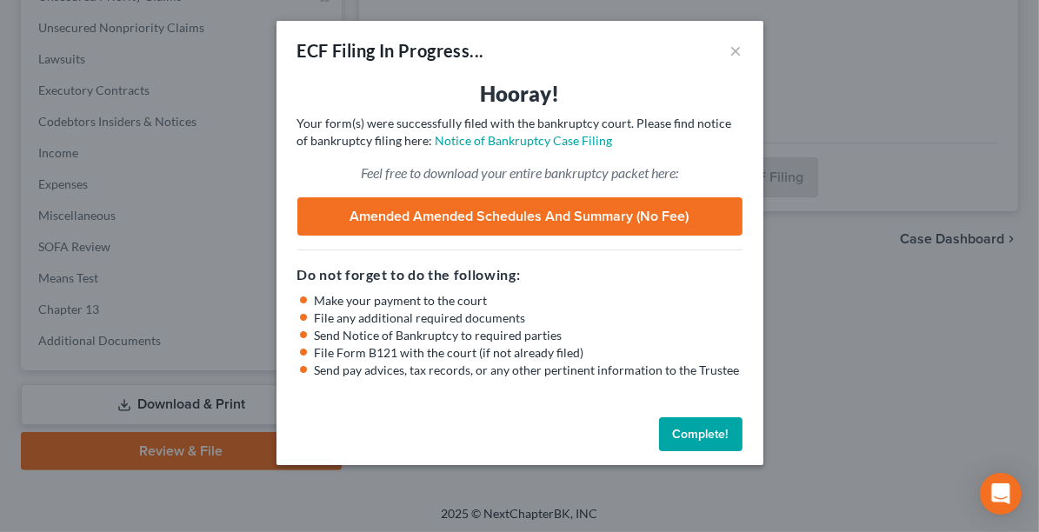
click at [726, 432] on button "Complete!" at bounding box center [700, 434] width 83 height 35
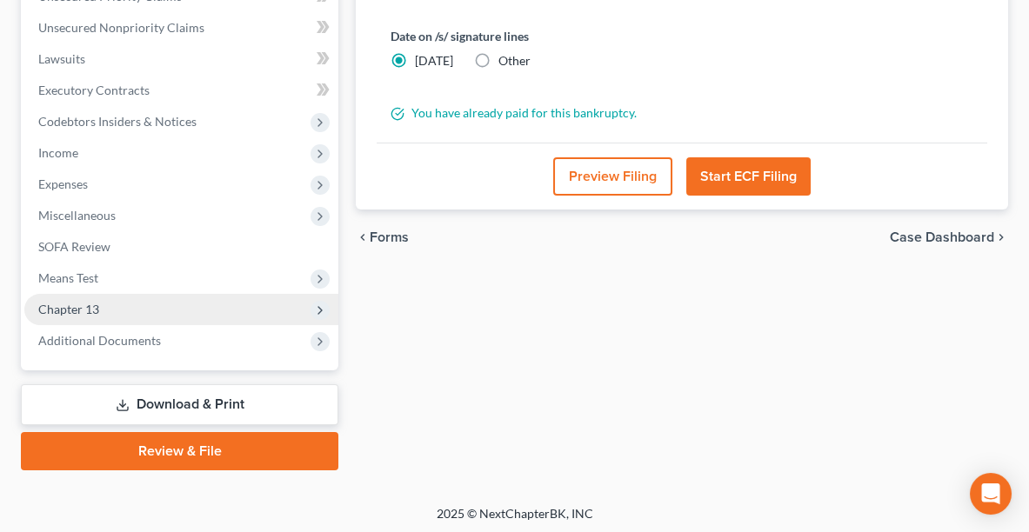
click at [137, 310] on span "Chapter 13" at bounding box center [181, 309] width 314 height 31
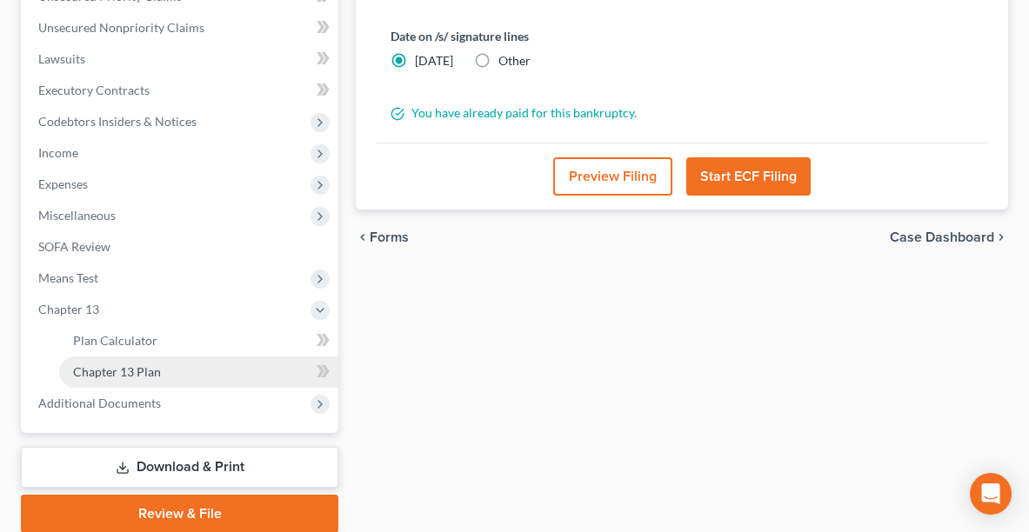
click at [139, 374] on span "Chapter 13 Plan" at bounding box center [117, 371] width 88 height 15
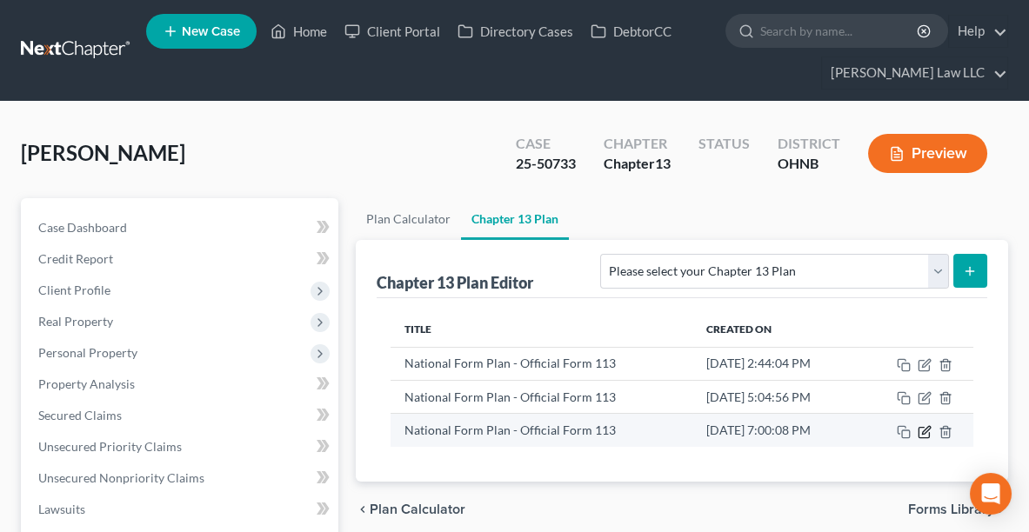
click at [927, 428] on icon "button" at bounding box center [924, 432] width 14 height 14
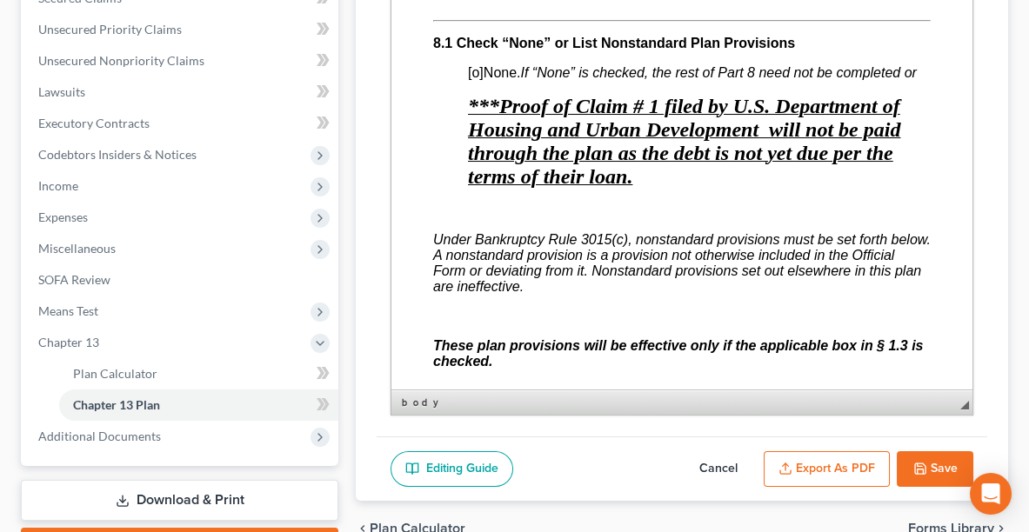
scroll to position [7630, 0]
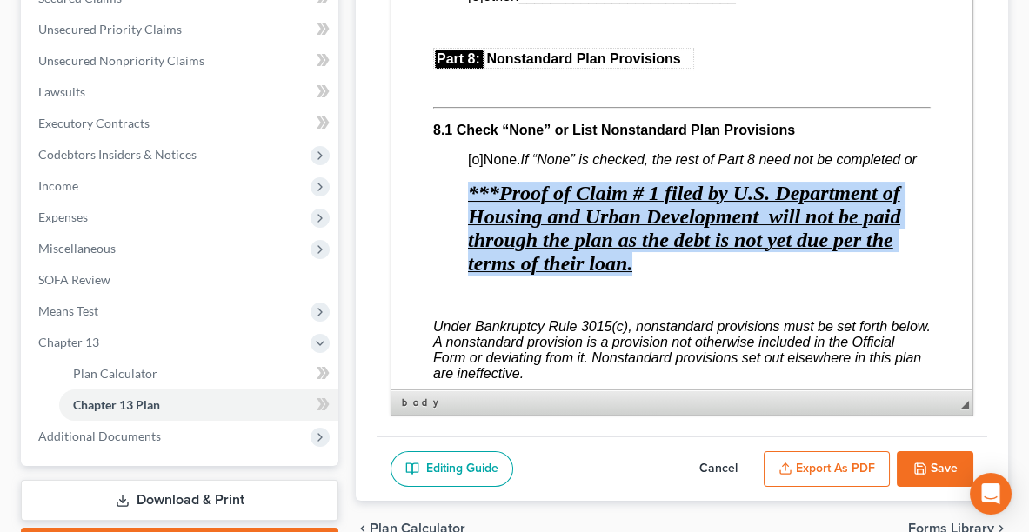
drag, startPoint x: 483, startPoint y: 132, endPoint x: 643, endPoint y: 207, distance: 176.6
copy span "***Proof of Claim # 1 filed by U.S. Department of Housing and Urban Development…"
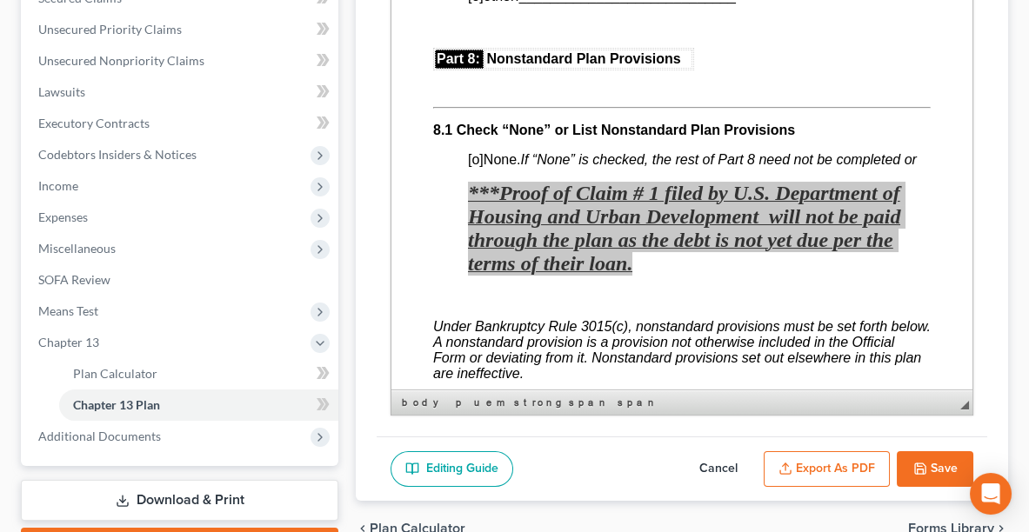
click at [943, 459] on button "Save" at bounding box center [935, 469] width 77 height 37
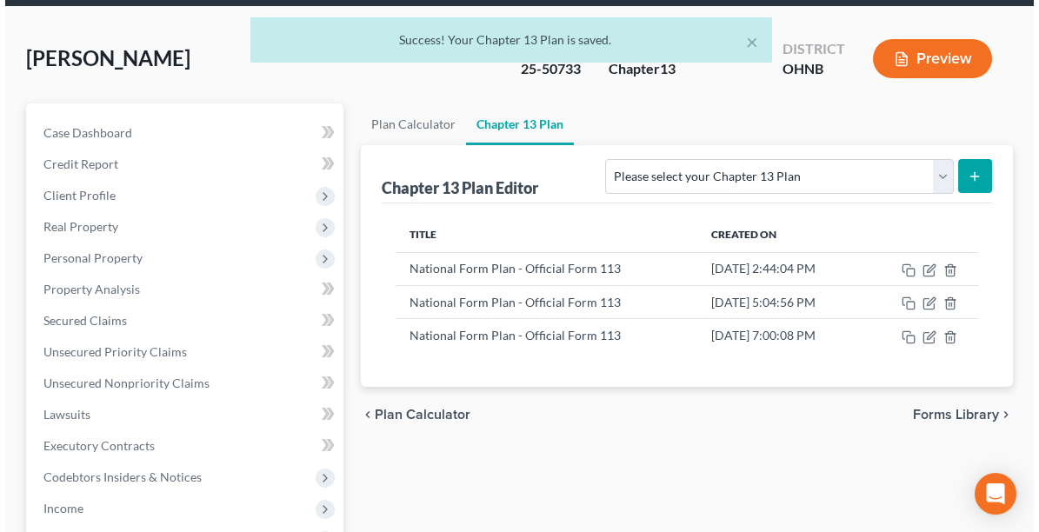
scroll to position [91, 0]
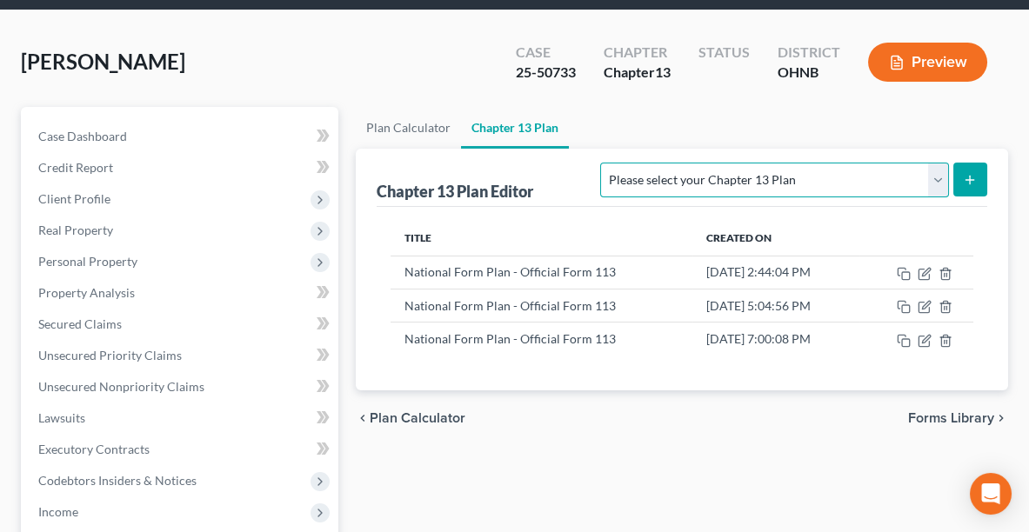
click at [920, 179] on select "Please select your Chapter 13 Plan National Form Plan - Official Form 113 North…" at bounding box center [774, 180] width 348 height 35
select select "0"
click at [704, 163] on select "Please select your Chapter 13 Plan National Form Plan - Official Form 113 North…" at bounding box center [774, 180] width 348 height 35
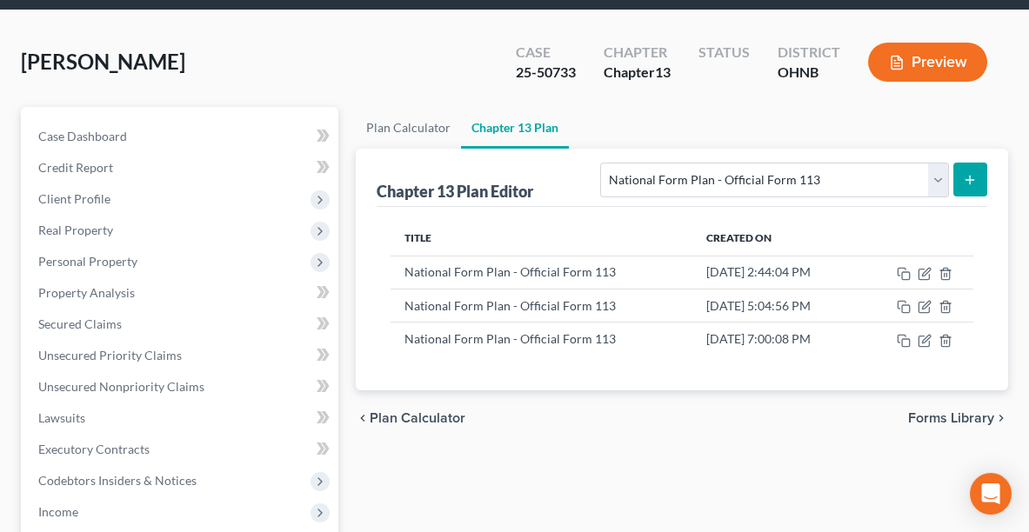
click at [970, 169] on button "submit" at bounding box center [970, 180] width 34 height 34
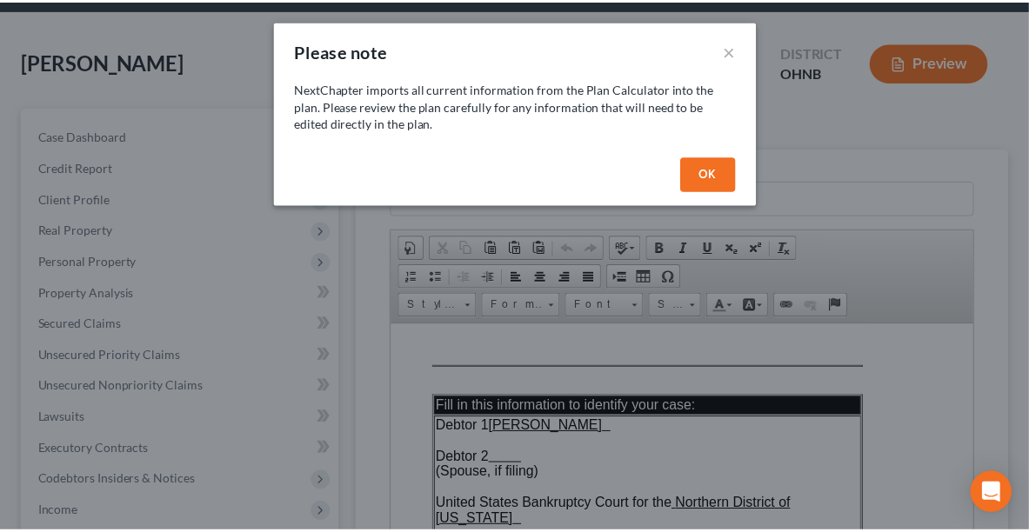
scroll to position [0, 0]
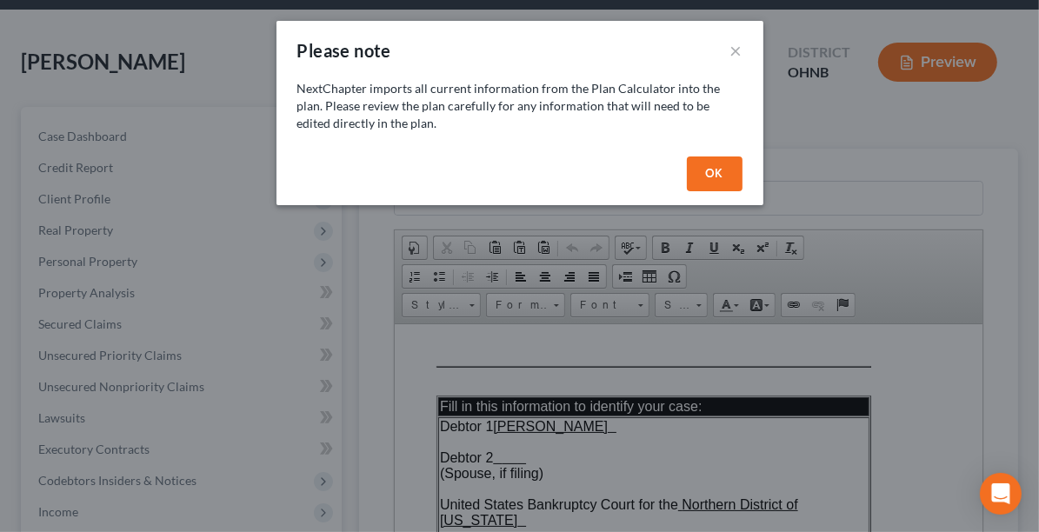
click at [704, 179] on button "OK" at bounding box center [715, 174] width 56 height 35
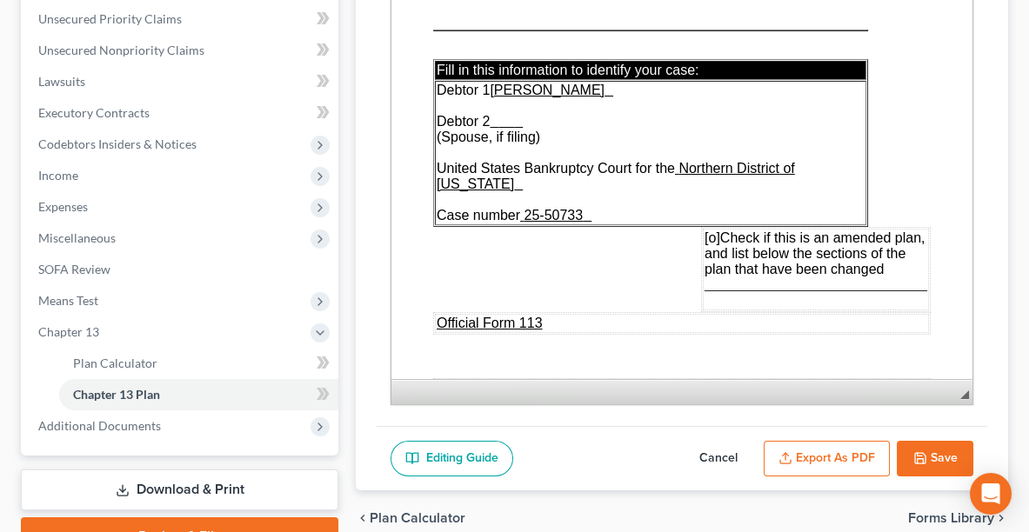
scroll to position [440, 0]
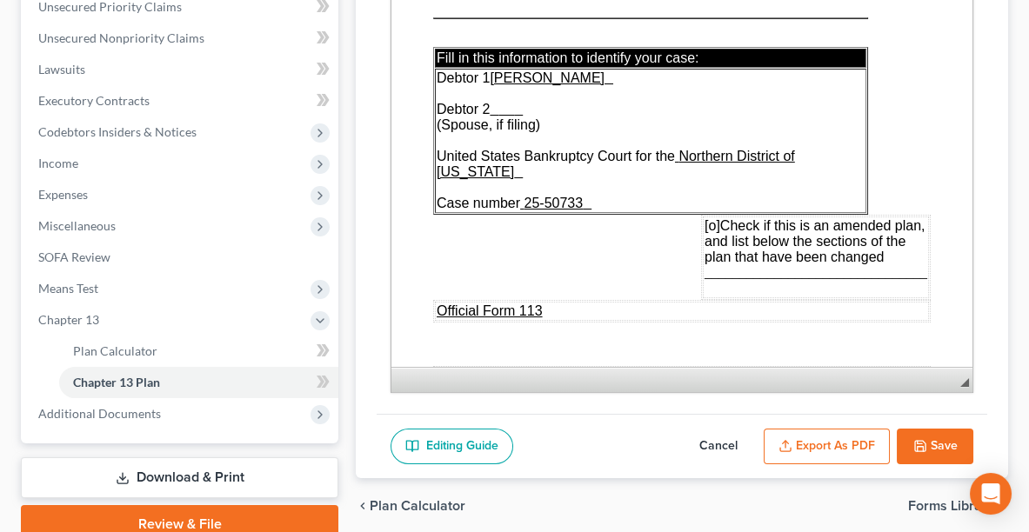
click at [706, 218] on span "[o]" at bounding box center [712, 225] width 16 height 15
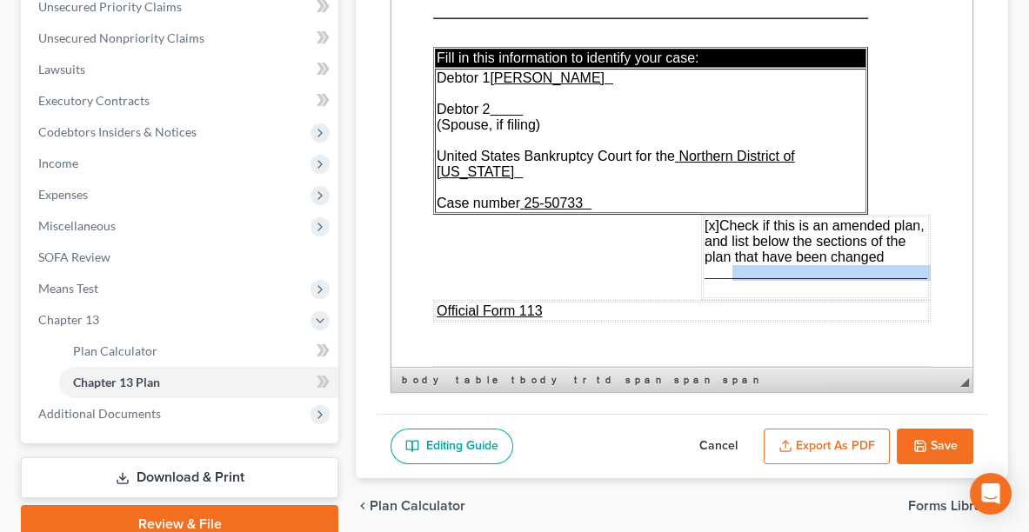
drag, startPoint x: 724, startPoint y: 260, endPoint x: 862, endPoint y: 263, distance: 138.3
click at [862, 263] on td "[x] Check if this is an amended plan, and list below the sections of the plan t…" at bounding box center [816, 258] width 226 height 82
drag, startPoint x: 801, startPoint y: 260, endPoint x: 859, endPoint y: 259, distance: 58.3
click at [859, 265] on span "________________________________" at bounding box center [815, 272] width 223 height 15
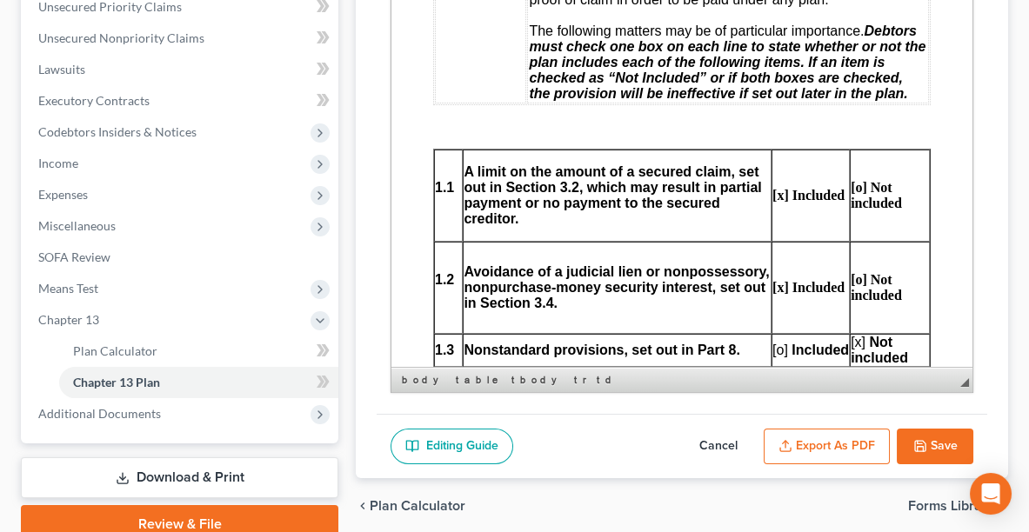
scroll to position [834, 0]
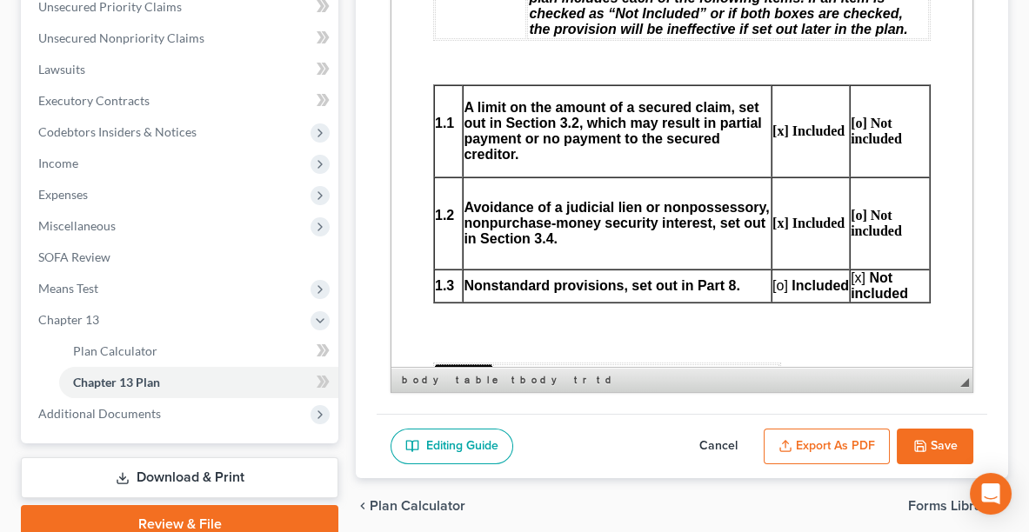
click at [852, 270] on span "[x]" at bounding box center [857, 277] width 15 height 15
click at [775, 278] on span "[o]" at bounding box center [780, 285] width 16 height 15
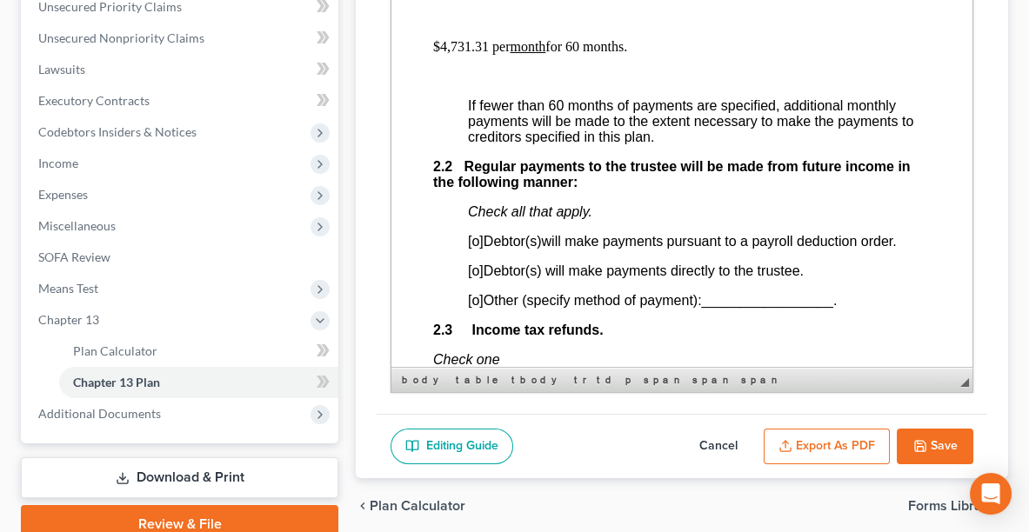
scroll to position [1289, 0]
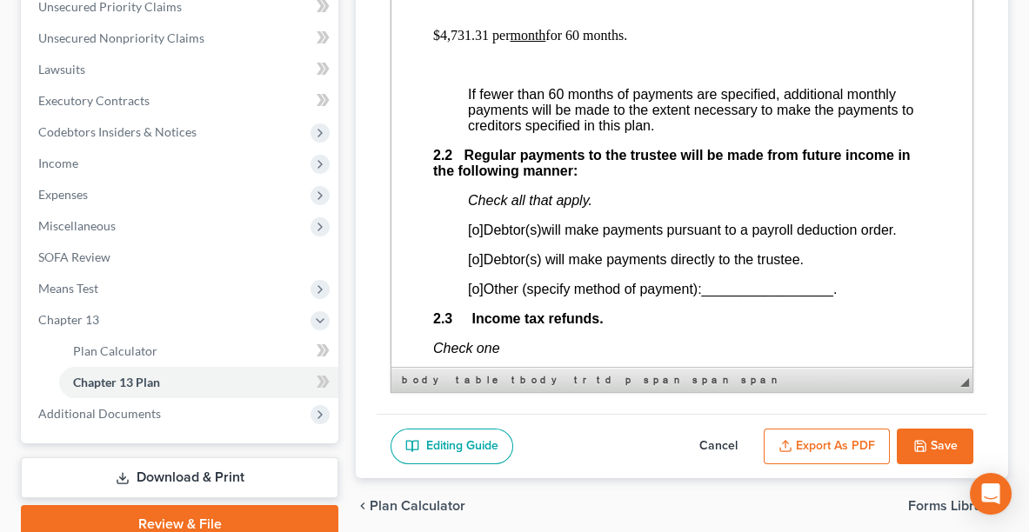
click at [477, 252] on span "[o]" at bounding box center [476, 259] width 16 height 15
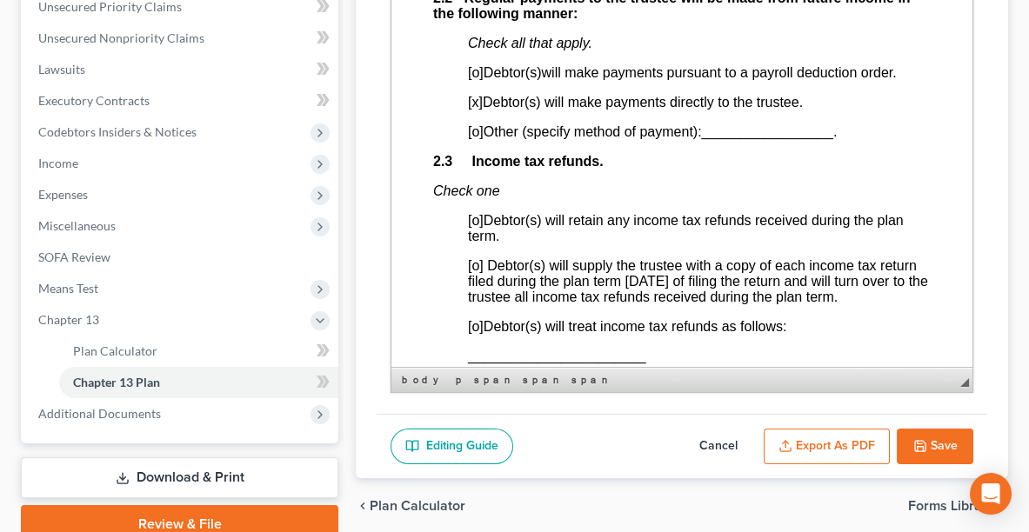
scroll to position [1492, 0]
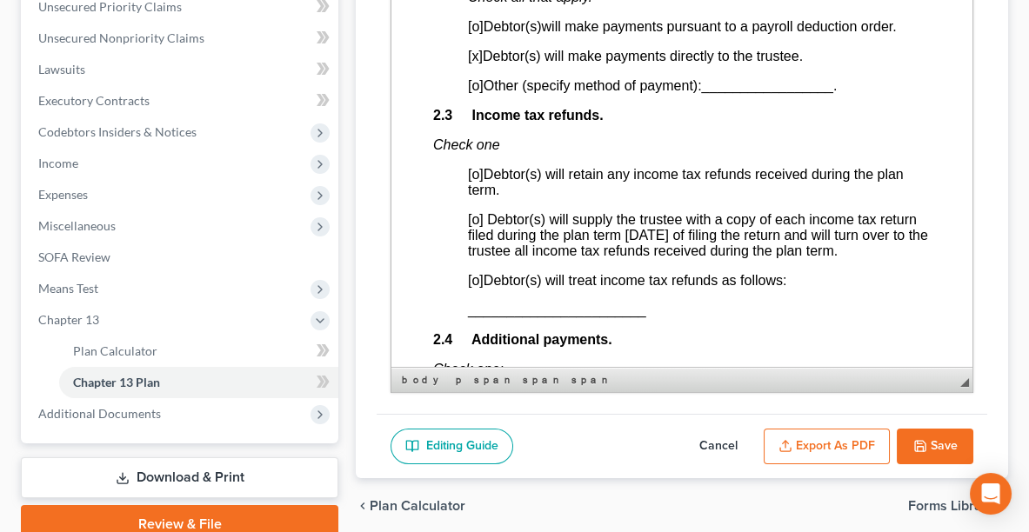
click at [476, 273] on span "[o]" at bounding box center [476, 280] width 16 height 15
click at [472, 303] on span "_______________________" at bounding box center [557, 310] width 178 height 15
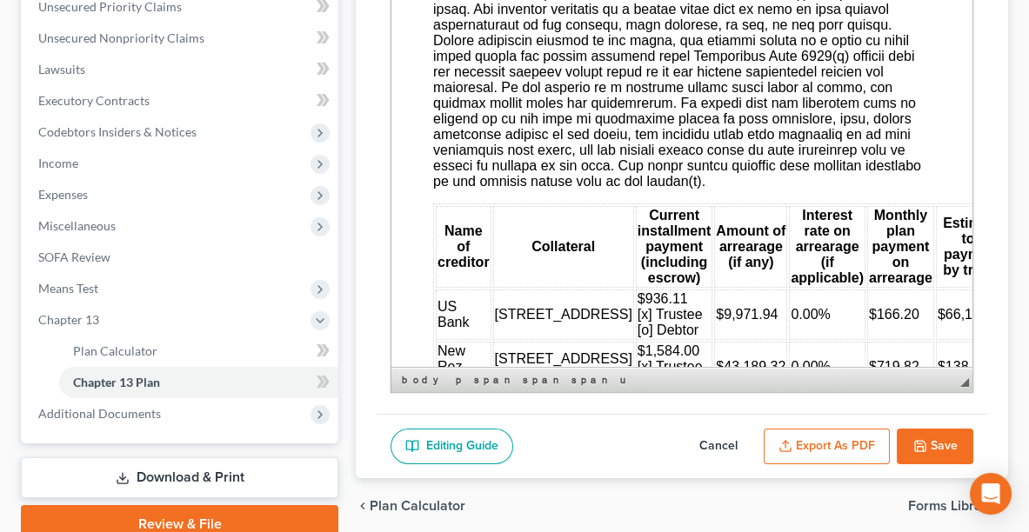
scroll to position [2353, 0]
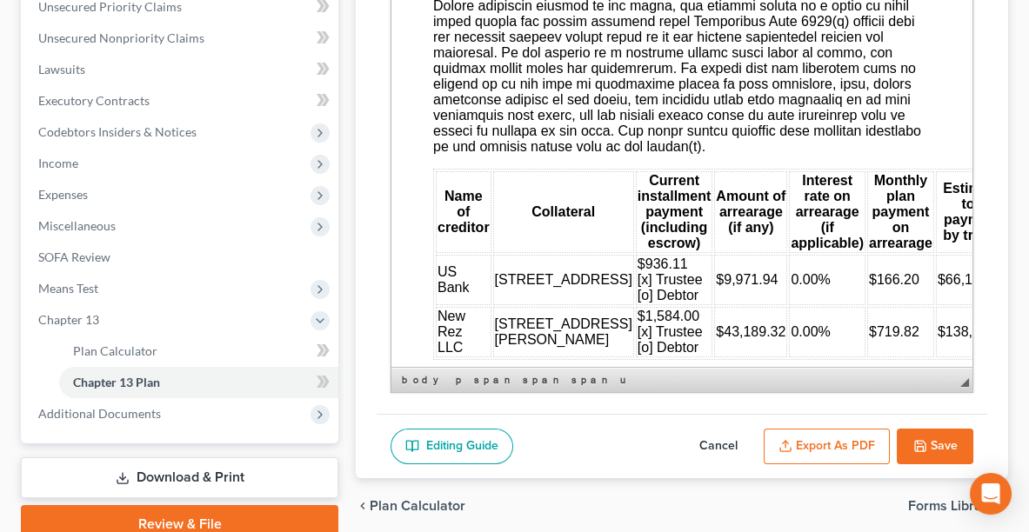
click at [727, 439] on button "Cancel" at bounding box center [718, 447] width 77 height 37
select select "0"
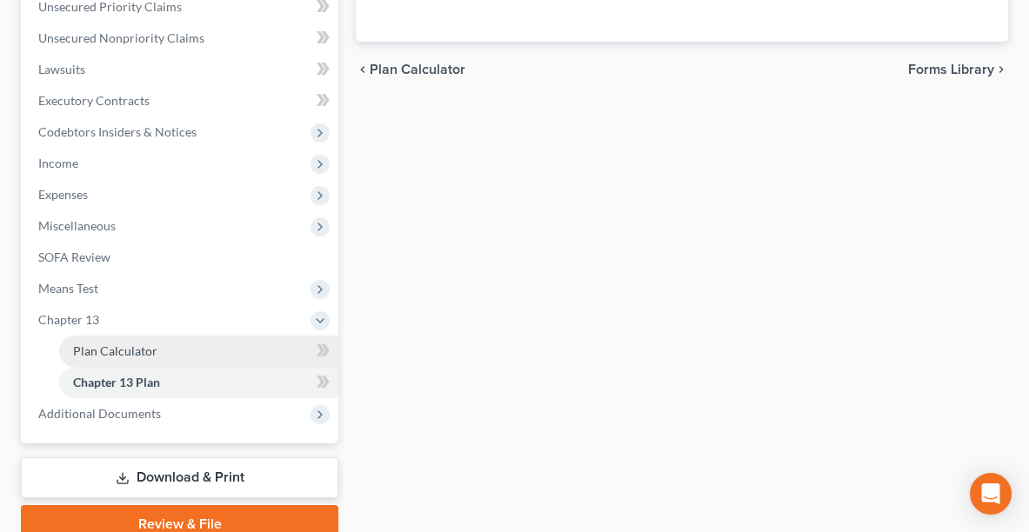
click at [172, 350] on link "Plan Calculator" at bounding box center [198, 351] width 279 height 31
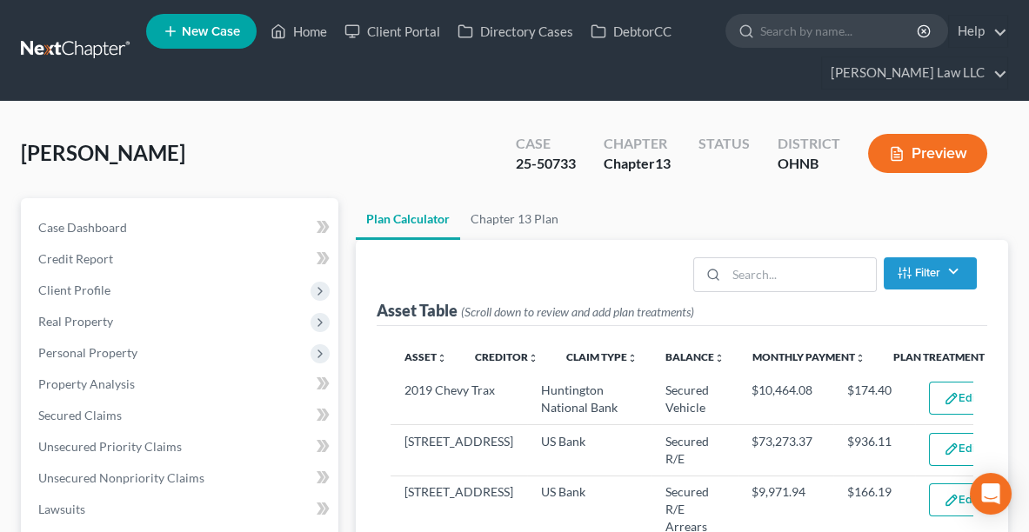
select select "59"
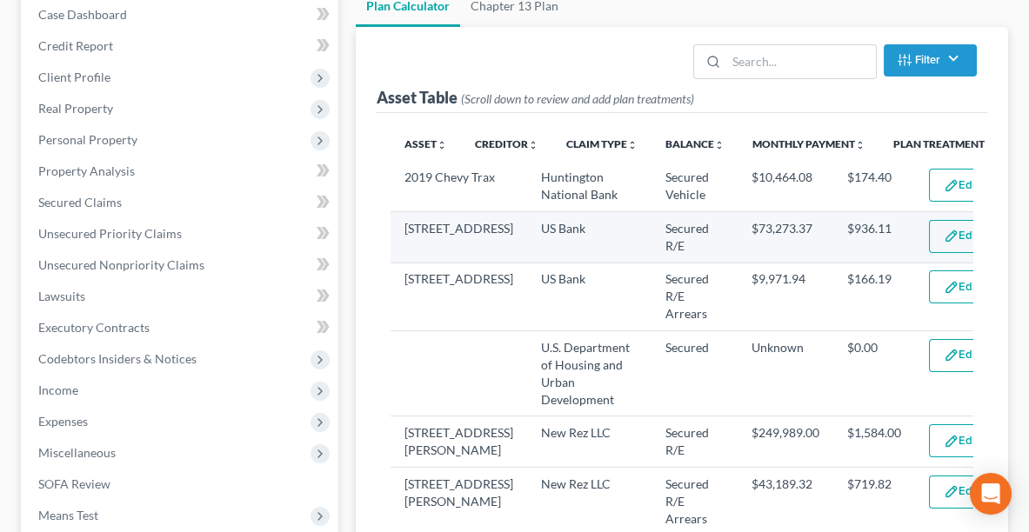
click at [934, 250] on button "Edit Plan Treatment" at bounding box center [1000, 236] width 143 height 33
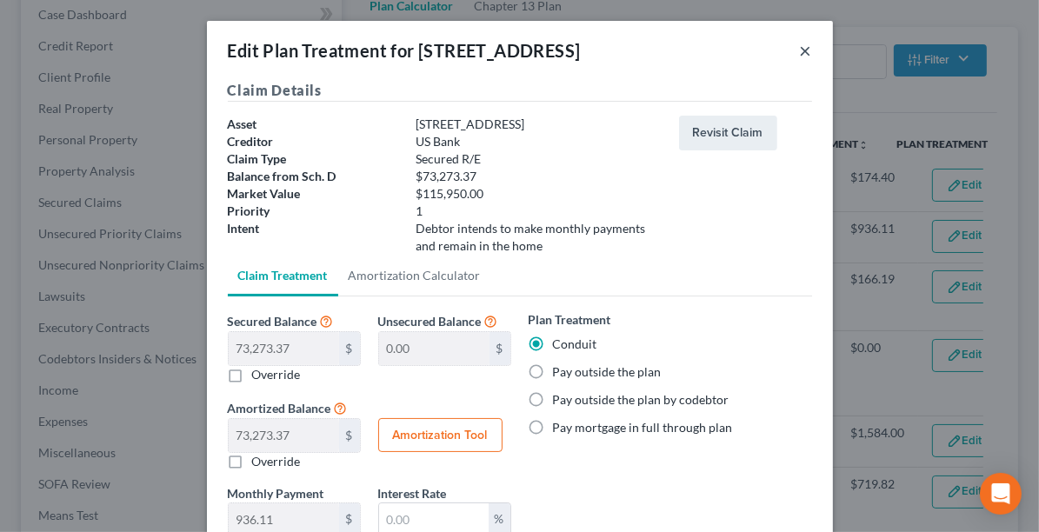
click at [800, 61] on button "×" at bounding box center [806, 50] width 12 height 21
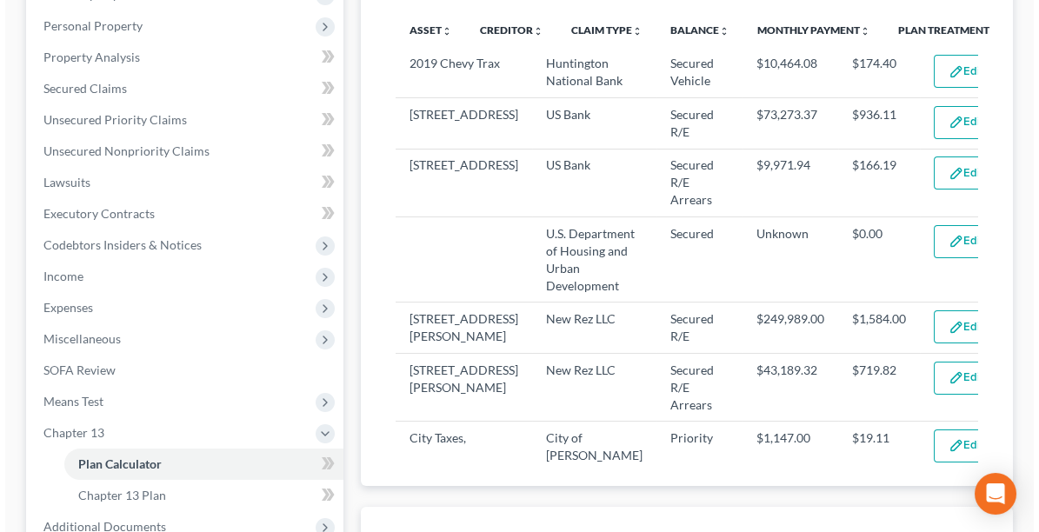
scroll to position [329, 0]
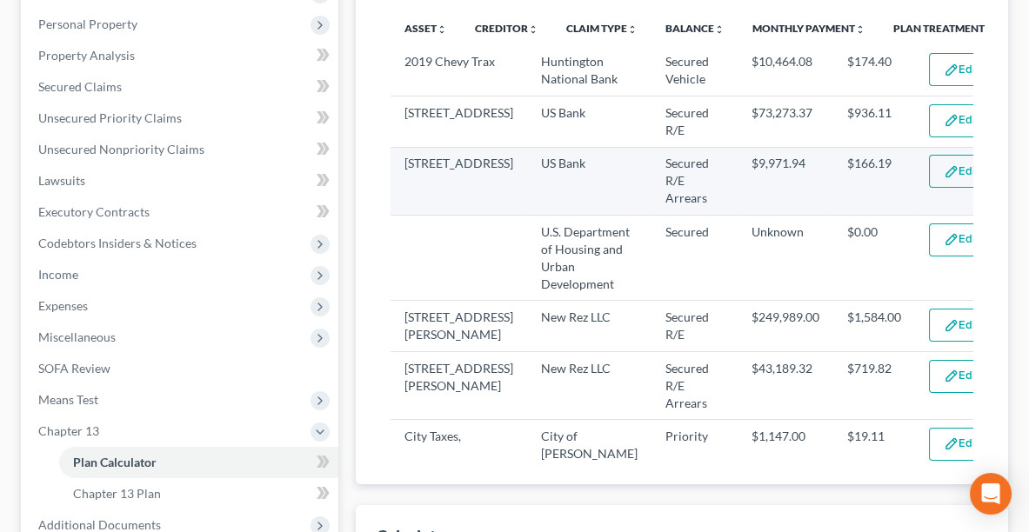
click at [938, 188] on button "Edit Plan Treatment" at bounding box center [1000, 171] width 143 height 33
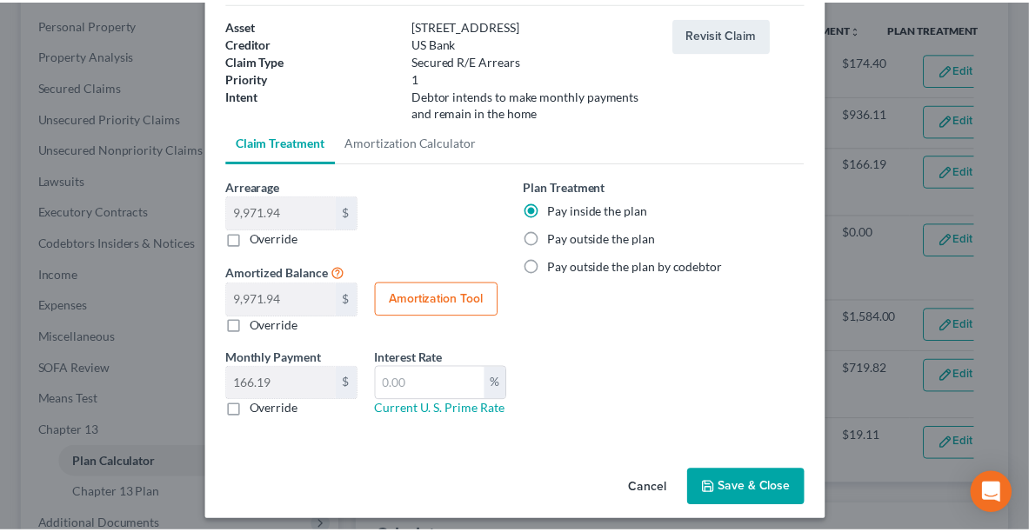
scroll to position [104, 0]
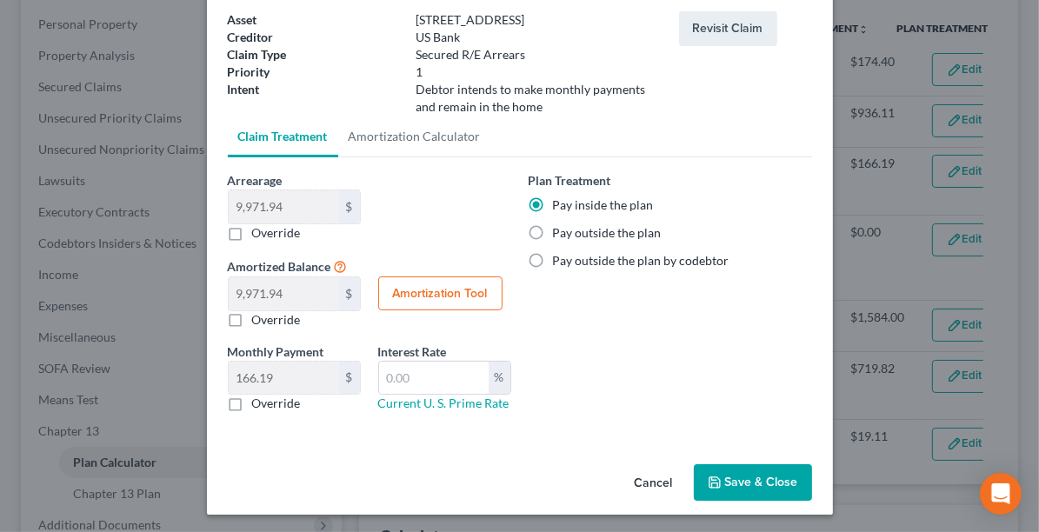
click at [738, 482] on button "Save & Close" at bounding box center [753, 482] width 118 height 37
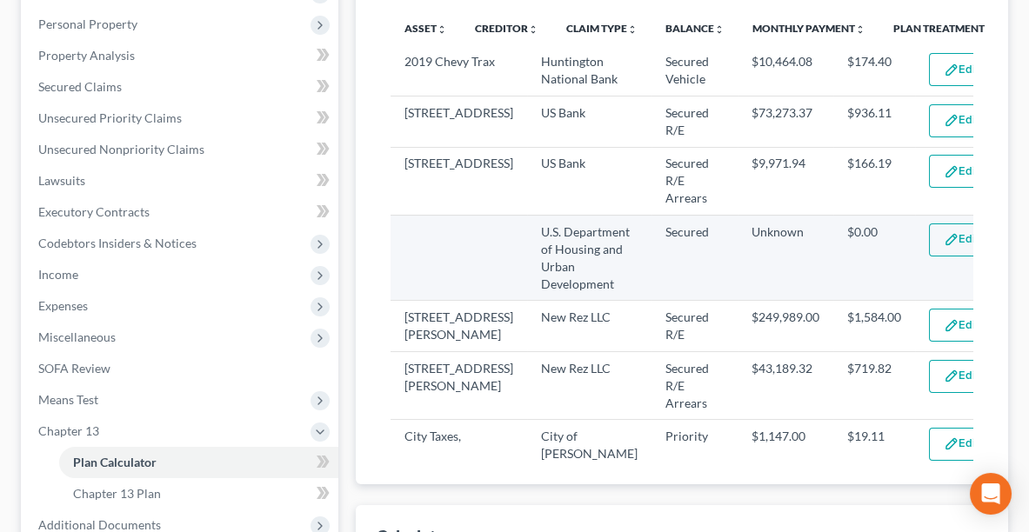
select select "59"
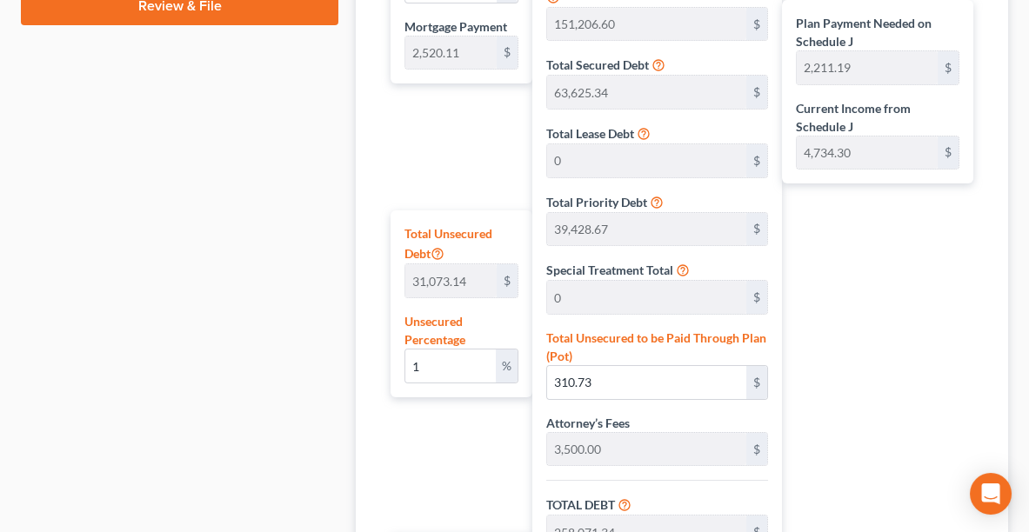
scroll to position [924, 0]
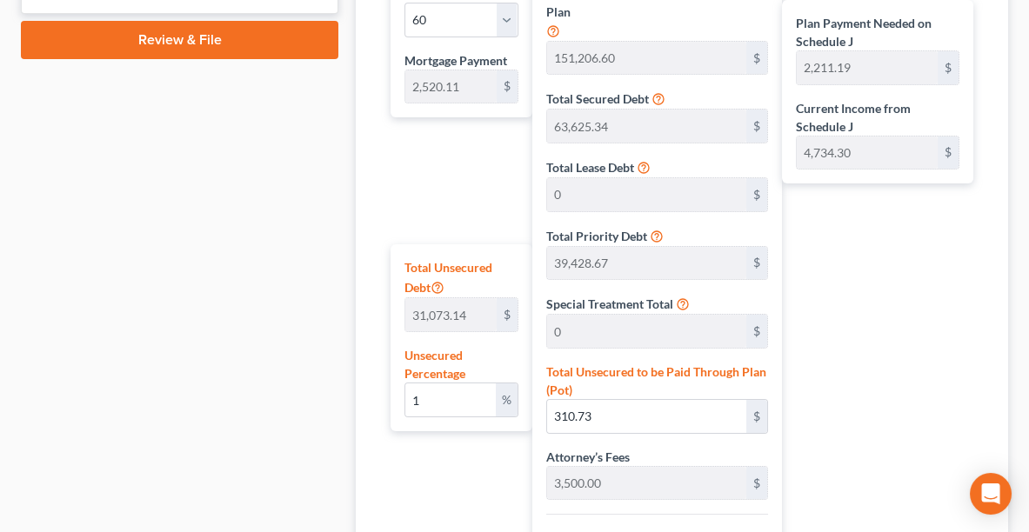
click at [1007, 393] on div "Plan Calculator Chapter 13 Plan Asset Table (Scroll down to review and add plan…" at bounding box center [682, 75] width 670 height 1603
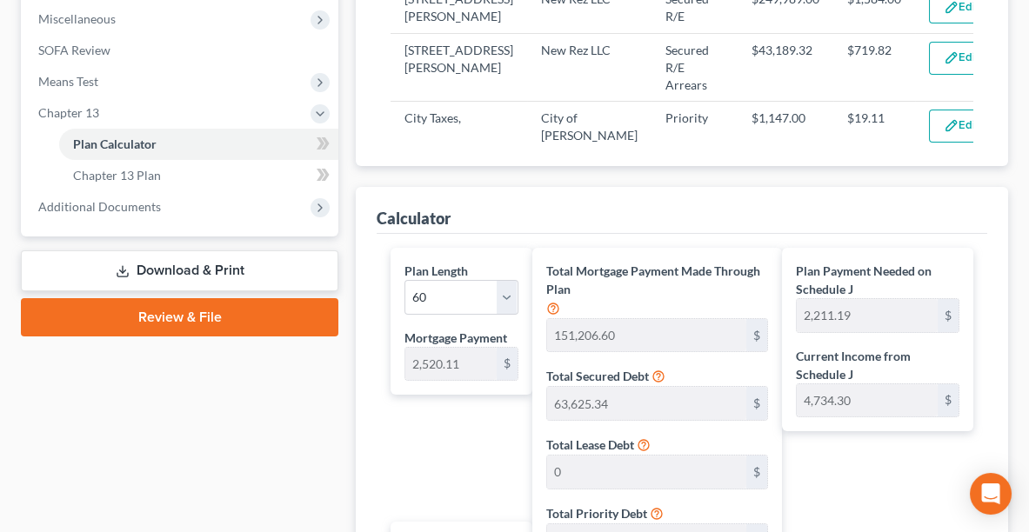
scroll to position [647, 0]
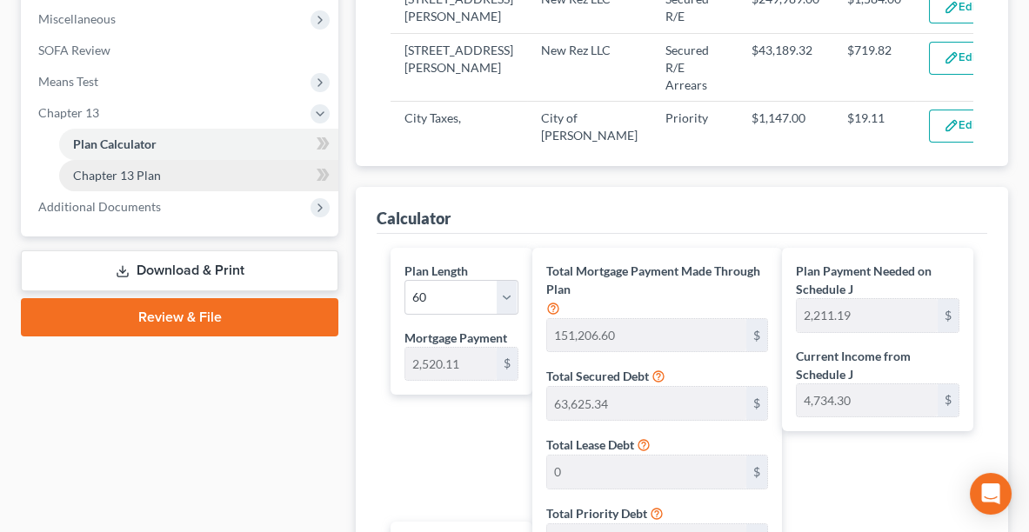
click at [123, 172] on span "Chapter 13 Plan" at bounding box center [117, 175] width 88 height 15
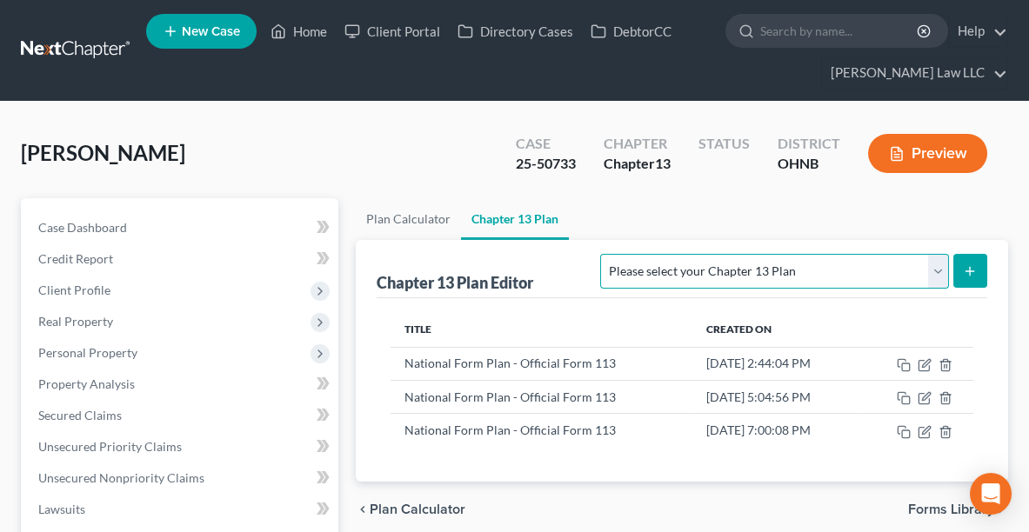
click at [881, 268] on select "Please select your Chapter 13 Plan National Form Plan - Official Form 113 North…" at bounding box center [774, 271] width 348 height 35
select select "0"
click at [704, 254] on select "Please select your Chapter 13 Plan National Form Plan - Official Form 113 North…" at bounding box center [774, 271] width 348 height 35
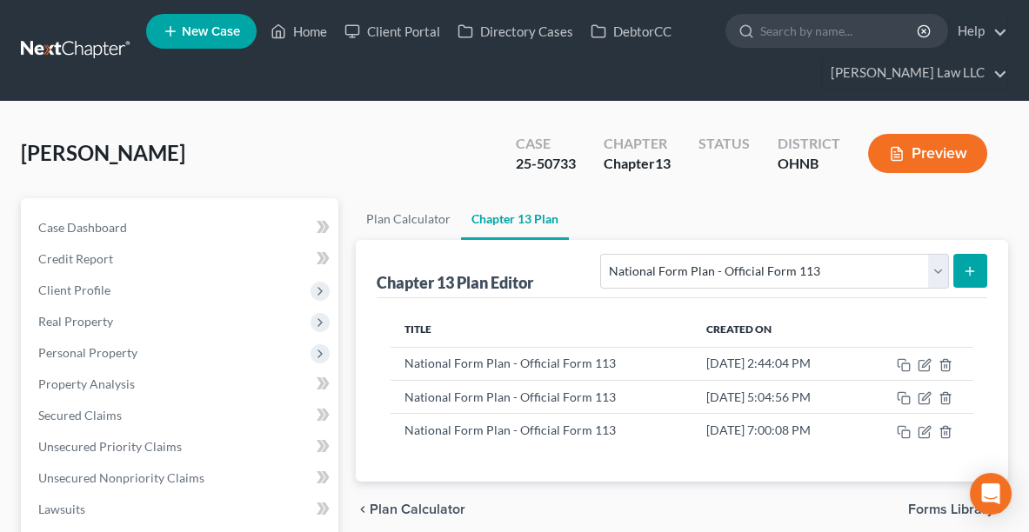
click at [971, 271] on icon "submit" at bounding box center [970, 271] width 14 height 14
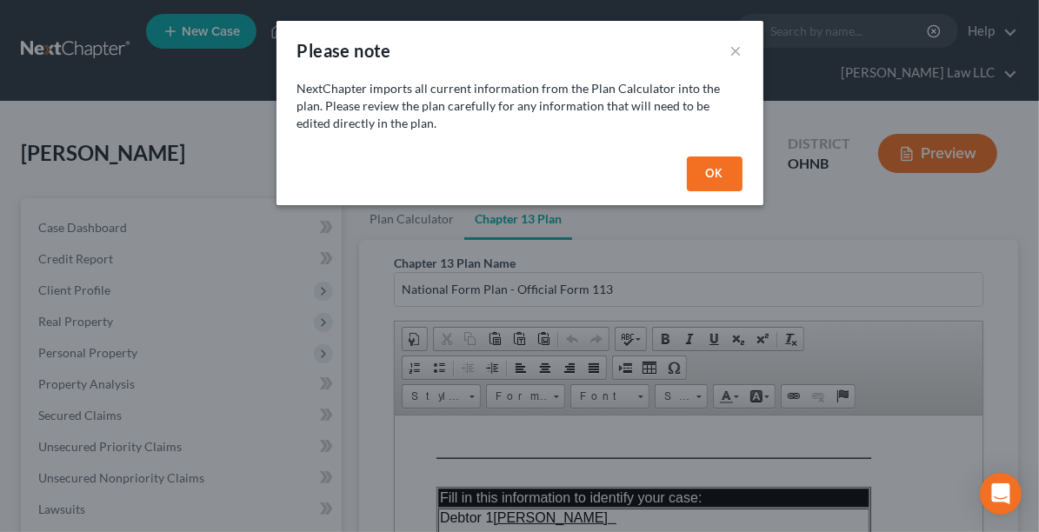
click at [1028, 214] on div "Please note × NextChapter imports all current information from the Plan Calcula…" at bounding box center [519, 266] width 1039 height 532
click at [722, 177] on button "OK" at bounding box center [715, 174] width 56 height 35
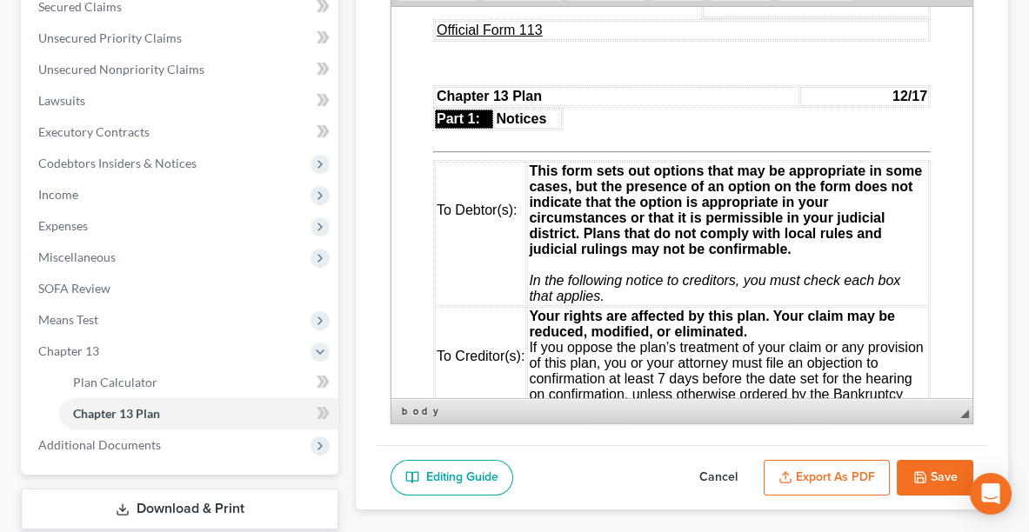
scroll to position [70, 0]
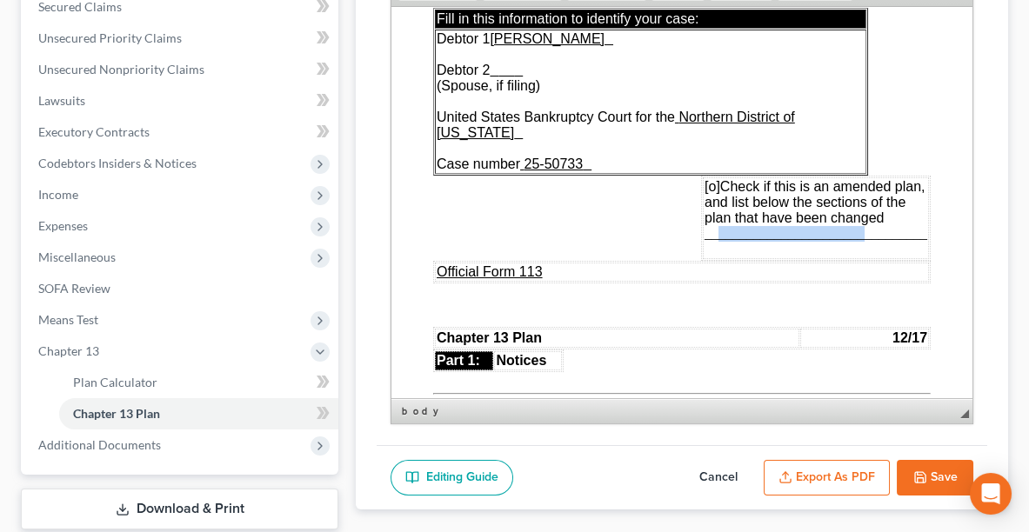
drag, startPoint x: 710, startPoint y: 217, endPoint x: 854, endPoint y: 219, distance: 144.4
click at [854, 225] on span "________________________________" at bounding box center [815, 232] width 223 height 15
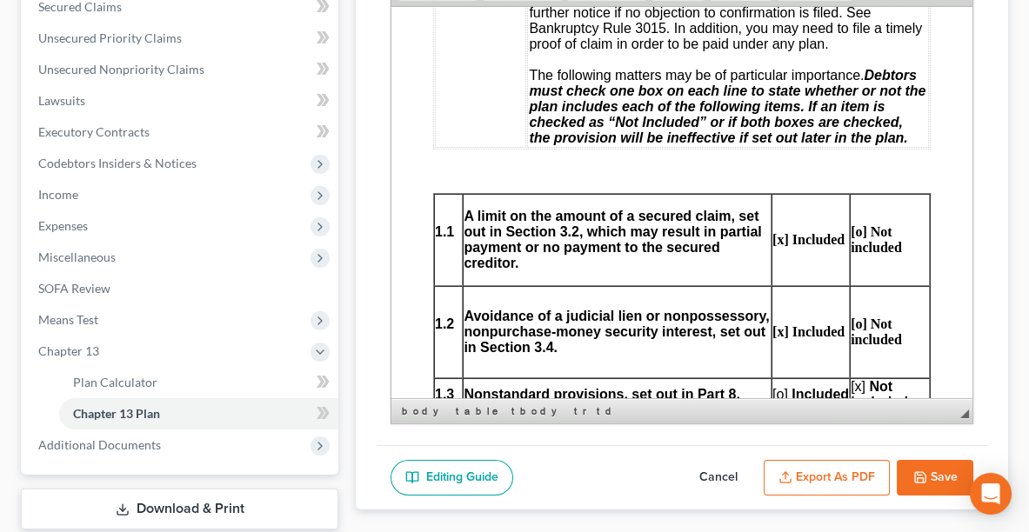
scroll to position [850, 0]
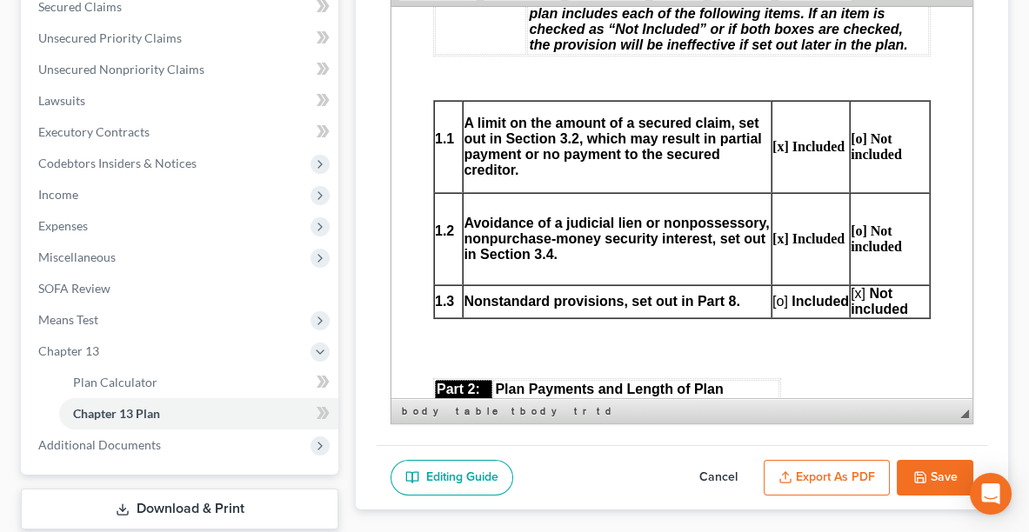
click at [850, 285] on span "[x]" at bounding box center [857, 292] width 15 height 15
click at [773, 293] on span "[o]" at bounding box center [780, 300] width 16 height 15
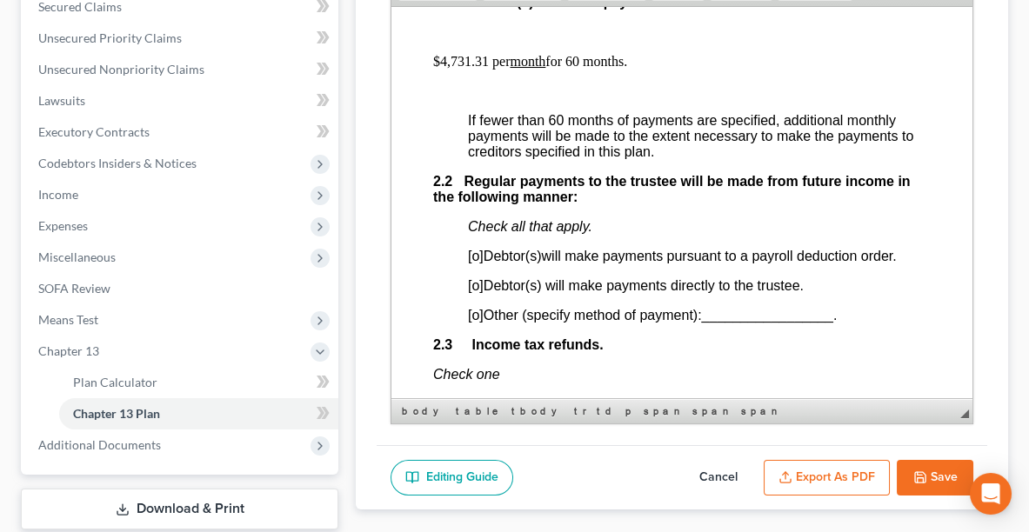
scroll to position [1340, 0]
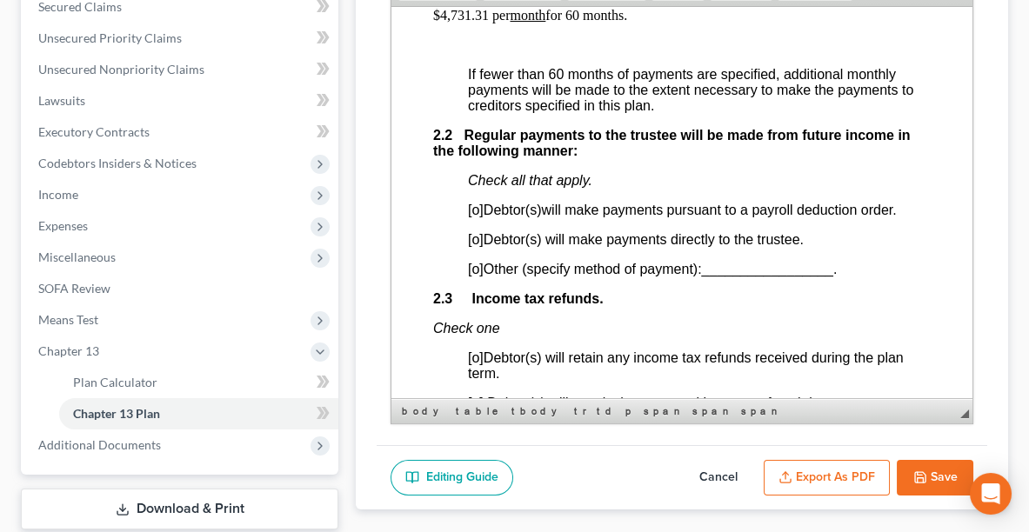
click at [479, 231] on span "[o]" at bounding box center [476, 238] width 16 height 15
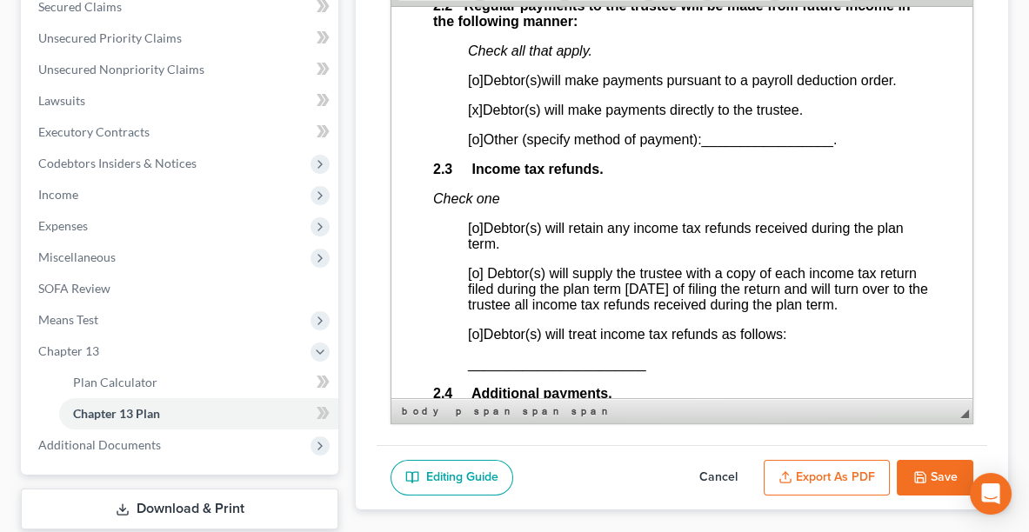
scroll to position [1553, 0]
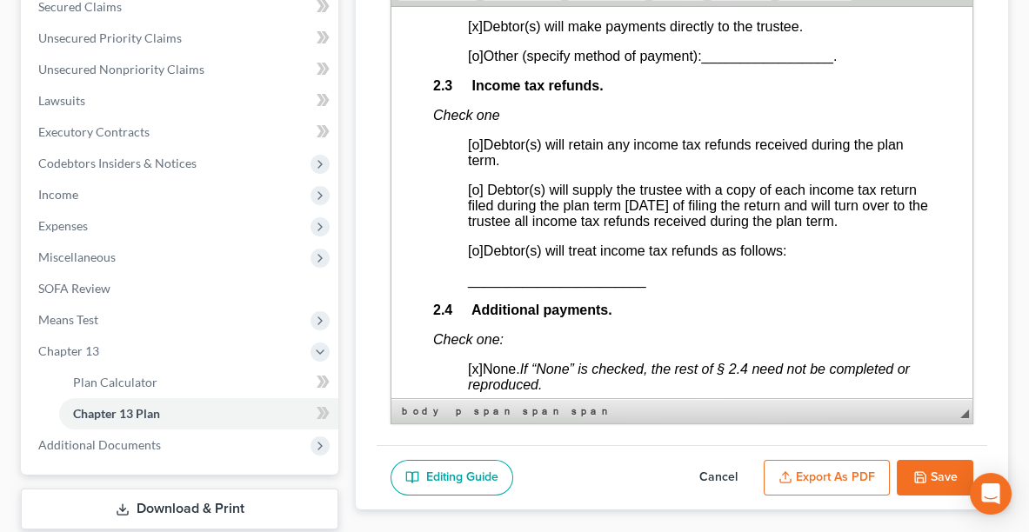
click at [477, 243] on span "[o]" at bounding box center [476, 250] width 16 height 15
click at [473, 272] on span "_______________________" at bounding box center [557, 279] width 178 height 15
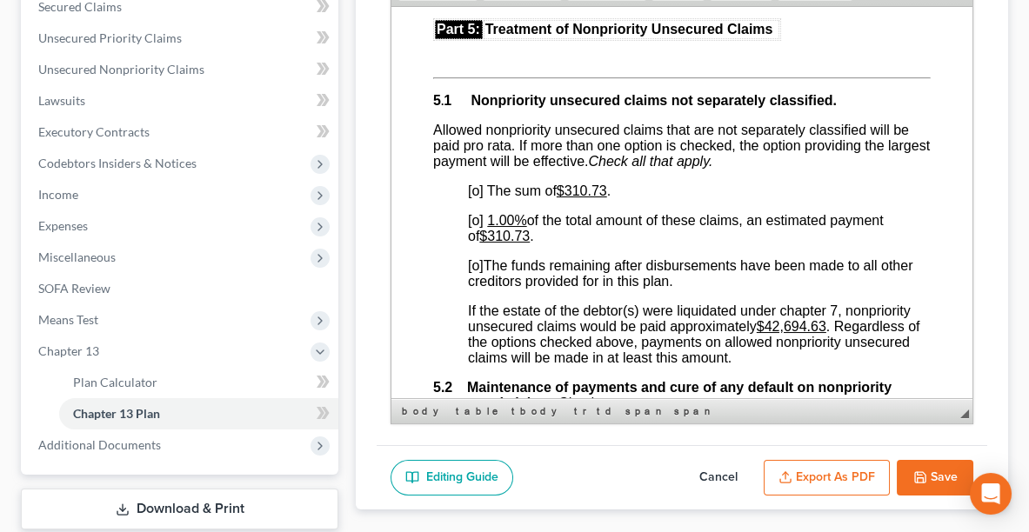
scroll to position [6432, 0]
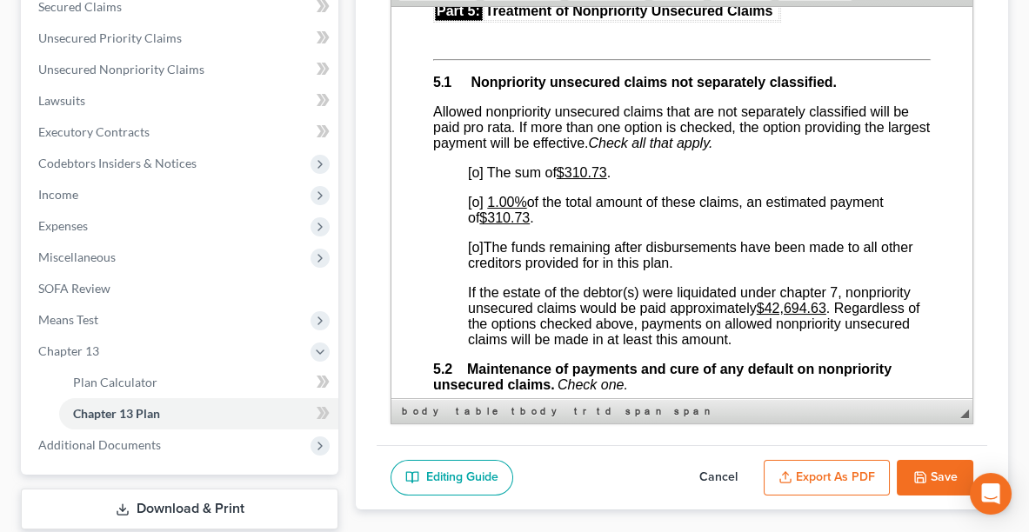
click at [477, 239] on span "[o]" at bounding box center [476, 246] width 16 height 15
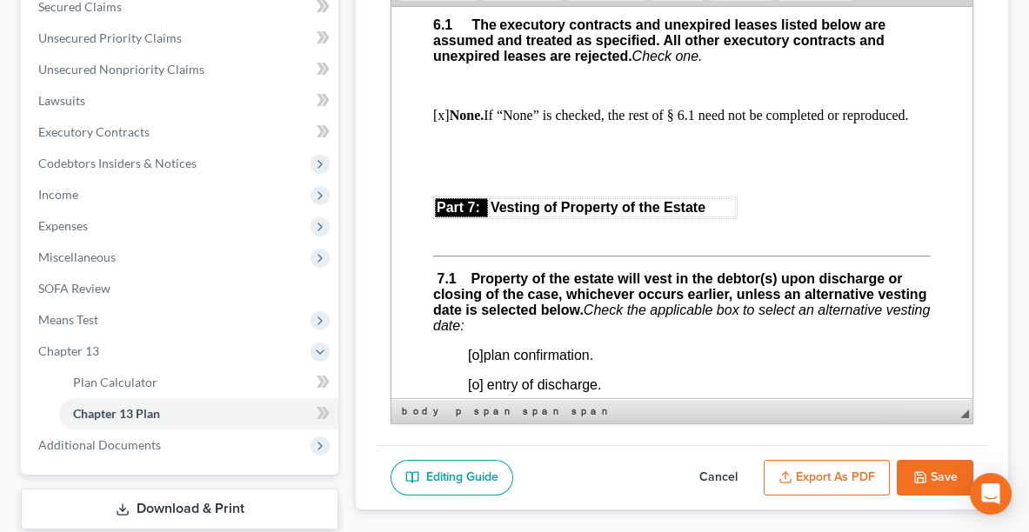
scroll to position [7121, 0]
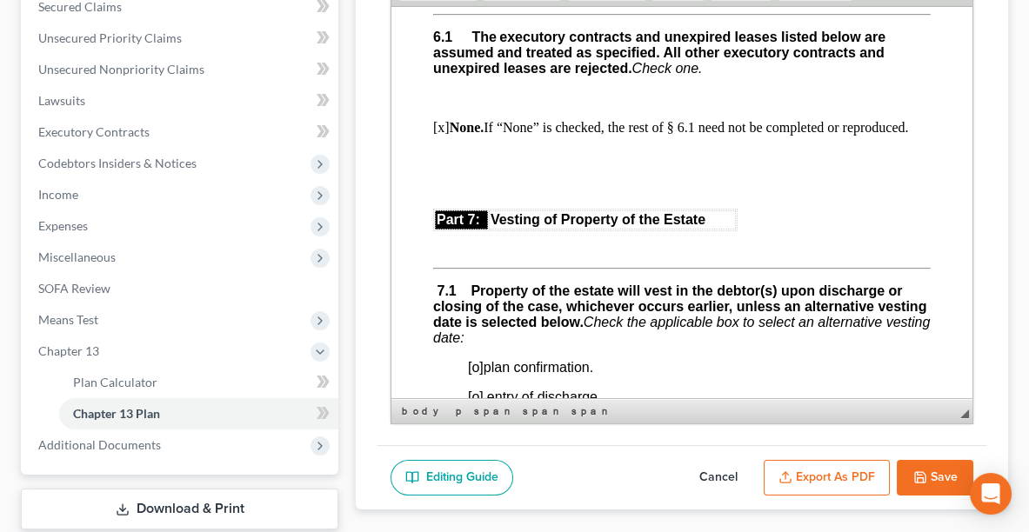
click at [478, 359] on span "[o]" at bounding box center [476, 366] width 16 height 15
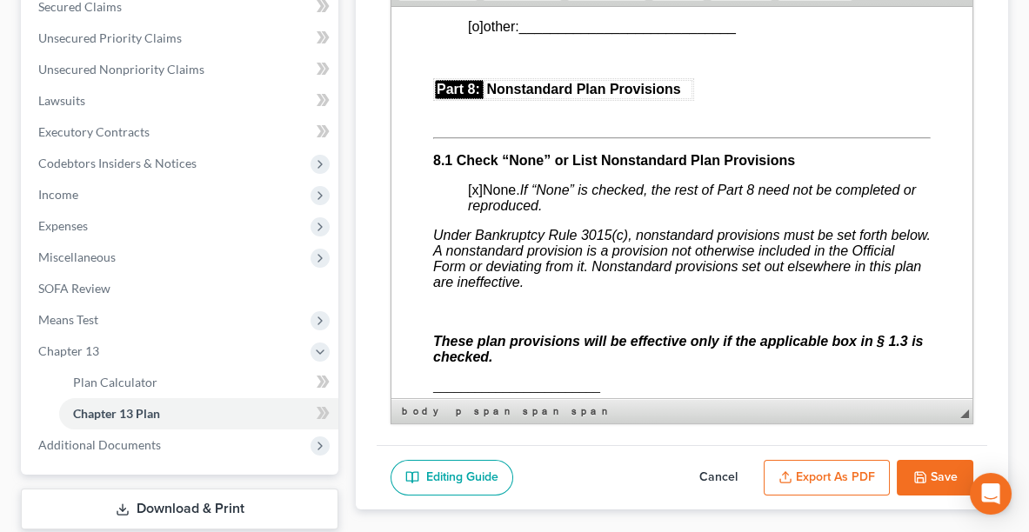
scroll to position [7474, 0]
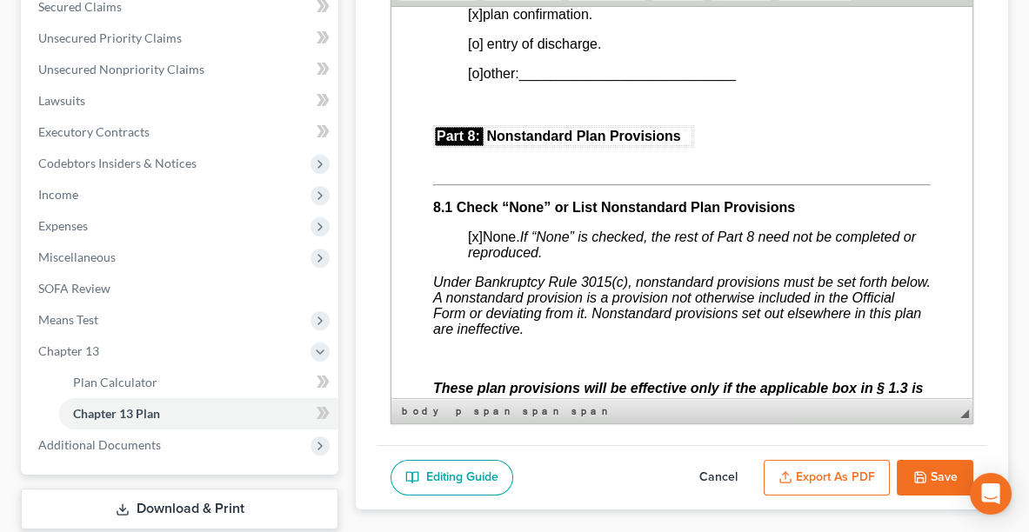
click at [477, 229] on span "[x]" at bounding box center [475, 236] width 15 height 15
click at [479, 350] on p at bounding box center [681, 358] width 497 height 16
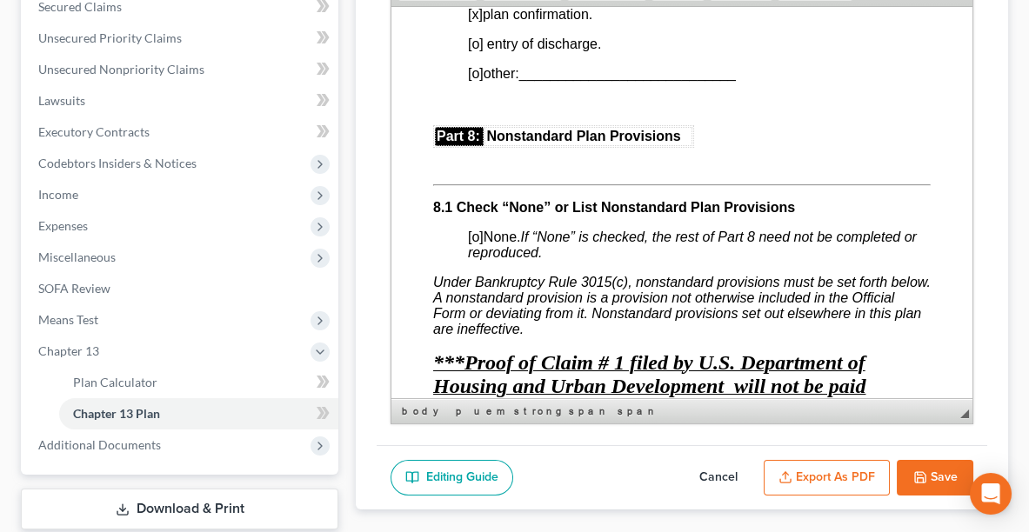
scroll to position [7477, 0]
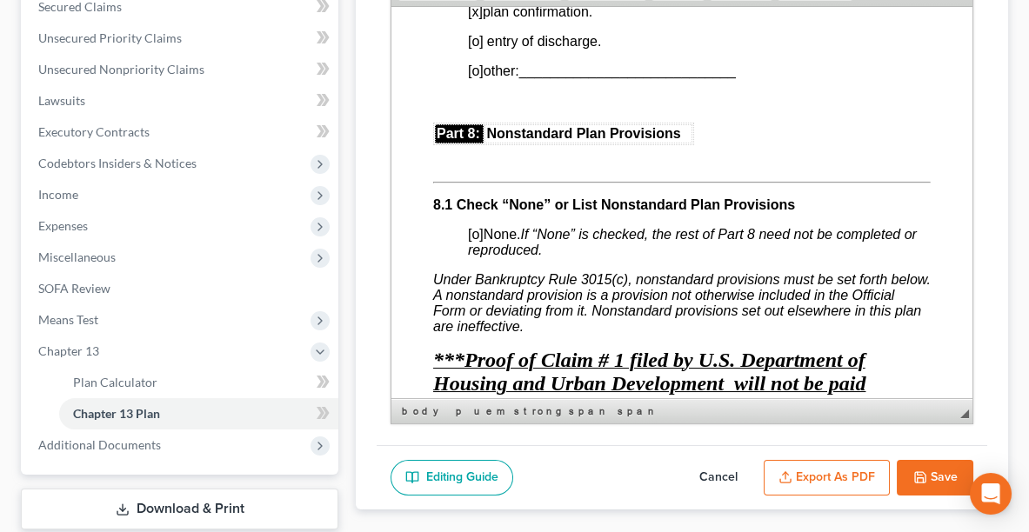
click at [843, 472] on button "Export as PDF" at bounding box center [827, 478] width 126 height 37
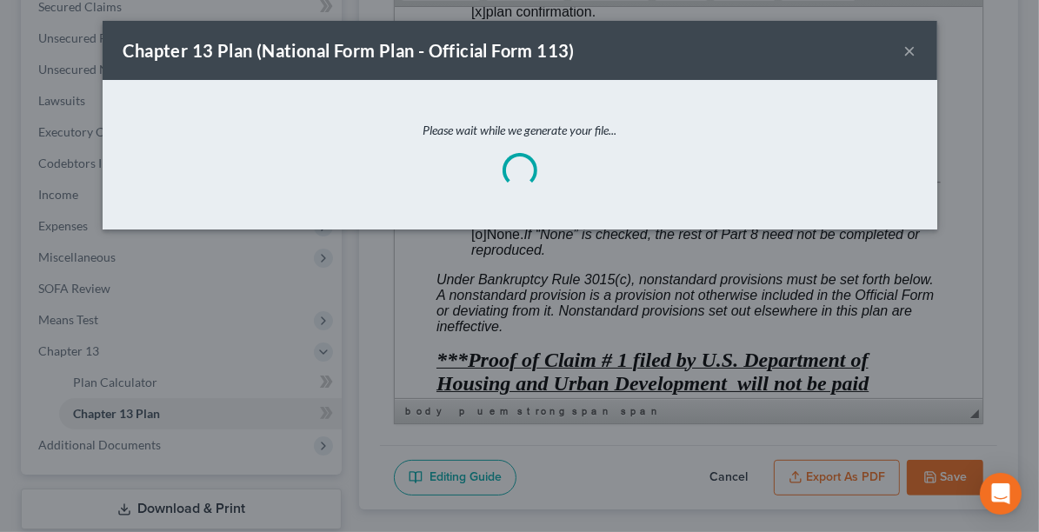
scroll to position [7446, 0]
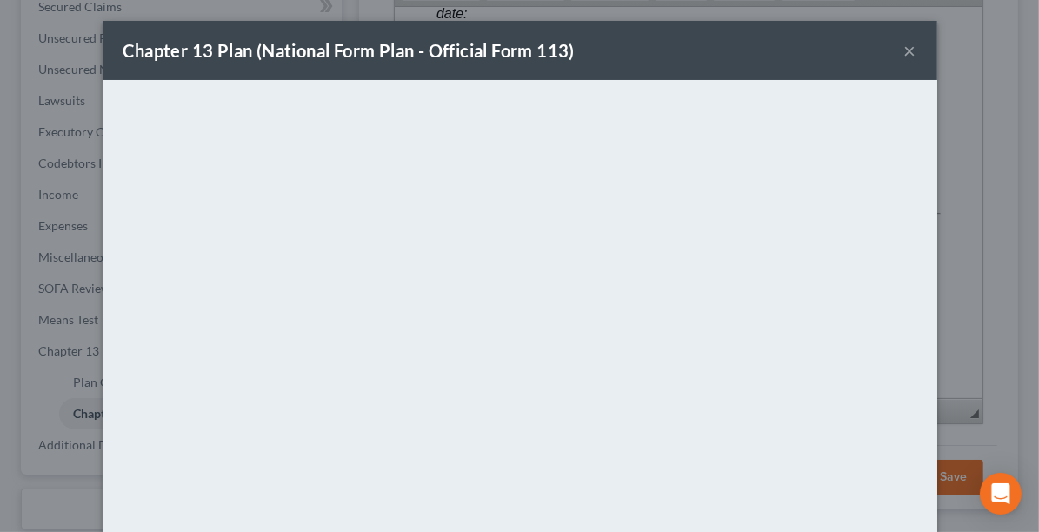
click at [906, 43] on button "×" at bounding box center [910, 50] width 12 height 21
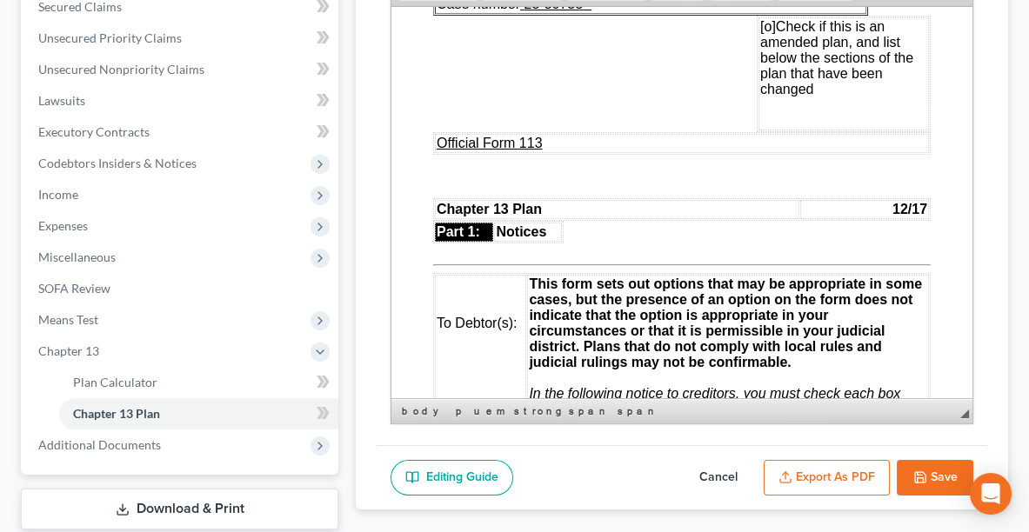
scroll to position [183, 0]
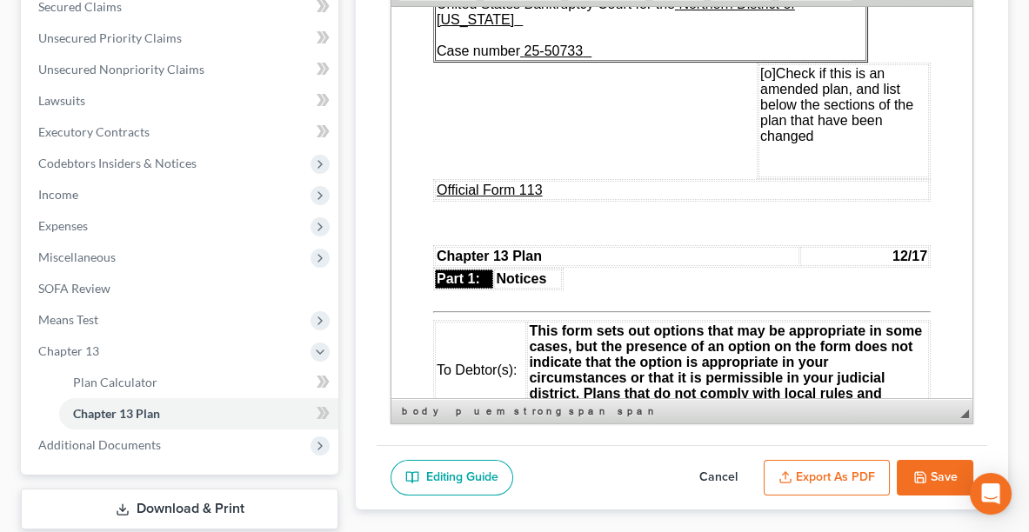
click at [760, 65] on span "[o]" at bounding box center [768, 72] width 16 height 15
click at [824, 113] on td "[x] Check if this is an amended plan, and list below the sections of the plan t…" at bounding box center [843, 119] width 170 height 113
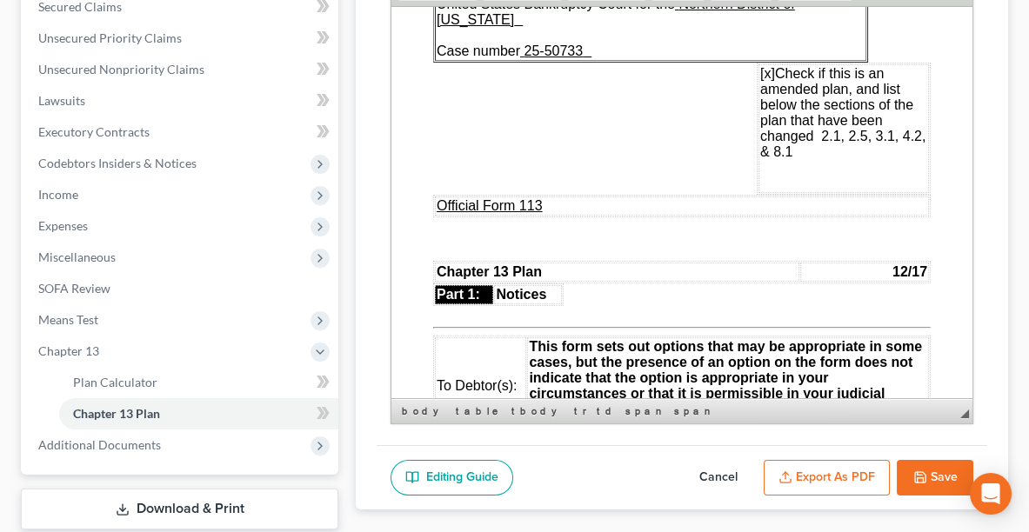
click at [843, 470] on button "Export as PDF" at bounding box center [827, 478] width 126 height 37
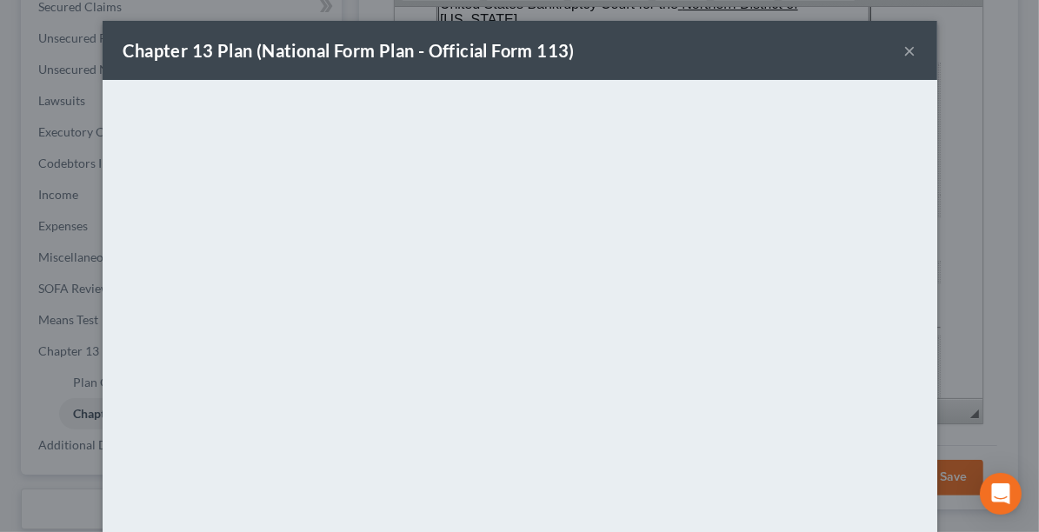
click at [636, 60] on div "Chapter 13 Plan (National Form Plan - Official Form 113) ×" at bounding box center [520, 50] width 835 height 59
click at [904, 57] on button "×" at bounding box center [910, 50] width 12 height 21
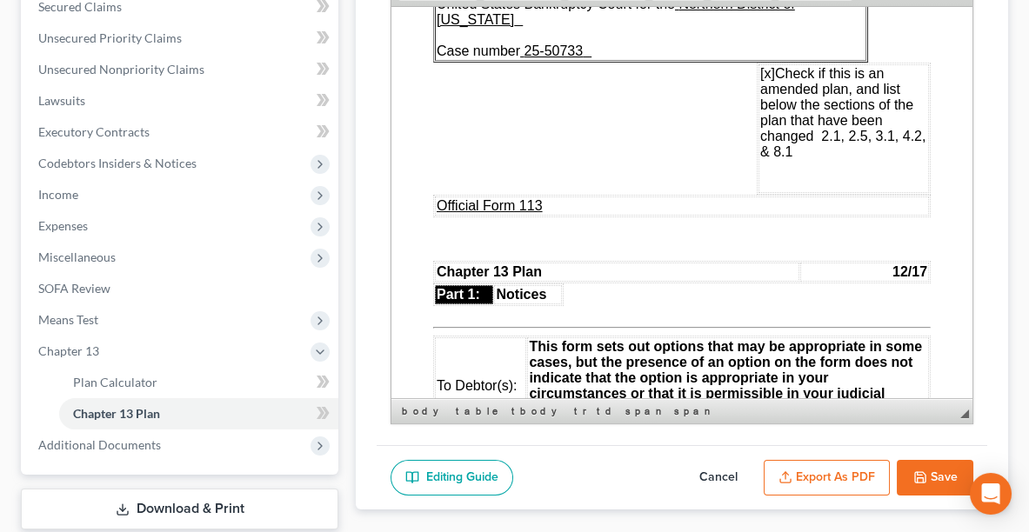
click at [932, 472] on button "Save" at bounding box center [935, 478] width 77 height 37
select select "0"
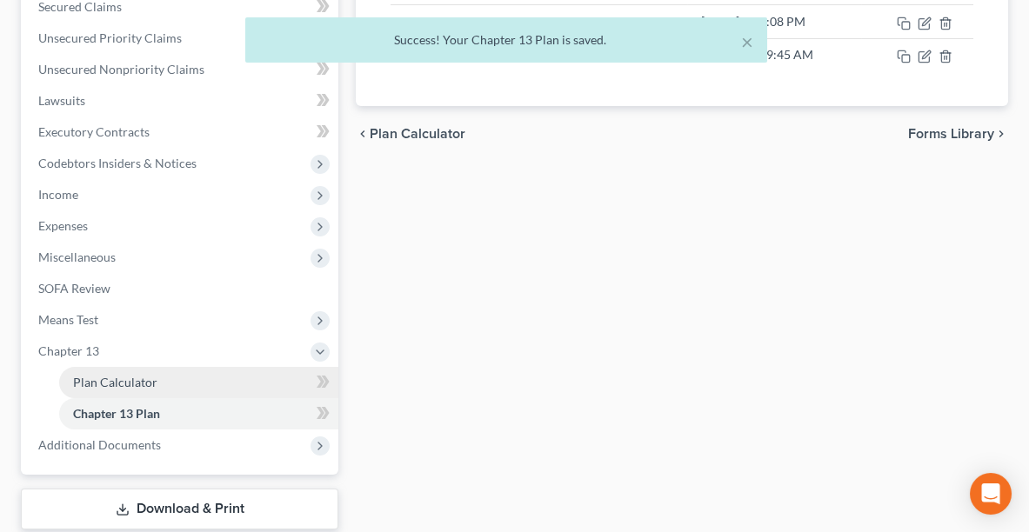
click at [116, 375] on span "Plan Calculator" at bounding box center [115, 382] width 84 height 15
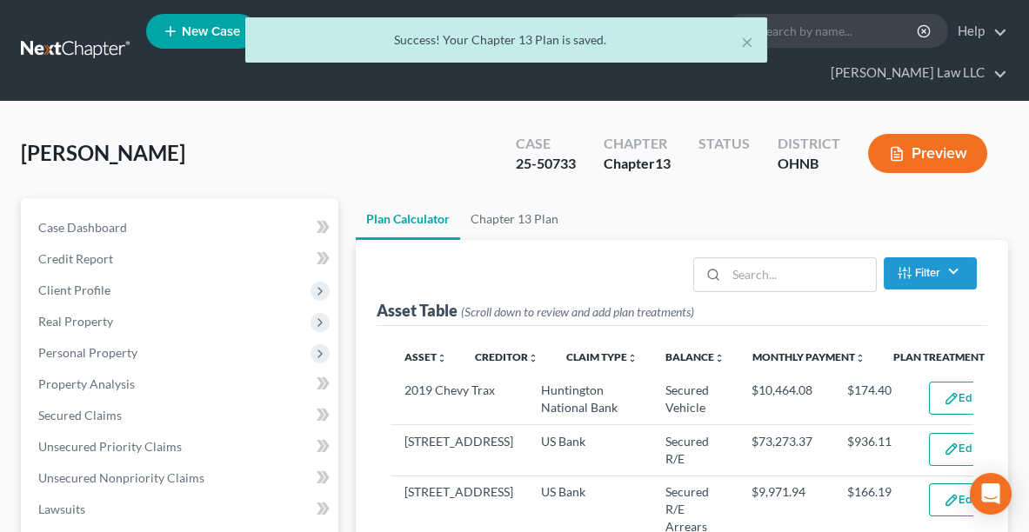
select select "59"
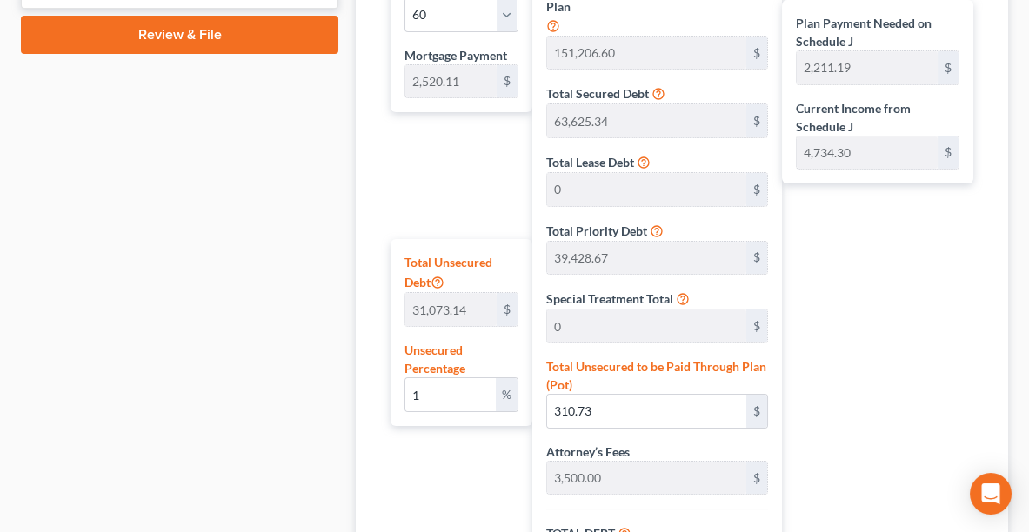
scroll to position [937, 0]
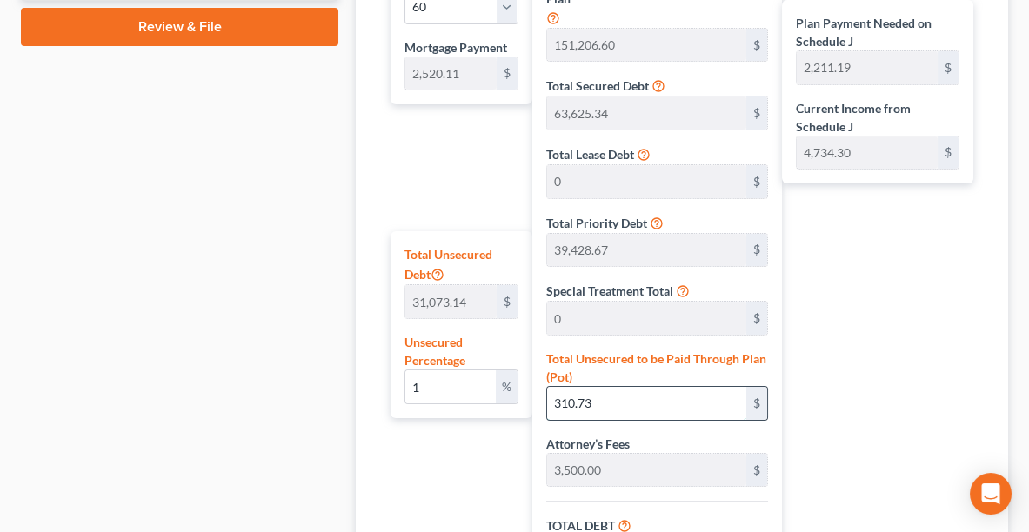
click at [608, 405] on input "310.73" at bounding box center [647, 403] width 200 height 33
type input "0.012872854175664255"
type input "4"
type input "257,764.61"
type input "25,776.46"
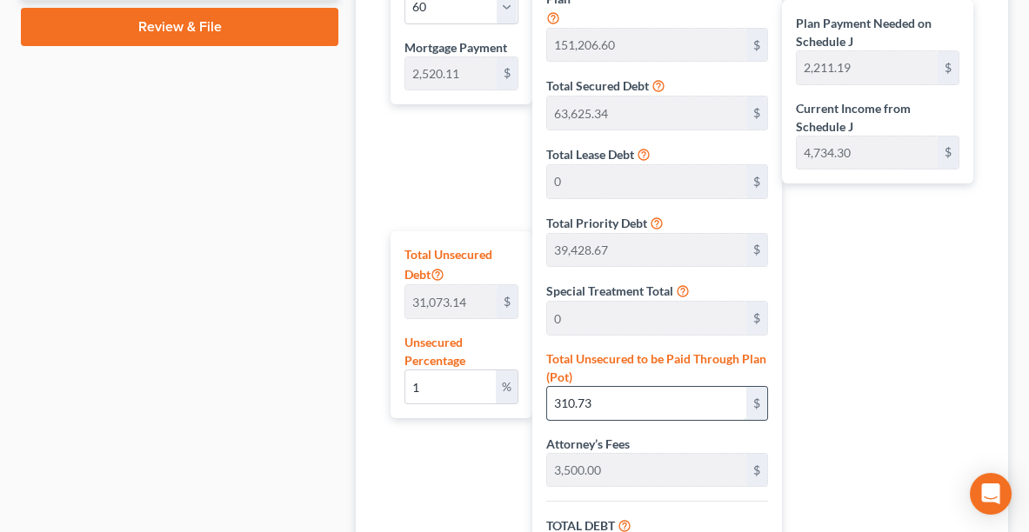
type input "283,541.07"
type input "2,205.57"
type input "4,725.68"
type input "0.13516496884447465"
type input "42"
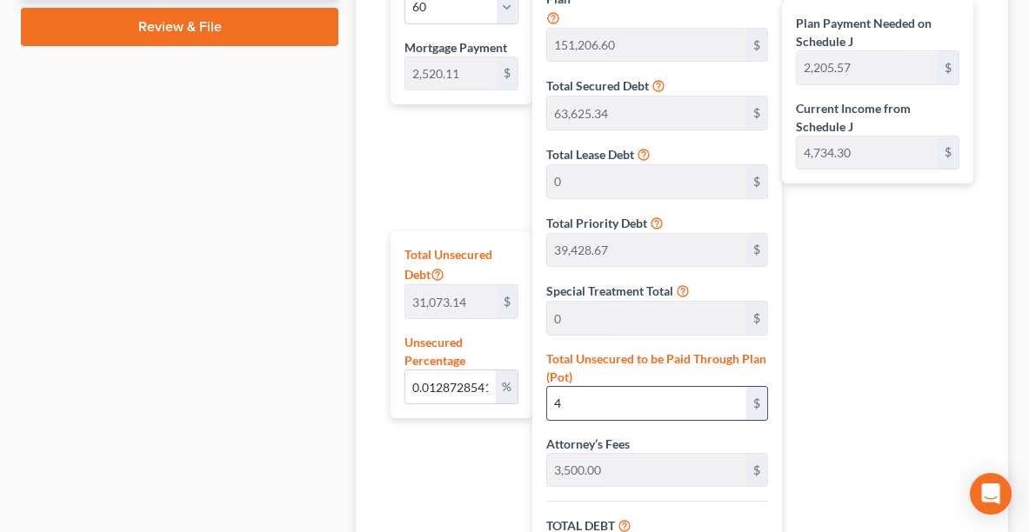
type input "257,802.61"
type input "25,780.26"
type input "283,582.87"
type input "2,206.27"
type input "4,726.38"
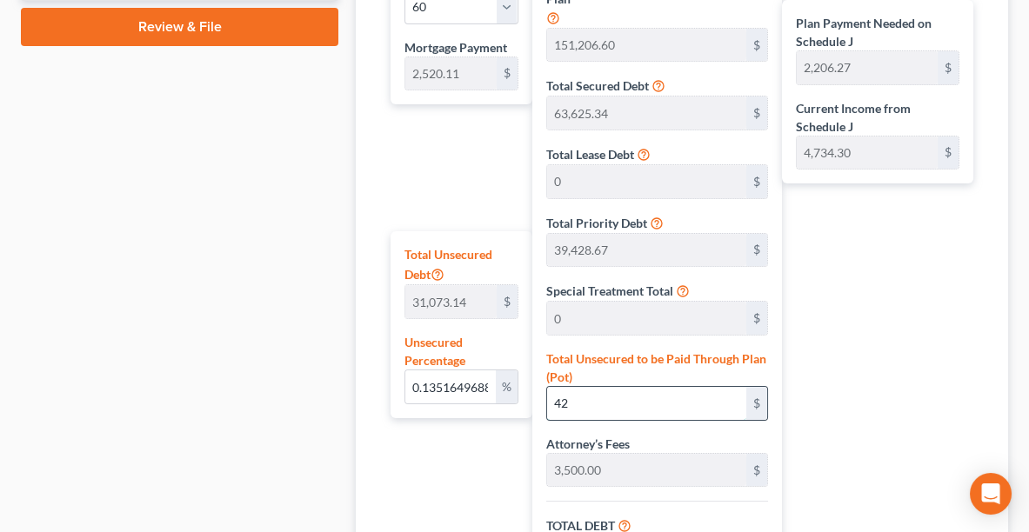
type input "1.3709589697082432"
type input "426"
type input "258,186.61"
type input "25,818.66"
type input "284,005.27"
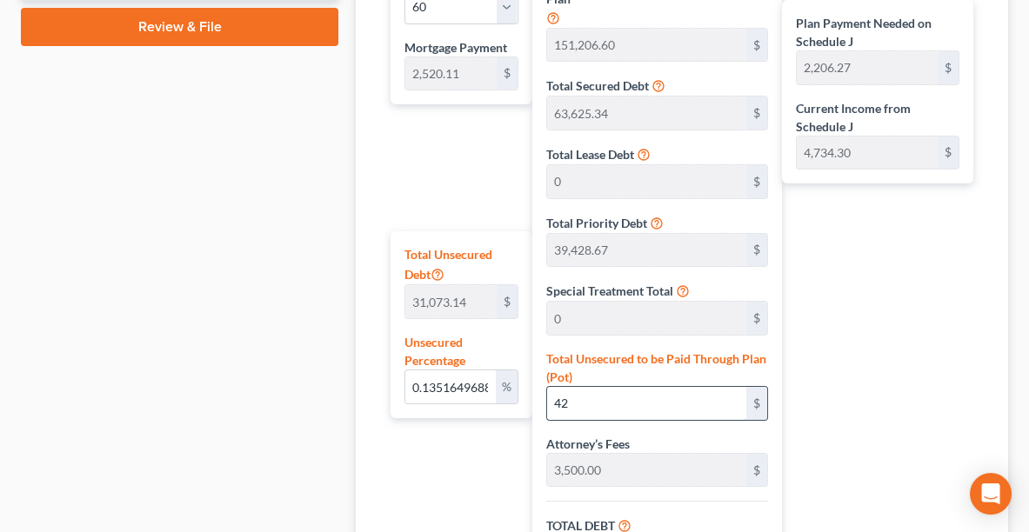
type input "2,213.31"
type input "4,733.42"
type input "13.738553618977676"
type input "4269"
type input "262,029.61"
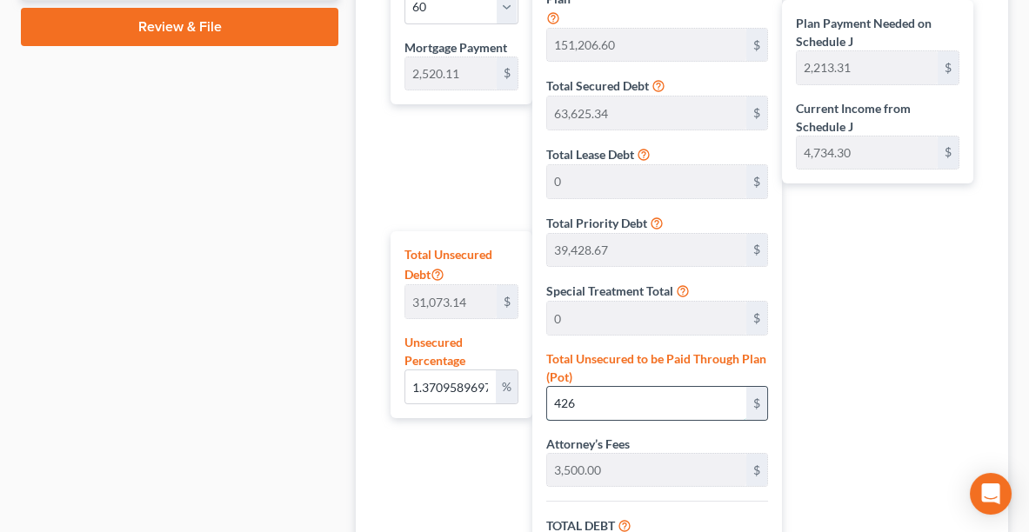
type input "26,202.96"
type input "288,232.57"
type input "2,283.76"
type input "4,803.87"
type input "4,269"
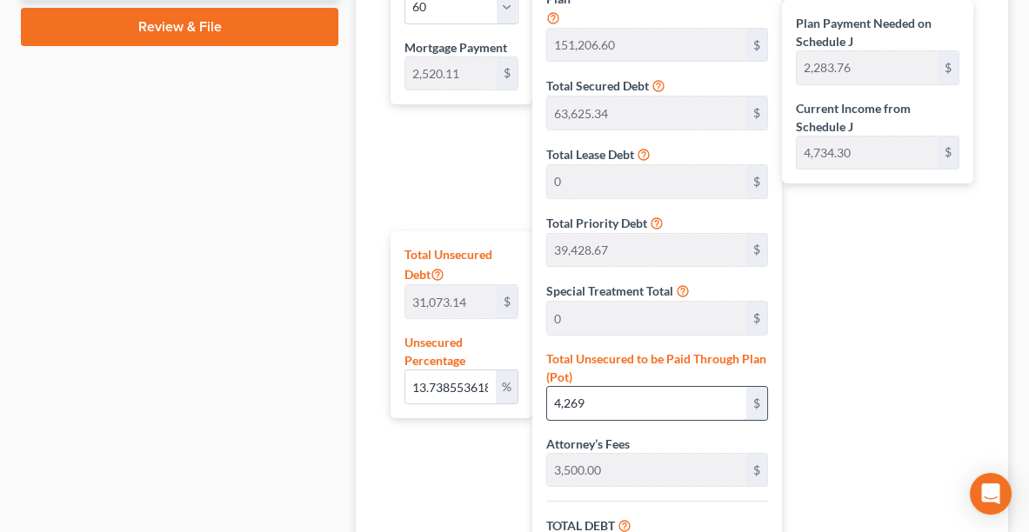
type input "137.39840904395243"
type input "4,2694"
type input "300,454.61"
type input "30,045.46"
type input "330,500.07"
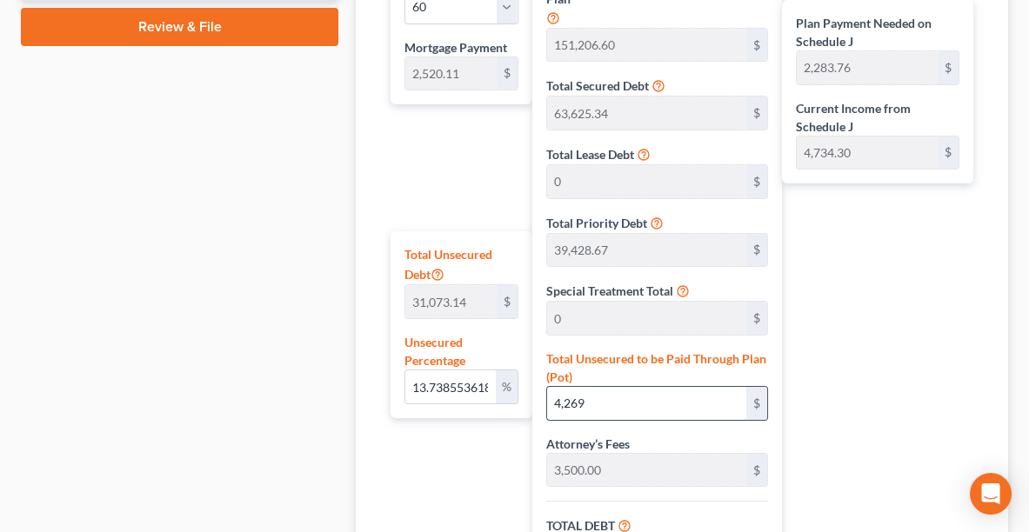
type input "2,988.22"
type input "5,508.33"
type input "42,694."
type input "137.40033997207877"
type input "42,694.6"
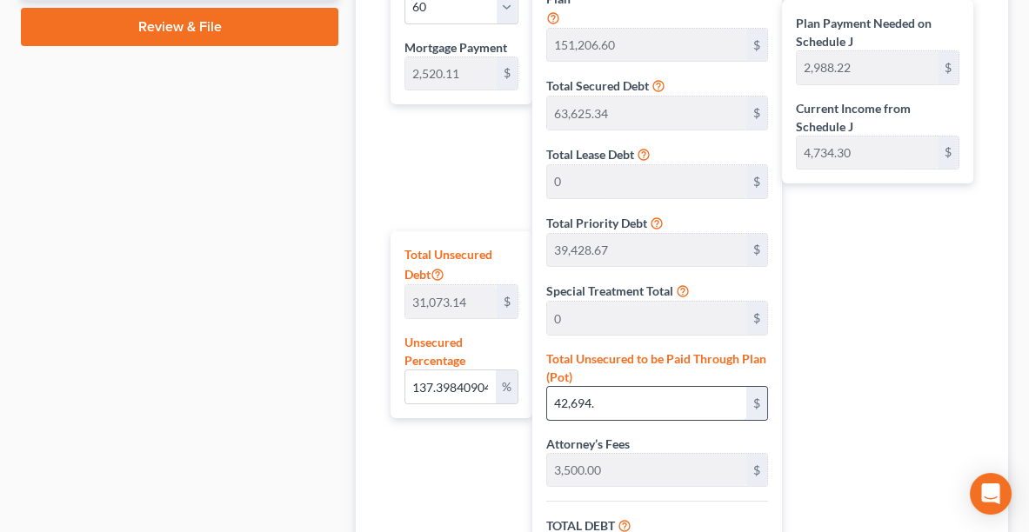
type input "300,455.21"
type input "30,045.52"
type input "330,500.73"
type input "2,988.23"
type input "5,508.34"
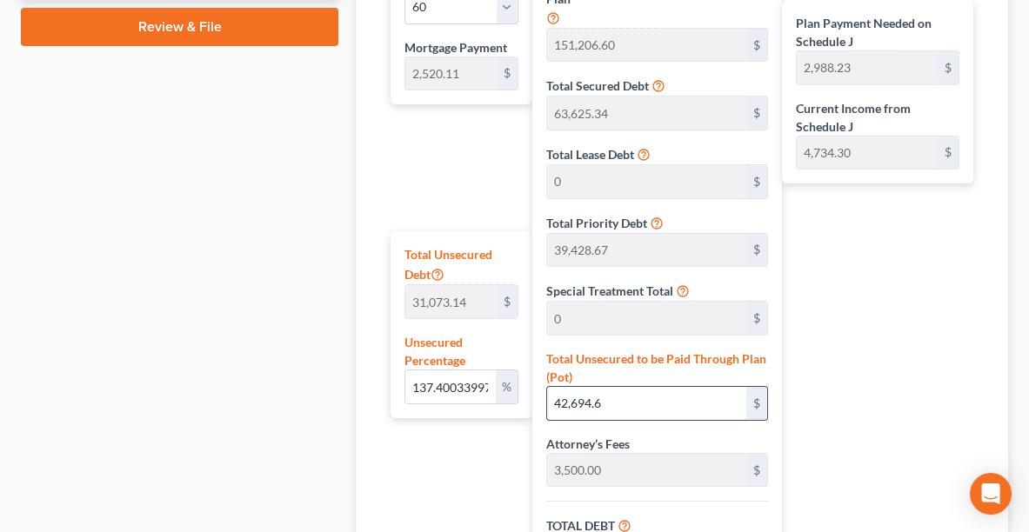
type input "137.4004365184851"
type input "42,694.63"
type input "300,455.24"
type input "330,500.76"
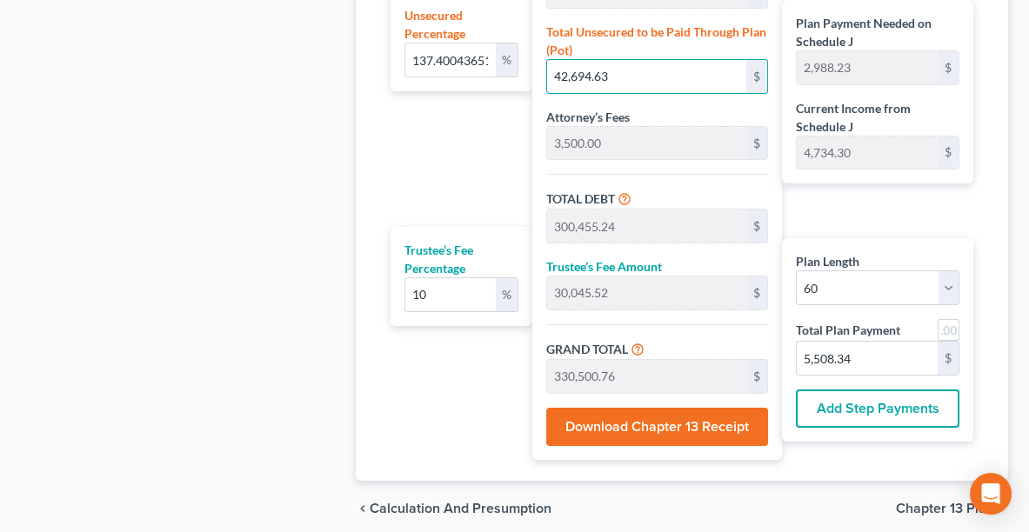
scroll to position [1271, 0]
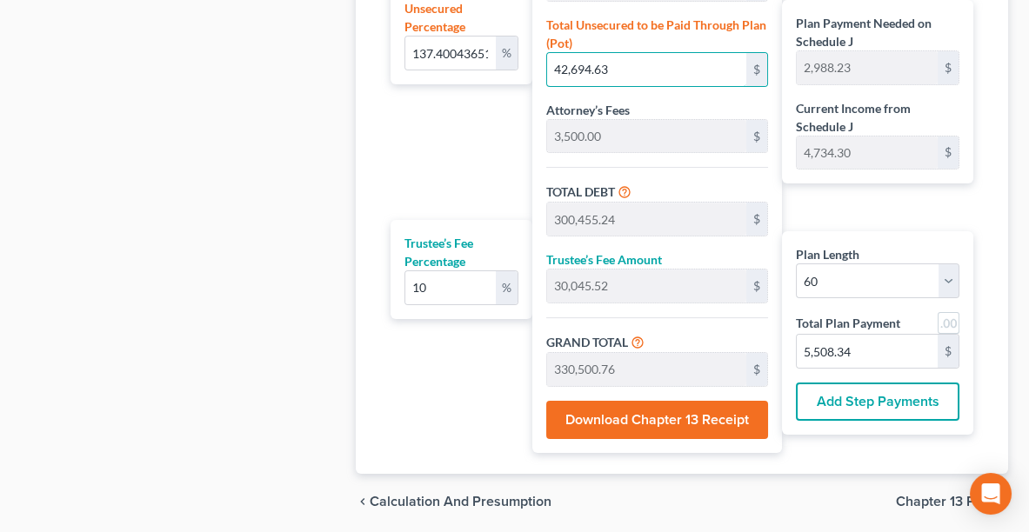
type input "137.40033997207877"
type input "42,694.6"
type input "300,455.21"
type input "330,500.73"
type input "42,694."
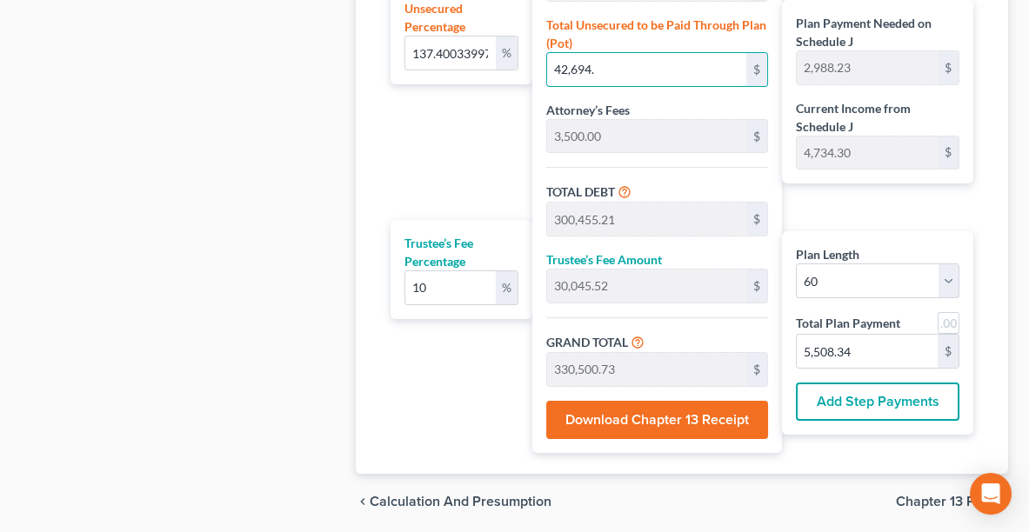
type input "137.39840904395243"
type input "42,694"
type input "300,454.61"
type input "30,045.46"
type input "330,500.07"
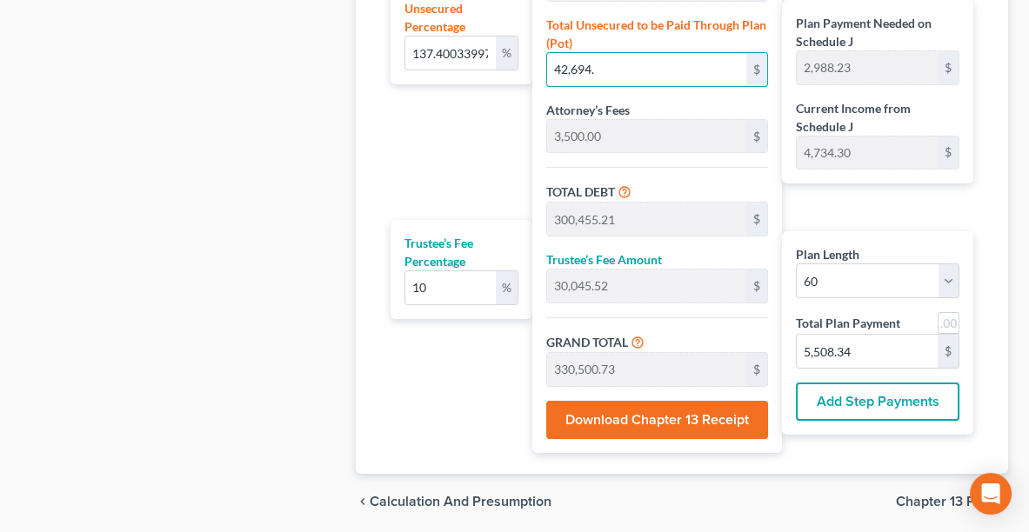
type input "2,988.22"
type input "5,508.33"
type input "42,69"
type input "1.3709589697082432"
type input "42,6"
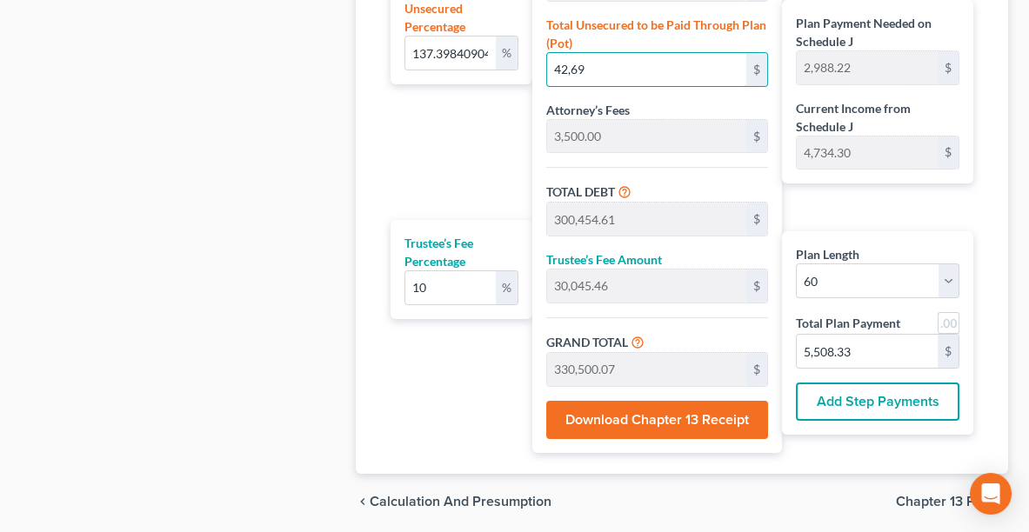
type input "258,186.61"
type input "25,818.66"
type input "284,005.27"
type input "2,213.31"
type input "4,733.42"
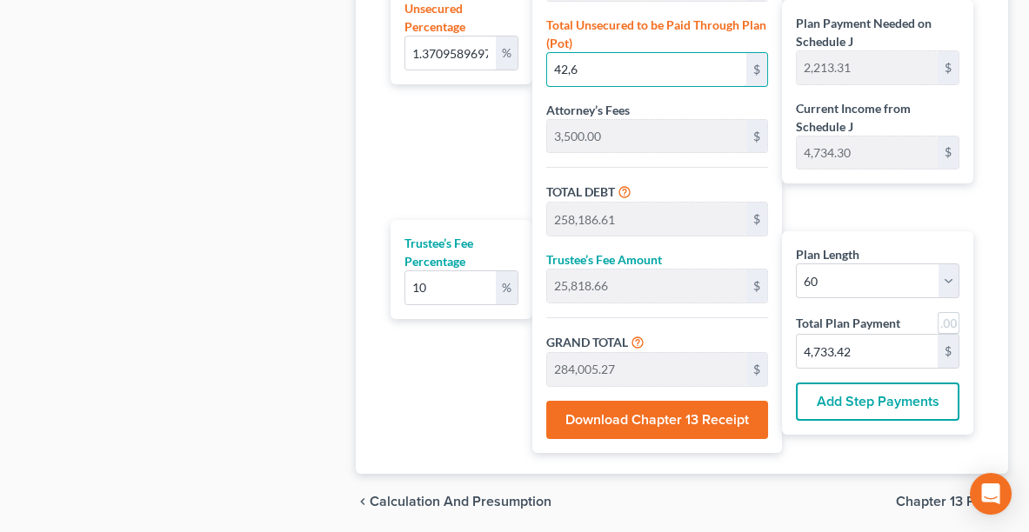
type input "0.13516496884447465"
type input "42,"
type input "257,802.61"
type input "25,780.26"
type input "283,582.87"
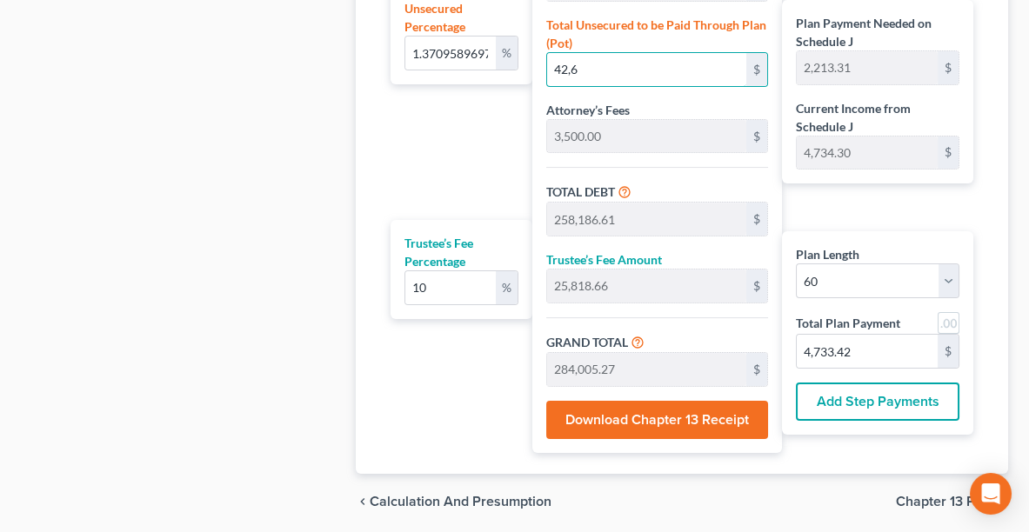
type input "2,206.27"
type input "4,726.38"
type input "42"
type input "0.012872854175664255"
type input "4"
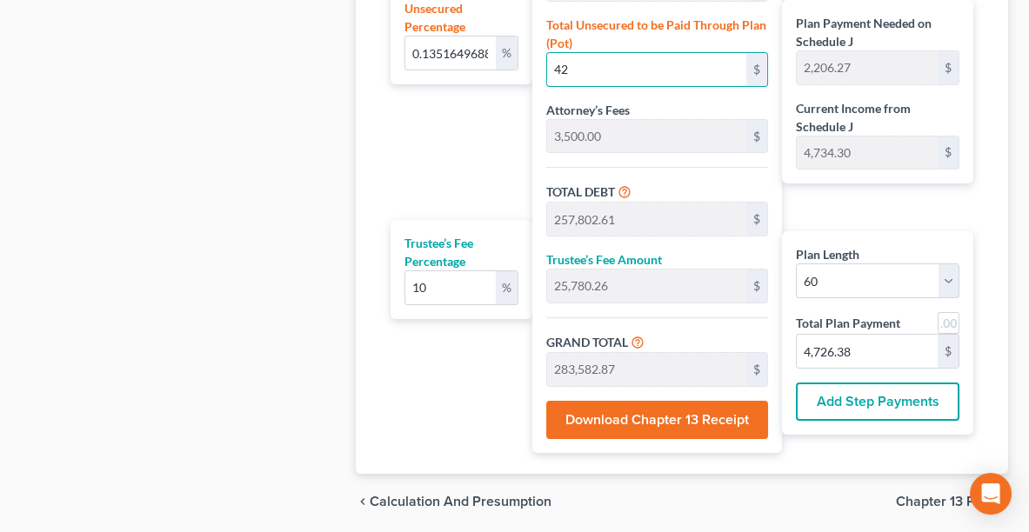
type input "257,764.61"
type input "25,776.46"
type input "283,541.07"
type input "2,205.57"
type input "4,725.68"
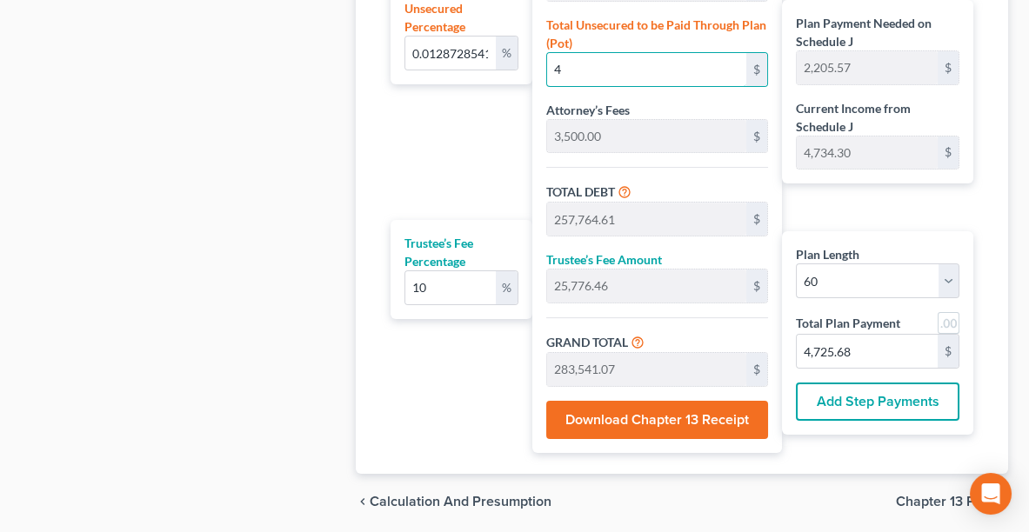
type input "0"
type input "257,760.61"
type input "25,776.06"
type input "283,536.67"
type input "2,205.50"
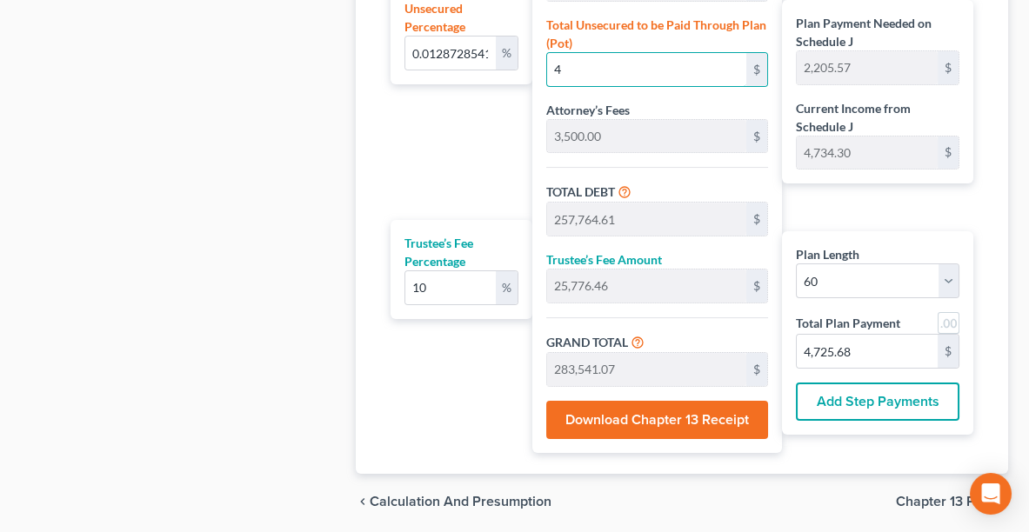
type input "4,725.61"
click at [443, 42] on input "0" at bounding box center [450, 53] width 90 height 33
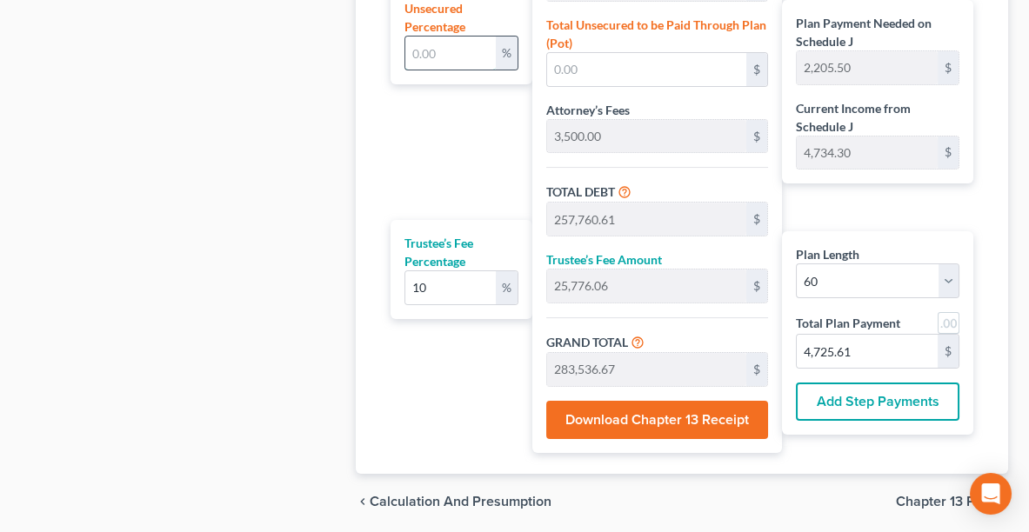
type input "1"
type input "310.73"
type input "258,071.34"
type input "25,807.13"
type input "283,878.47"
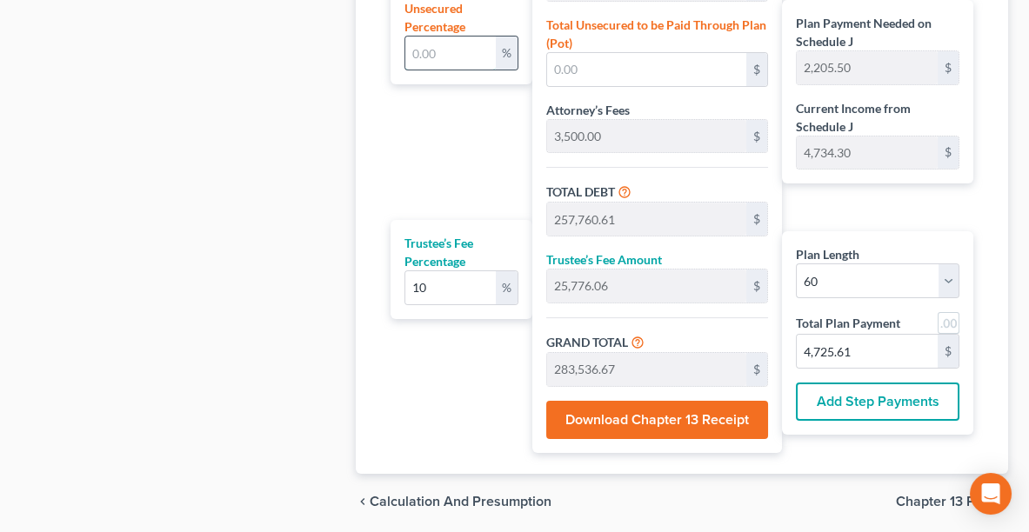
type input "2,211.19"
type input "4,731.30"
type input "10"
type input "3,107.31"
type input "260,867.92"
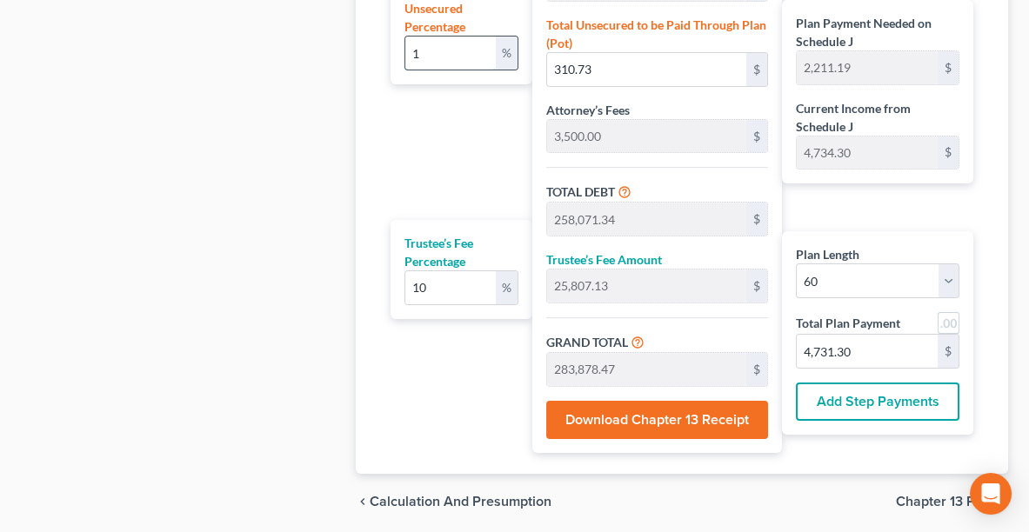
type input "26,086.79"
type input "286,954.71"
type input "2,262.46"
type input "4,782.57"
type input "100"
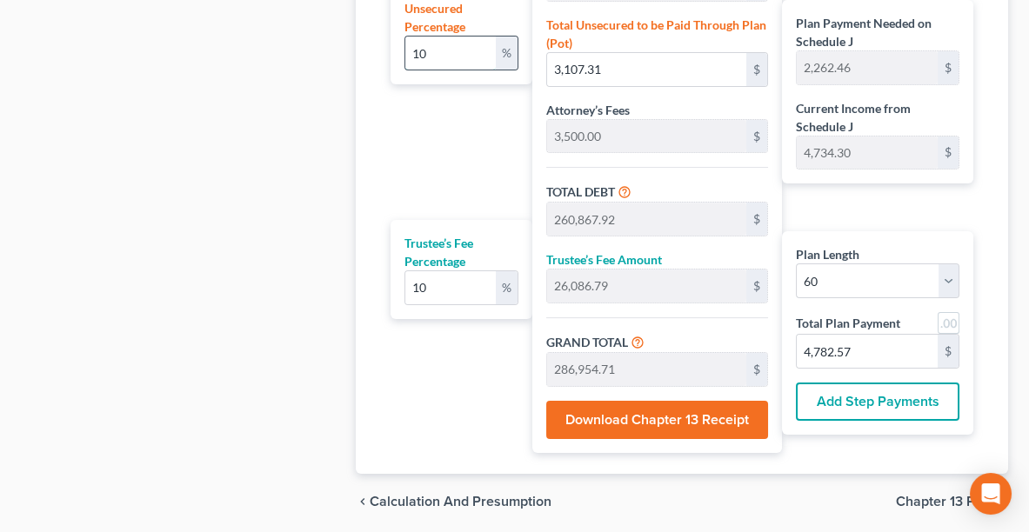
type input "31,073.14"
type input "288,833.75"
type input "28,883.37"
type input "317,717.12"
type input "2,775.17"
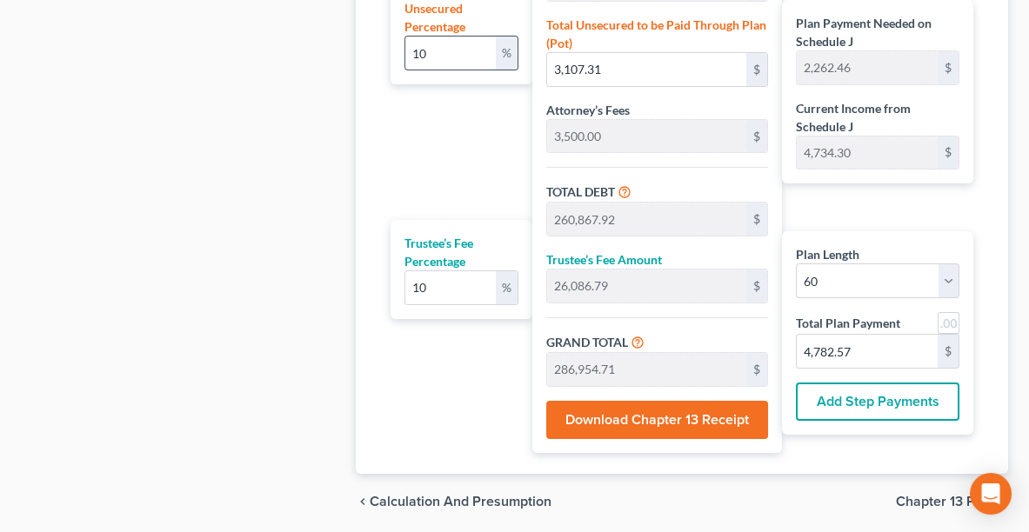
type input "5,295.28"
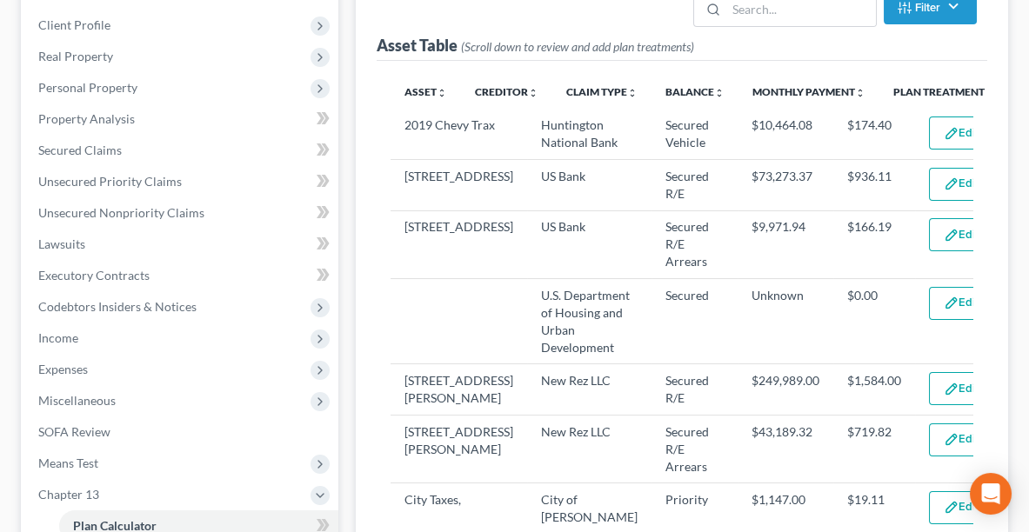
scroll to position [240, 0]
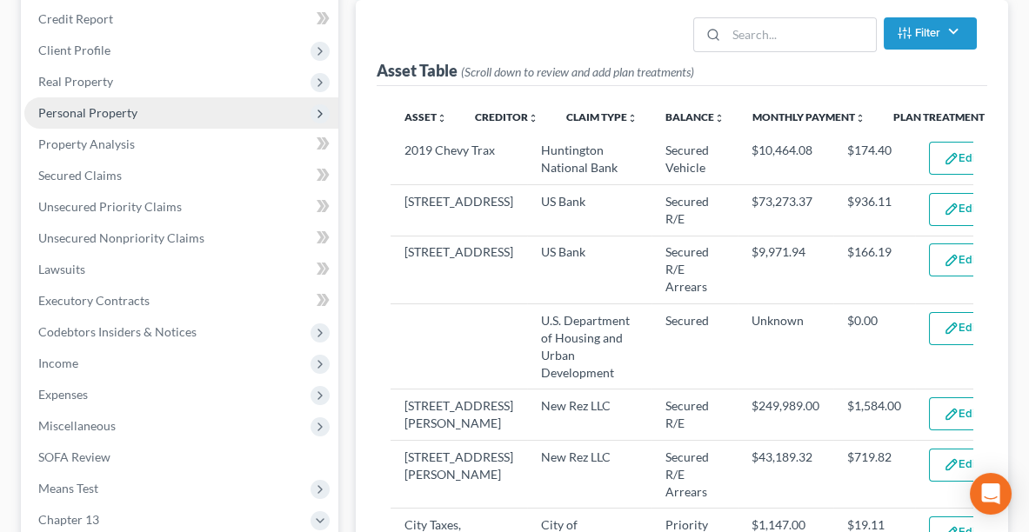
type input "100"
click at [75, 116] on span "Personal Property" at bounding box center [87, 112] width 99 height 15
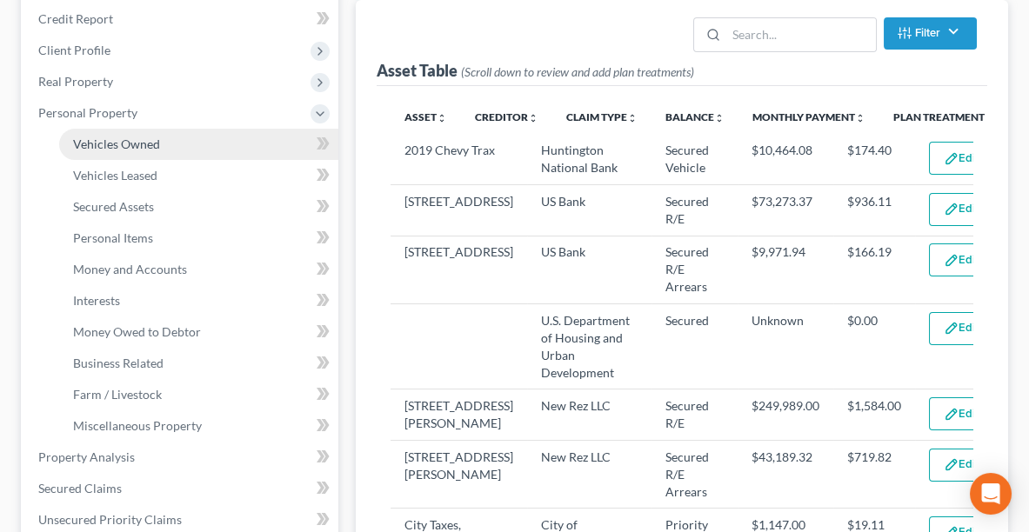
click at [104, 140] on span "Vehicles Owned" at bounding box center [116, 144] width 87 height 15
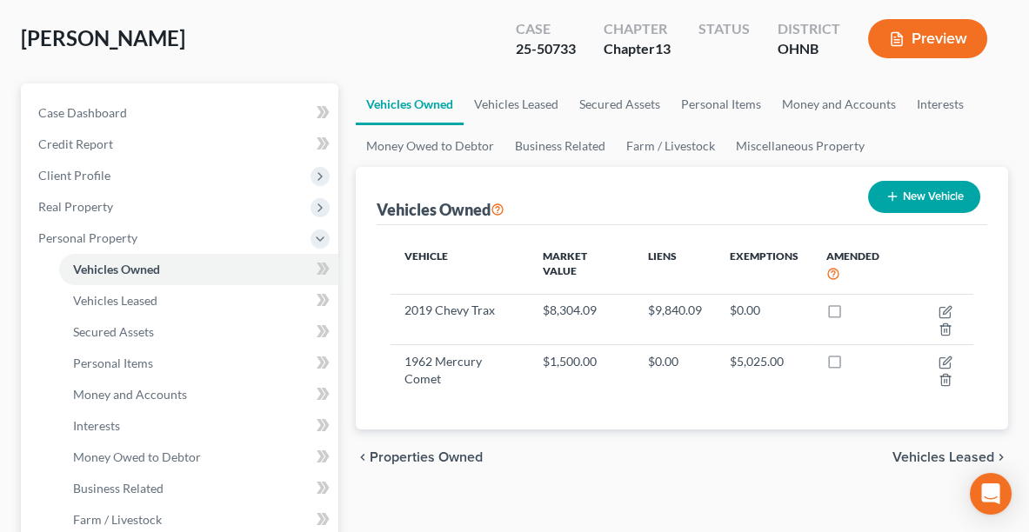
scroll to position [115, 0]
click at [530, 98] on link "Vehicles Leased" at bounding box center [515, 104] width 105 height 42
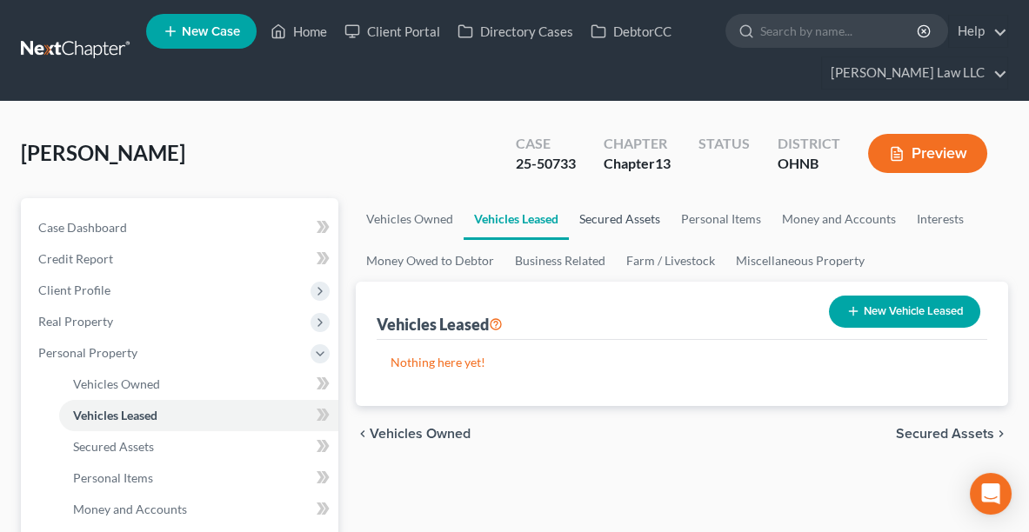
click at [620, 220] on link "Secured Assets" at bounding box center [620, 219] width 102 height 42
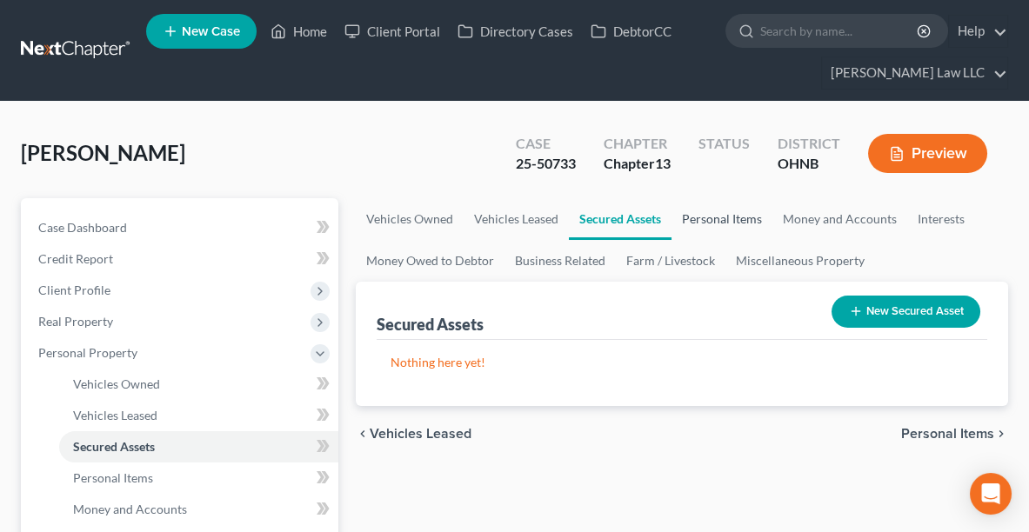
click at [722, 209] on link "Personal Items" at bounding box center [721, 219] width 101 height 42
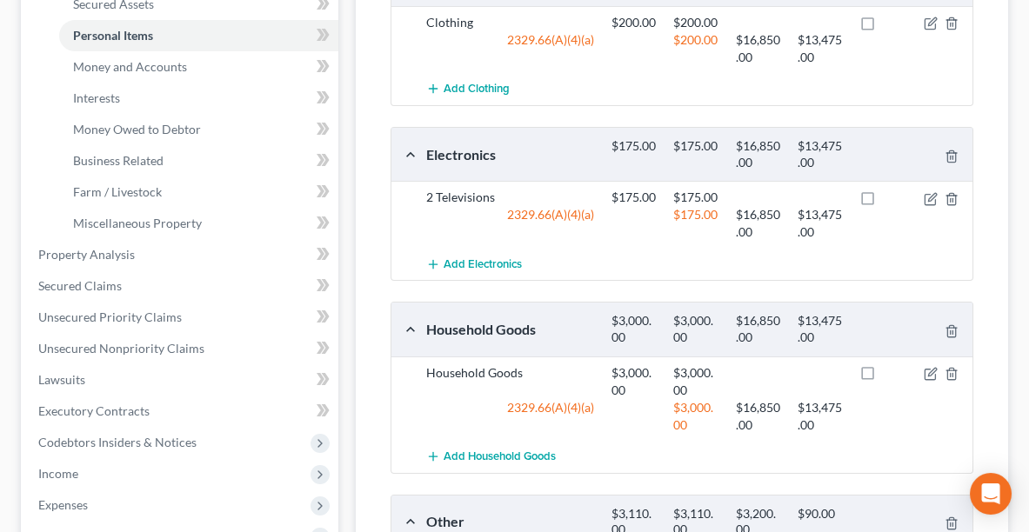
scroll to position [448, 0]
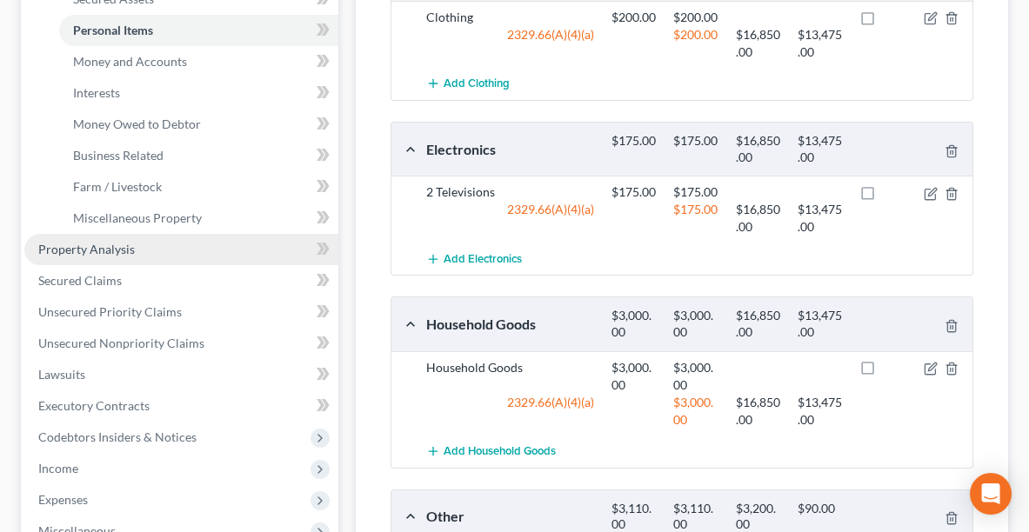
click at [129, 243] on span "Property Analysis" at bounding box center [86, 249] width 97 height 15
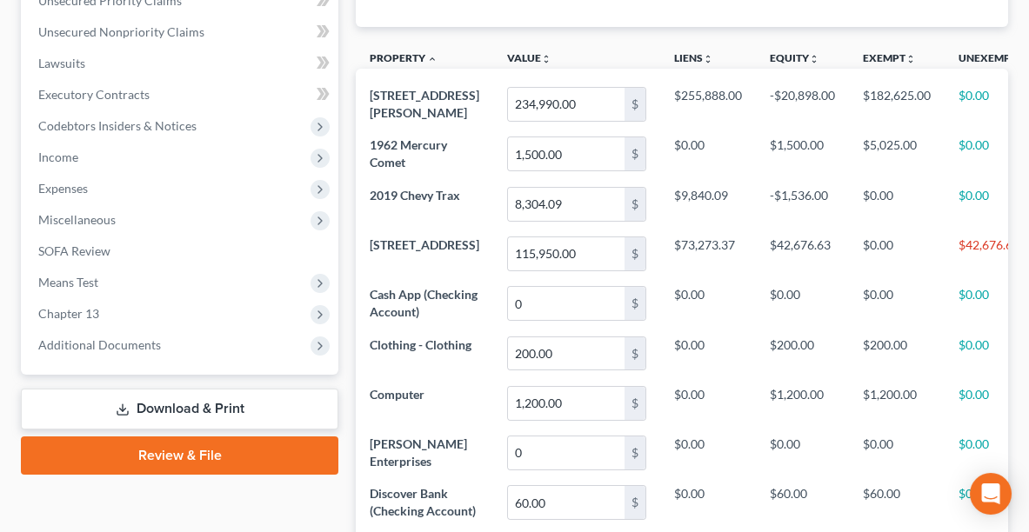
scroll to position [326, 0]
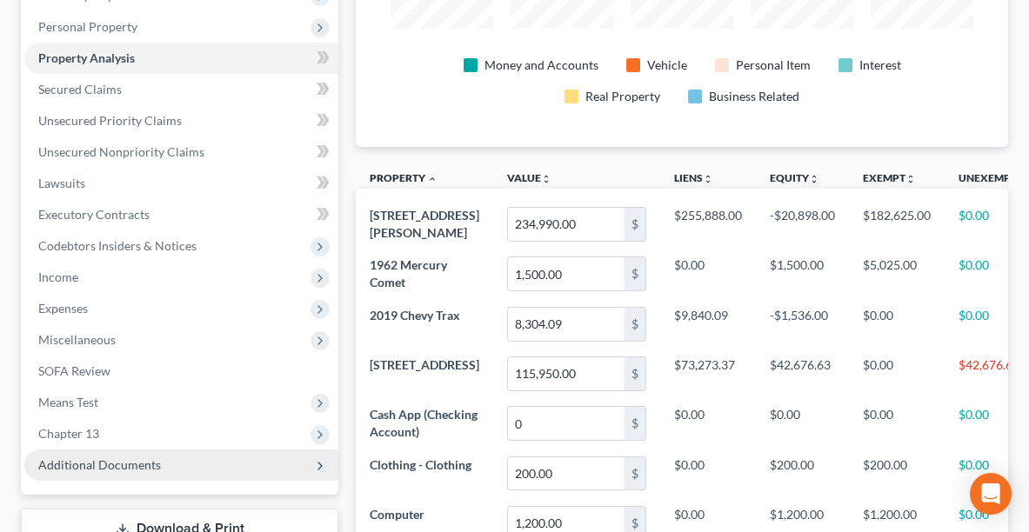
click at [104, 463] on span "Additional Documents" at bounding box center [99, 464] width 123 height 15
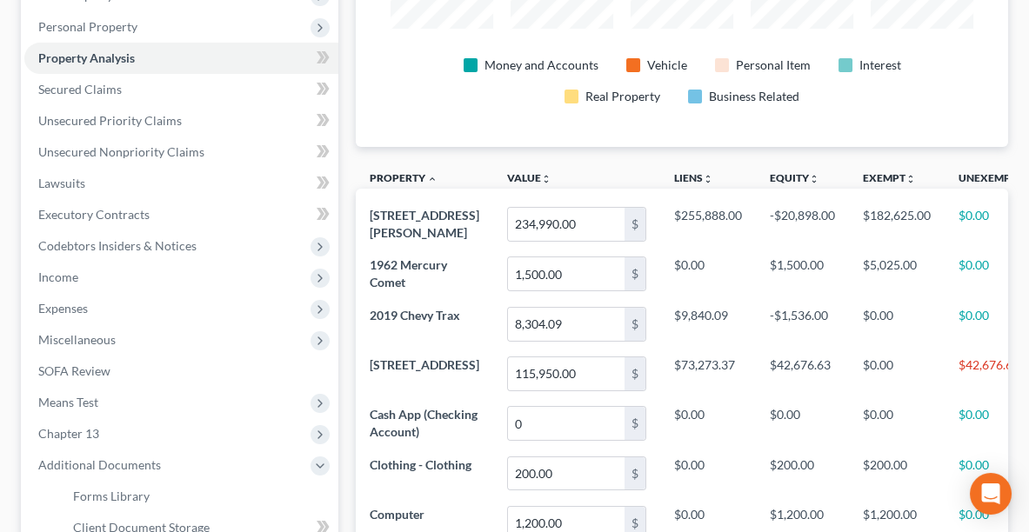
scroll to position [637, 0]
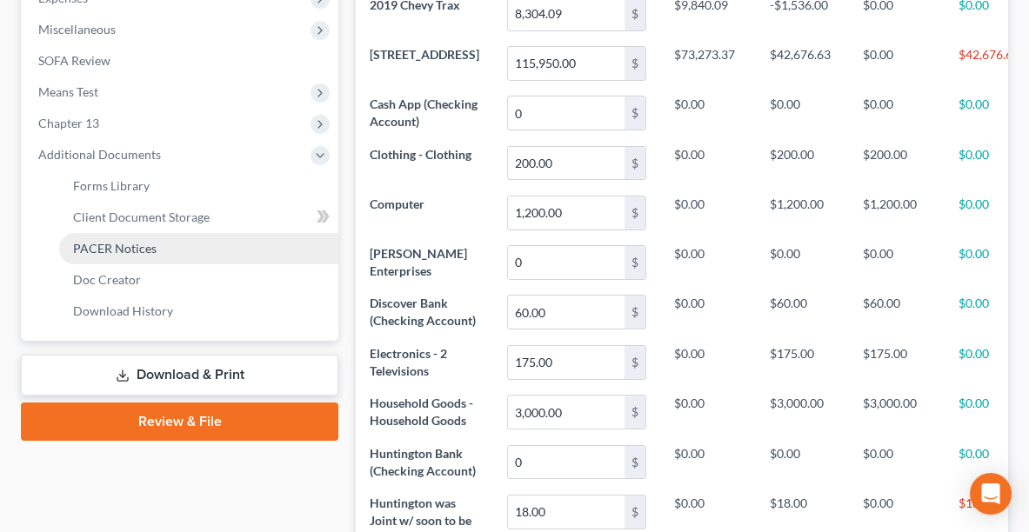
click at [119, 254] on link "PACER Notices" at bounding box center [198, 248] width 279 height 31
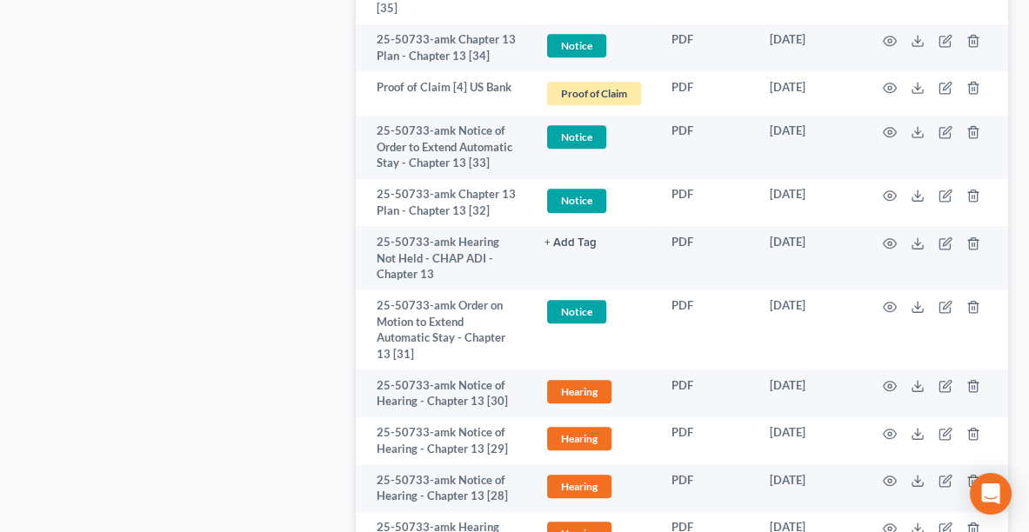
scroll to position [3068, 0]
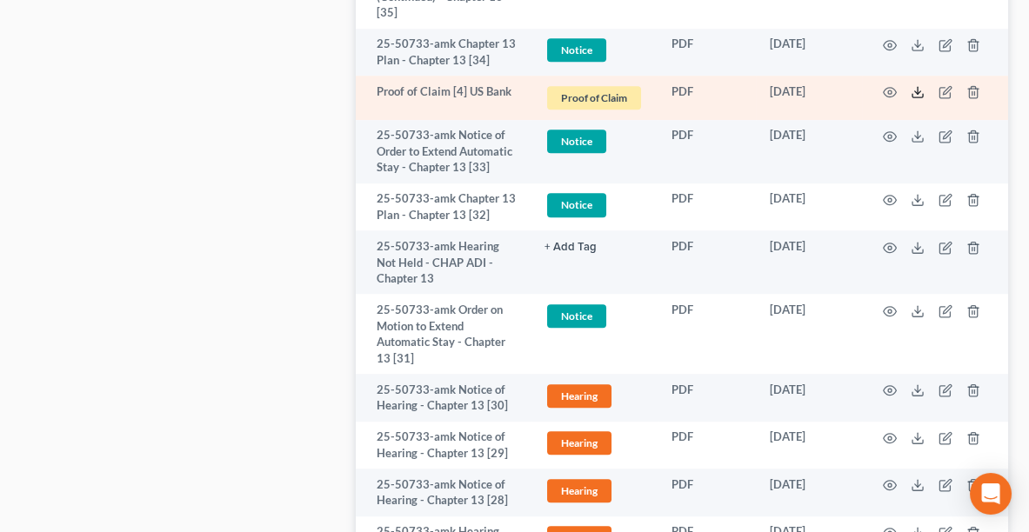
click at [919, 99] on icon at bounding box center [917, 92] width 14 height 14
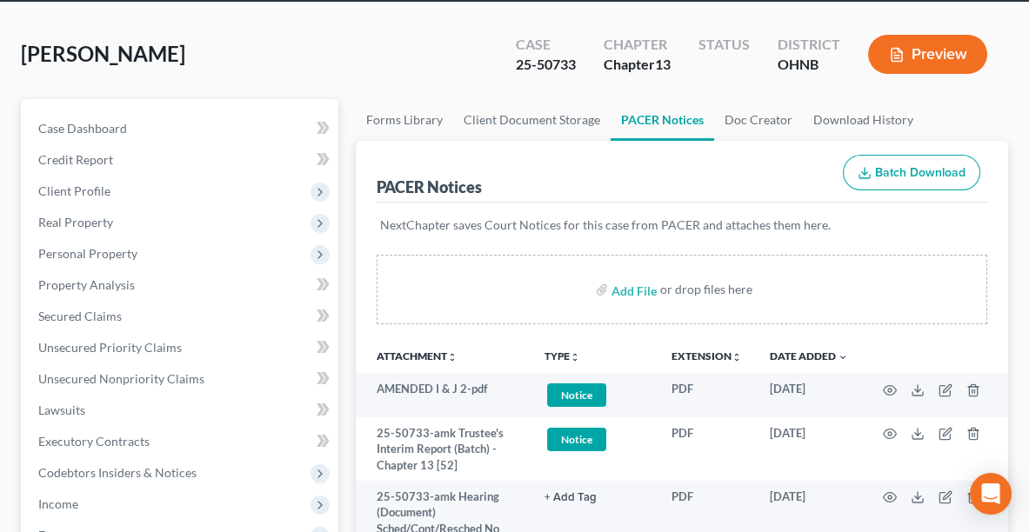
scroll to position [0, 0]
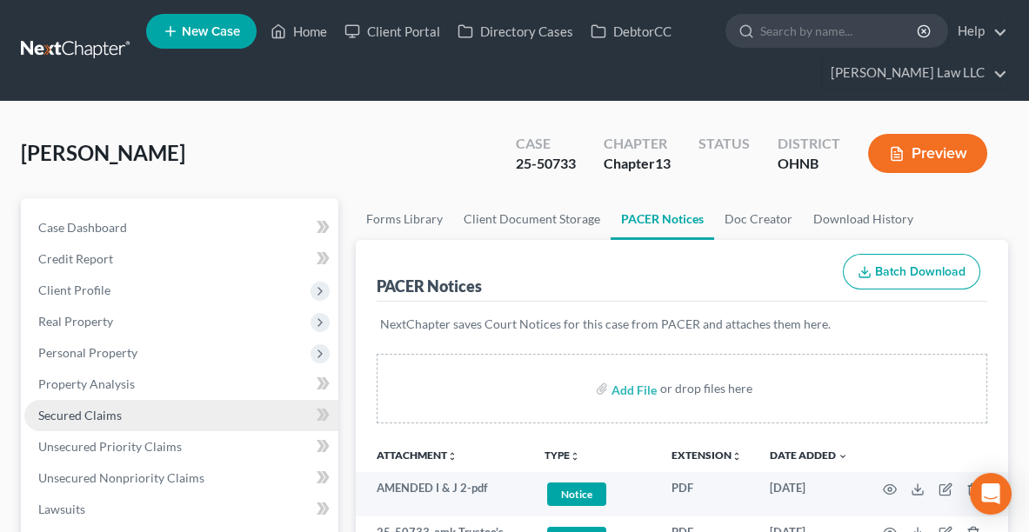
click at [95, 408] on span "Secured Claims" at bounding box center [79, 415] width 83 height 15
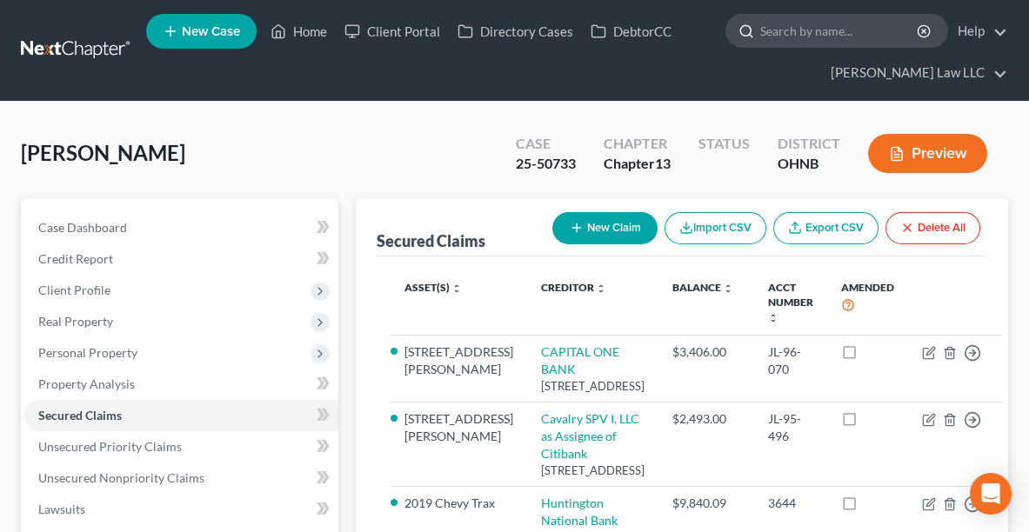
click at [767, 34] on input "search" at bounding box center [839, 31] width 159 height 32
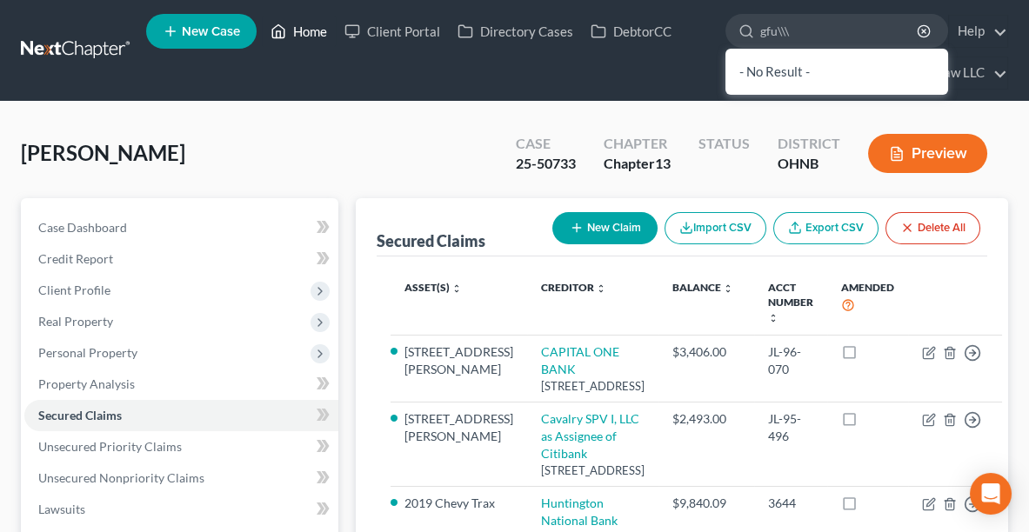
type input "gfu\\\"
click at [311, 35] on link "Home" at bounding box center [299, 31] width 74 height 31
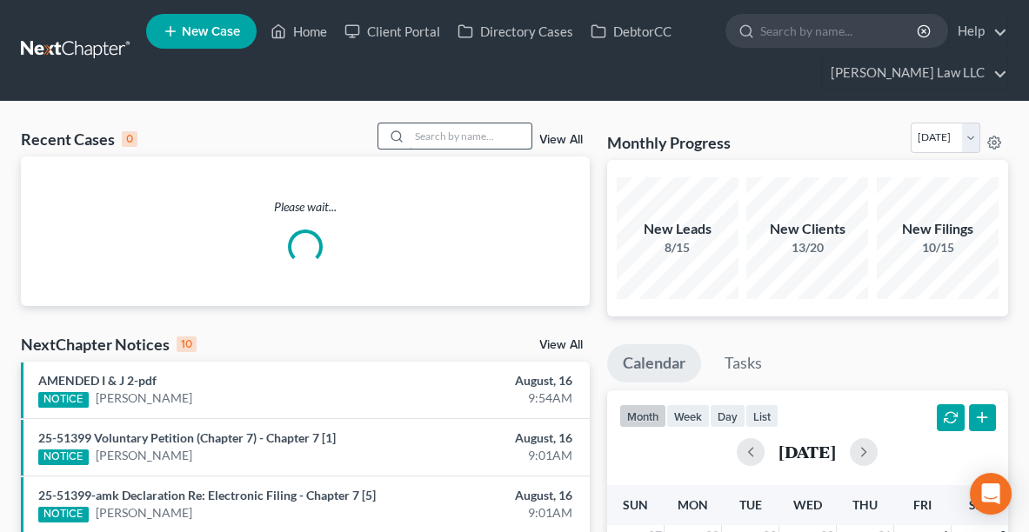
click at [427, 135] on input "search" at bounding box center [471, 135] width 122 height 25
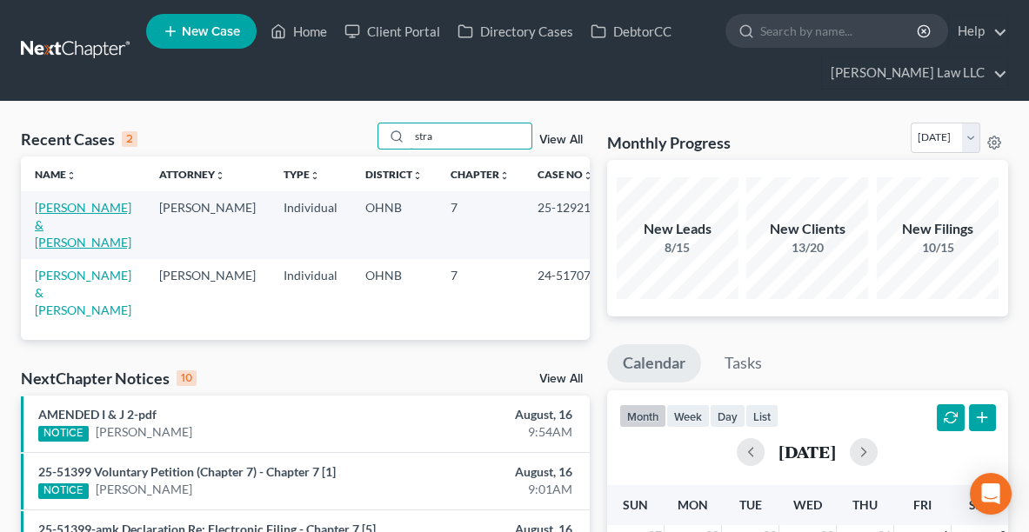
type input "stra"
click at [61, 223] on link "[PERSON_NAME] & [PERSON_NAME]" at bounding box center [83, 225] width 97 height 50
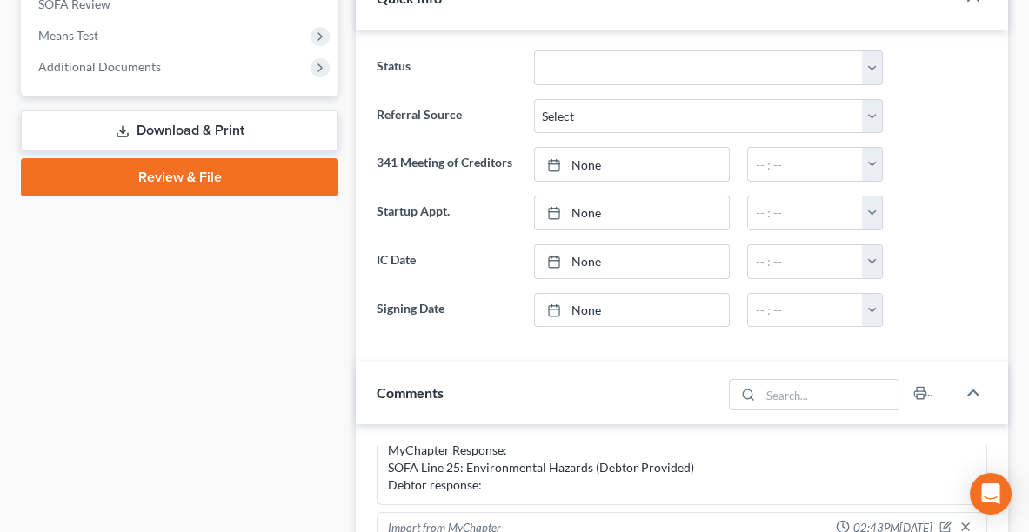
scroll to position [684, 0]
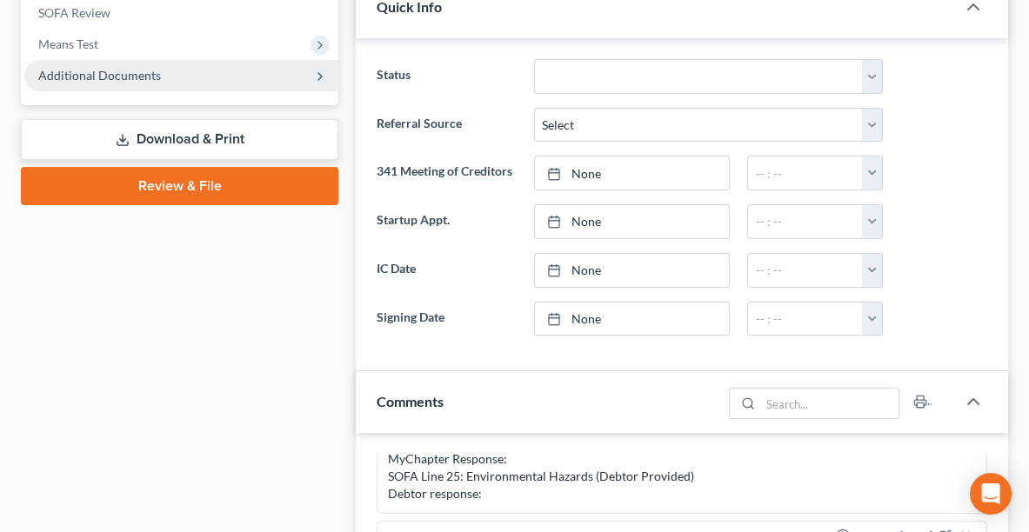
click at [196, 75] on span "Additional Documents" at bounding box center [181, 75] width 314 height 31
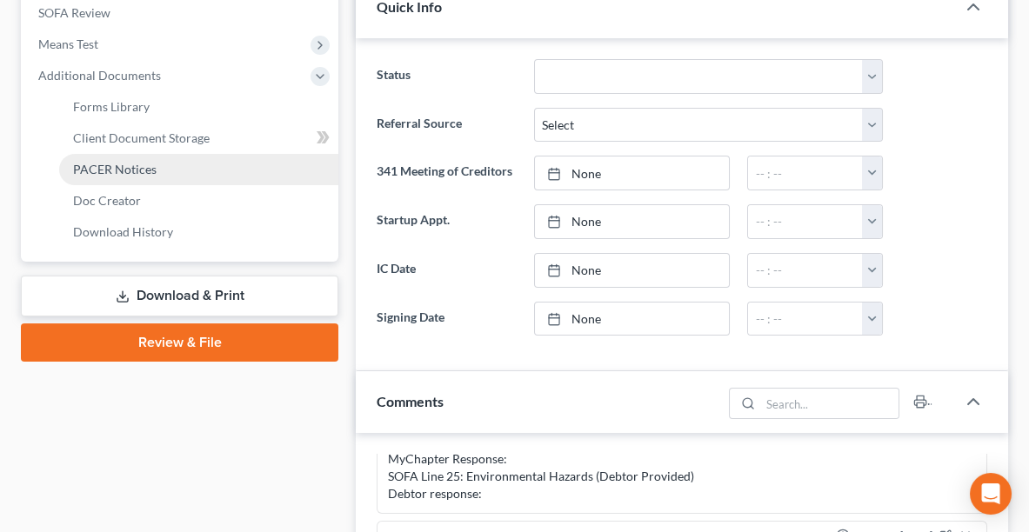
click at [153, 162] on span "PACER Notices" at bounding box center [114, 169] width 83 height 15
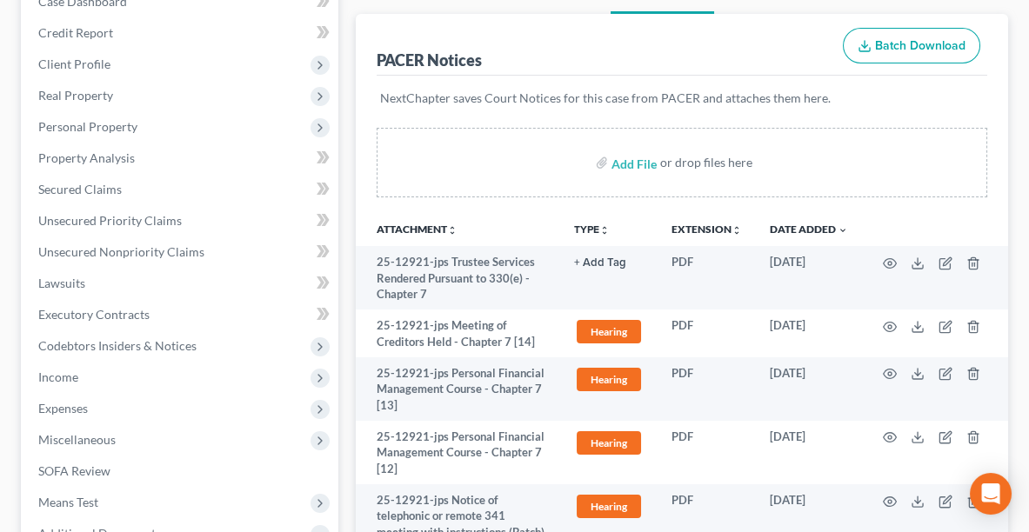
scroll to position [227, 0]
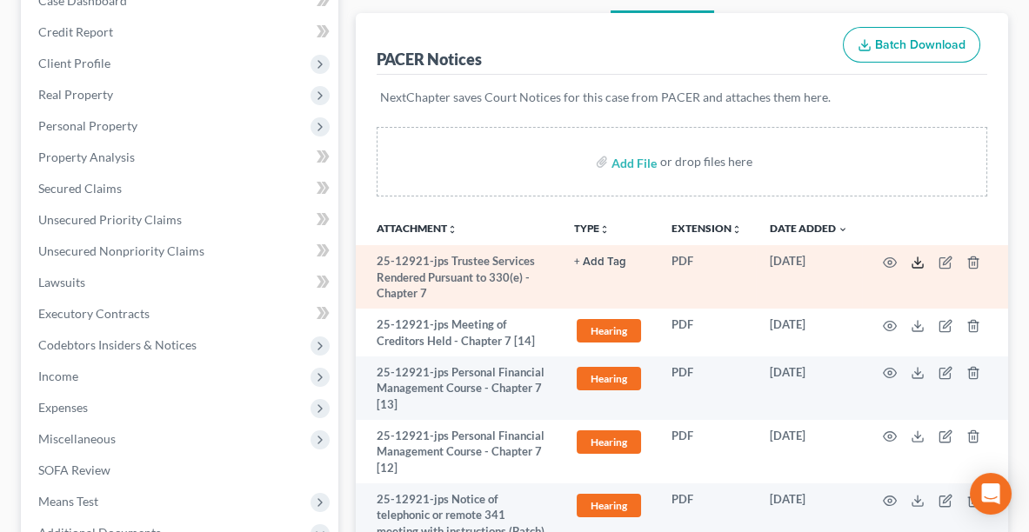
click at [921, 259] on icon at bounding box center [917, 263] width 14 height 14
